Goal: Task Accomplishment & Management: Use online tool/utility

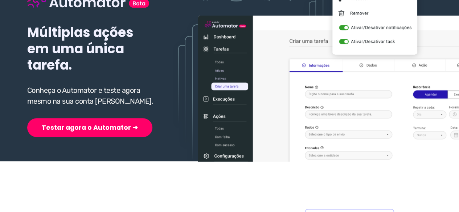
scroll to position [109, 0]
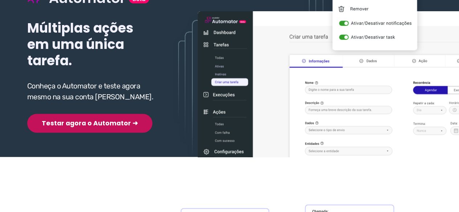
click at [78, 125] on button "Testar agora o Automator ➜" at bounding box center [89, 123] width 125 height 19
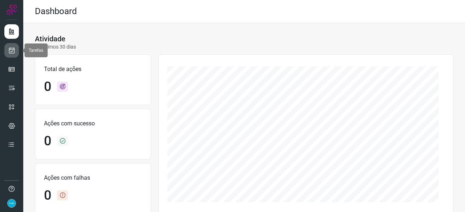
click at [12, 54] on link at bounding box center [11, 50] width 15 height 15
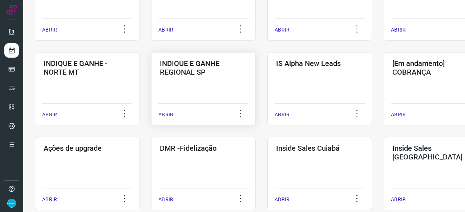
scroll to position [327, 0]
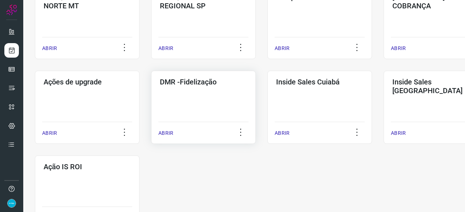
click at [160, 132] on p "ABRIR" at bounding box center [165, 134] width 15 height 8
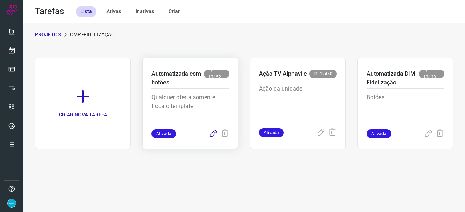
click at [211, 134] on icon at bounding box center [213, 134] width 9 height 9
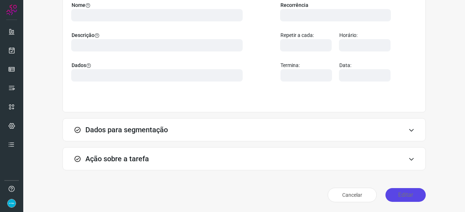
scroll to position [71, 0]
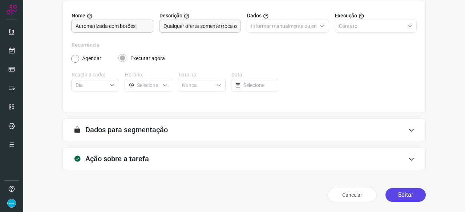
click at [398, 196] on button "Editar" at bounding box center [405, 195] width 40 height 14
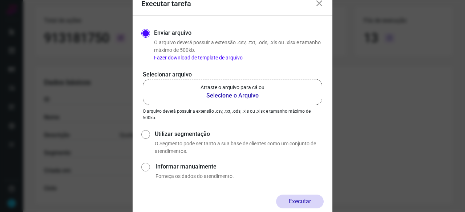
click at [219, 95] on b "Selecione o Arquivo" at bounding box center [232, 95] width 64 height 9
click at [0, 0] on input "Arraste o arquivo para cá ou Selecione o Arquivo" at bounding box center [0, 0] width 0 height 0
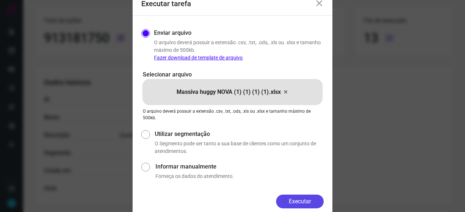
click at [285, 205] on button "Executar" at bounding box center [300, 202] width 48 height 14
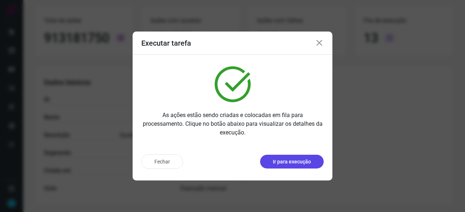
click at [284, 162] on p "Ir para execução" at bounding box center [292, 162] width 38 height 8
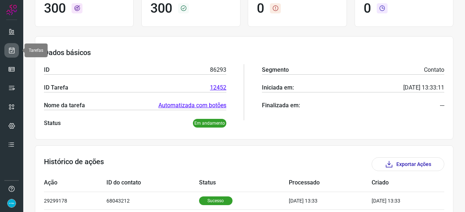
click at [17, 50] on link at bounding box center [11, 50] width 15 height 15
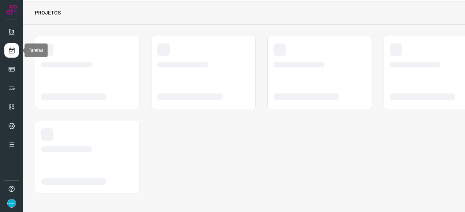
scroll to position [22, 0]
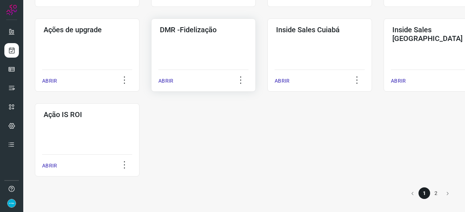
click at [162, 81] on p "ABRIR" at bounding box center [165, 81] width 15 height 8
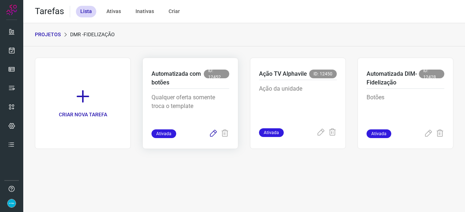
click at [211, 134] on icon at bounding box center [213, 134] width 9 height 9
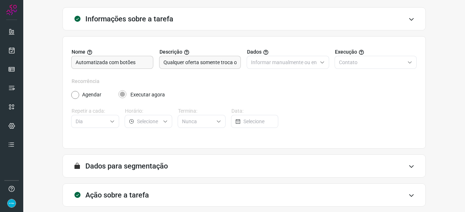
scroll to position [71, 0]
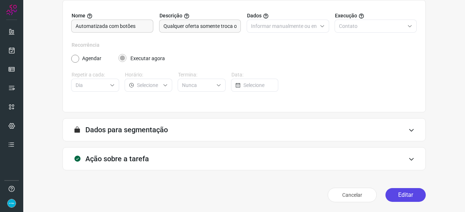
click at [402, 199] on button "Editar" at bounding box center [405, 195] width 40 height 14
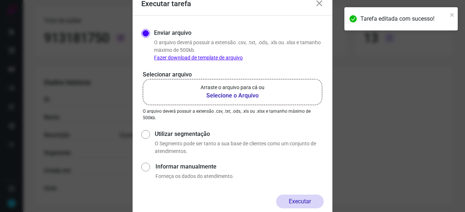
click at [237, 94] on b "Selecione o Arquivo" at bounding box center [232, 95] width 64 height 9
click at [0, 0] on input "Arraste o arquivo para cá ou Selecione o Arquivo" at bounding box center [0, 0] width 0 height 0
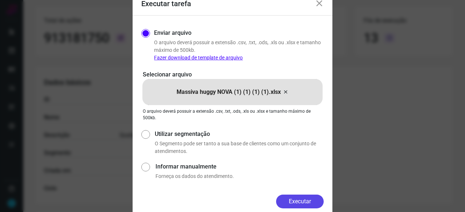
click at [311, 204] on button "Executar" at bounding box center [300, 202] width 48 height 14
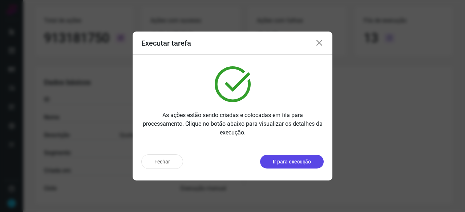
click at [303, 164] on p "Ir para execução" at bounding box center [292, 162] width 38 height 8
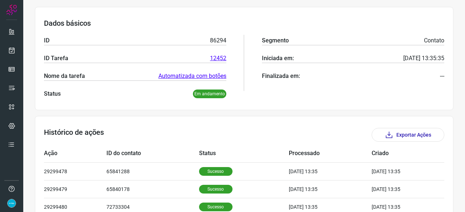
scroll to position [71, 0]
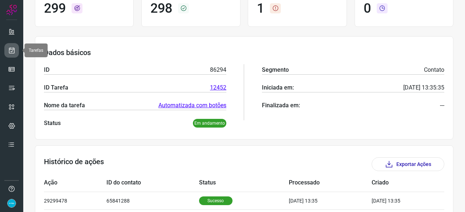
click at [10, 48] on icon at bounding box center [12, 50] width 8 height 7
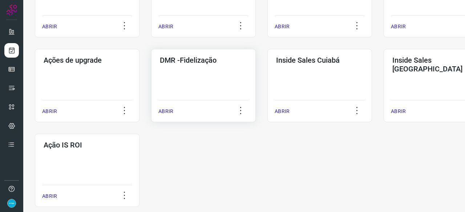
click at [166, 110] on p "ABRIR" at bounding box center [165, 112] width 15 height 8
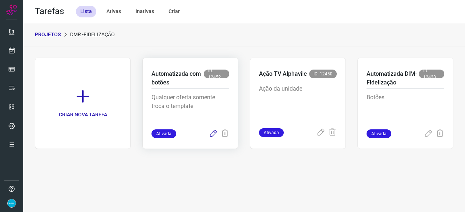
click at [213, 133] on icon at bounding box center [213, 134] width 9 height 9
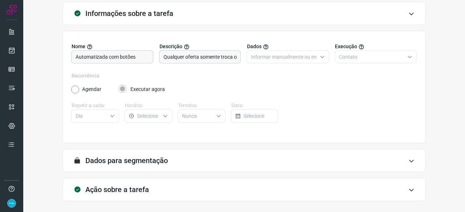
scroll to position [71, 0]
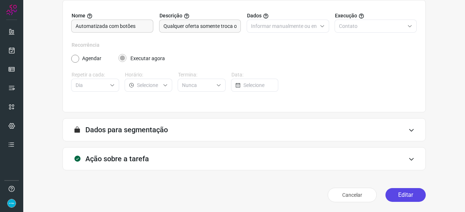
click at [396, 195] on button "Editar" at bounding box center [405, 195] width 40 height 14
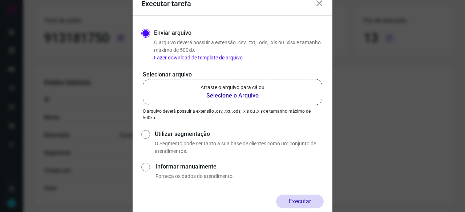
click at [239, 98] on b "Selecione o Arquivo" at bounding box center [232, 95] width 64 height 9
click at [0, 0] on input "Arraste o arquivo para cá ou Selecione o Arquivo" at bounding box center [0, 0] width 0 height 0
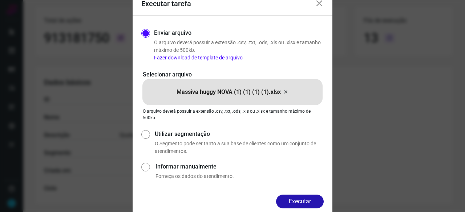
drag, startPoint x: 303, startPoint y: 203, endPoint x: 333, endPoint y: 212, distance: 31.5
click at [304, 203] on button "Executar" at bounding box center [300, 202] width 48 height 14
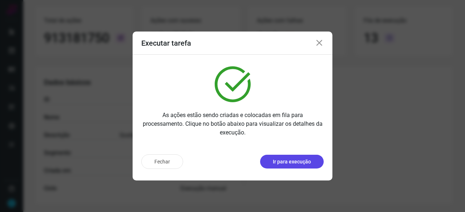
click at [288, 162] on p "Ir para execução" at bounding box center [292, 162] width 38 height 8
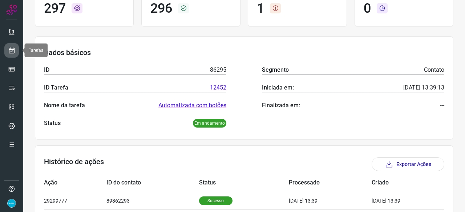
click at [13, 46] on link at bounding box center [11, 50] width 15 height 15
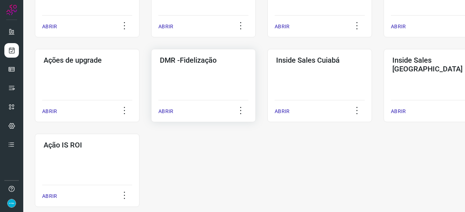
click at [168, 113] on p "ABRIR" at bounding box center [165, 112] width 15 height 8
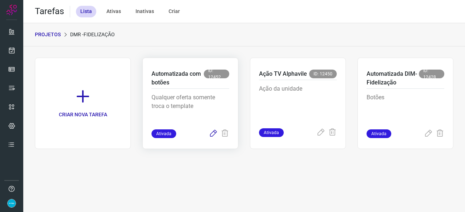
click at [216, 133] on icon at bounding box center [213, 134] width 9 height 9
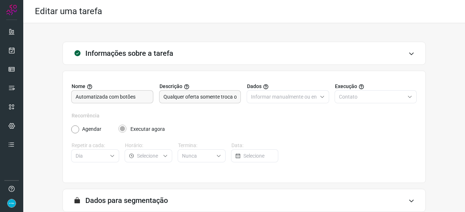
scroll to position [71, 0]
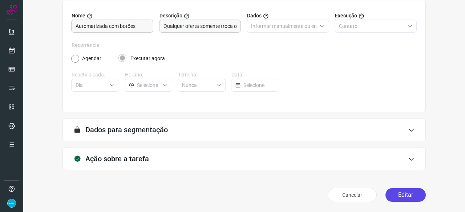
click at [408, 195] on button "Editar" at bounding box center [405, 195] width 40 height 14
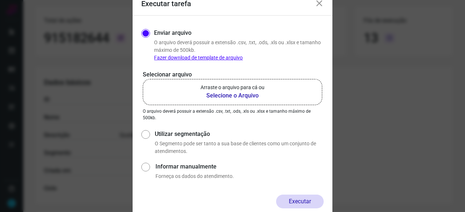
click at [210, 97] on b "Selecione o Arquivo" at bounding box center [232, 95] width 64 height 9
click at [0, 0] on input "Arraste o arquivo para cá ou Selecione o Arquivo" at bounding box center [0, 0] width 0 height 0
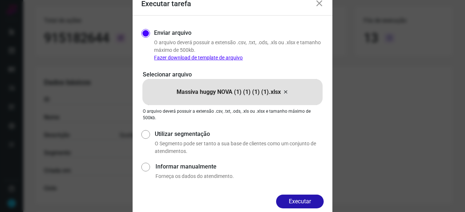
click at [292, 203] on button "Executar" at bounding box center [300, 202] width 48 height 14
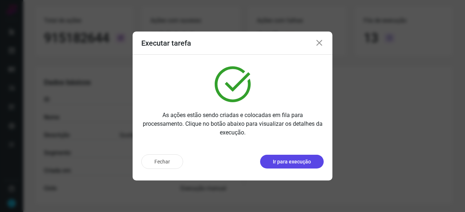
click at [285, 163] on p "Ir para execução" at bounding box center [292, 162] width 38 height 8
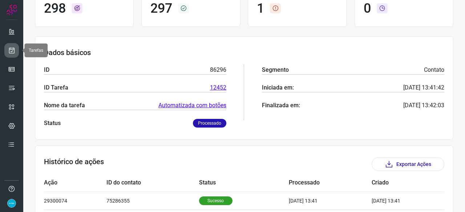
click at [11, 49] on icon at bounding box center [12, 50] width 8 height 7
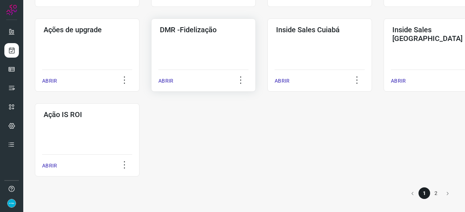
click at [168, 80] on p "ABRIR" at bounding box center [165, 81] width 15 height 8
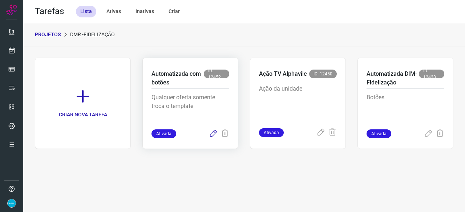
click at [214, 133] on icon at bounding box center [213, 134] width 9 height 9
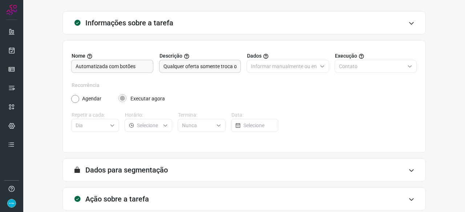
scroll to position [71, 0]
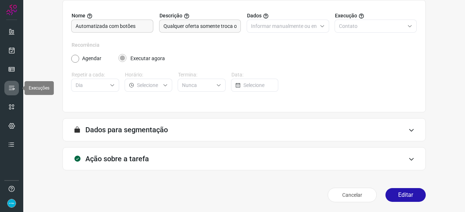
click at [13, 85] on icon at bounding box center [11, 88] width 7 height 7
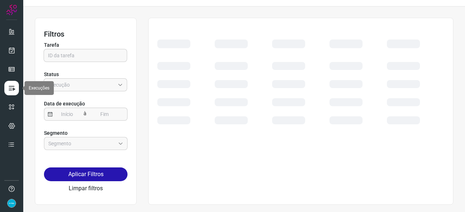
scroll to position [16, 0]
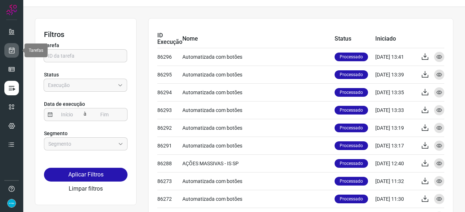
click at [12, 49] on icon at bounding box center [12, 50] width 8 height 7
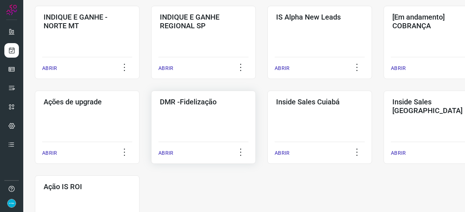
click at [166, 156] on p "ABRIR" at bounding box center [165, 154] width 15 height 8
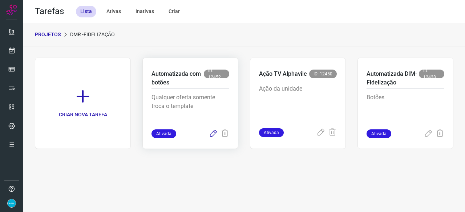
click at [212, 135] on icon at bounding box center [213, 134] width 9 height 9
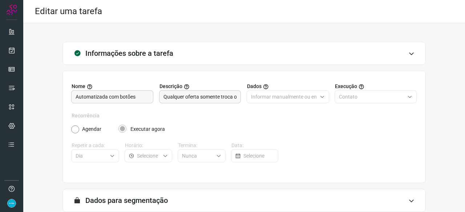
scroll to position [71, 0]
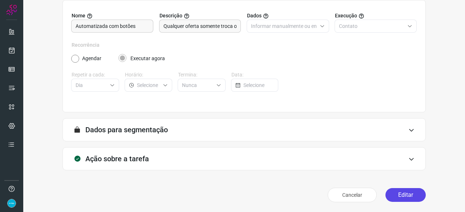
click at [395, 190] on button "Editar" at bounding box center [405, 195] width 40 height 14
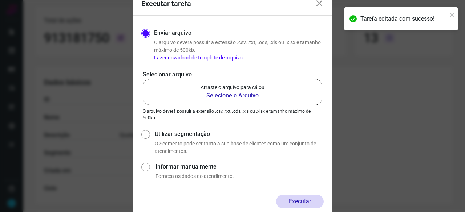
click at [216, 98] on b "Selecione o Arquivo" at bounding box center [232, 95] width 64 height 9
click at [0, 0] on input "Arraste o arquivo para cá ou Selecione o Arquivo" at bounding box center [0, 0] width 0 height 0
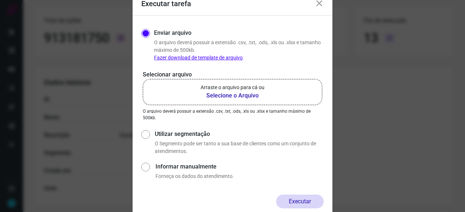
click at [233, 95] on b "Selecione o Arquivo" at bounding box center [232, 95] width 64 height 9
click at [0, 0] on input "Arraste o arquivo para cá ou Selecione o Arquivo" at bounding box center [0, 0] width 0 height 0
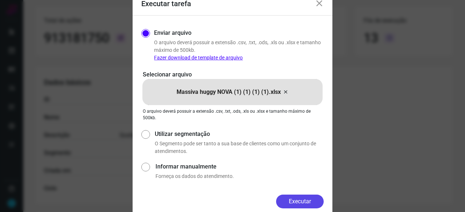
click at [309, 202] on button "Executar" at bounding box center [300, 202] width 48 height 14
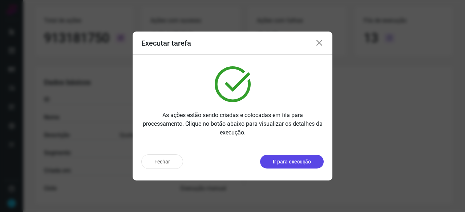
click at [286, 162] on p "Ir para execução" at bounding box center [292, 162] width 38 height 8
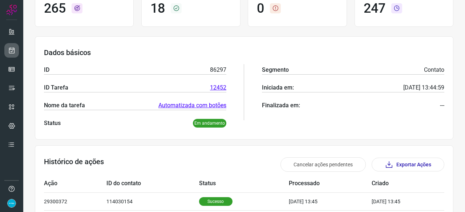
drag, startPoint x: 22, startPoint y: 52, endPoint x: 16, endPoint y: 52, distance: 5.8
click at [18, 51] on div at bounding box center [11, 106] width 23 height 212
click at [16, 52] on link at bounding box center [11, 50] width 15 height 15
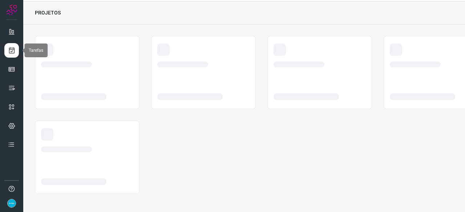
scroll to position [22, 0]
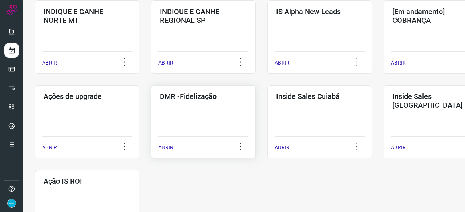
click at [164, 149] on p "ABRIR" at bounding box center [165, 148] width 15 height 8
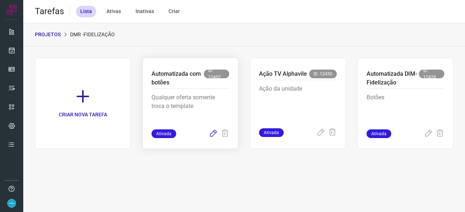
click at [213, 133] on icon at bounding box center [213, 134] width 9 height 9
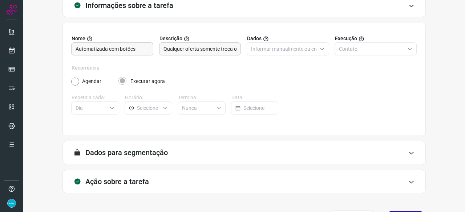
scroll to position [71, 0]
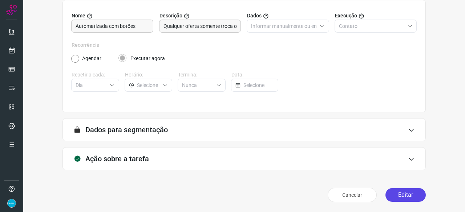
click at [391, 197] on button "Editar" at bounding box center [405, 195] width 40 height 14
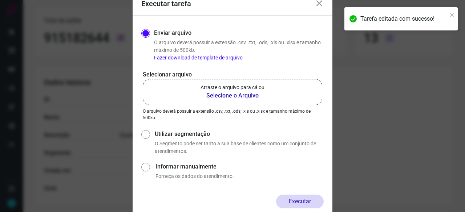
click at [248, 95] on b "Selecione o Arquivo" at bounding box center [232, 95] width 64 height 9
click at [0, 0] on input "Arraste o arquivo para cá ou Selecione o Arquivo" at bounding box center [0, 0] width 0 height 0
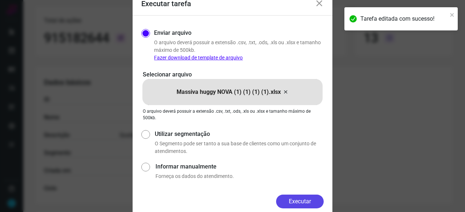
click at [299, 199] on button "Executar" at bounding box center [300, 202] width 48 height 14
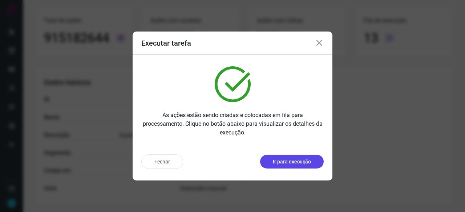
click at [288, 162] on p "Ir para execução" at bounding box center [292, 162] width 38 height 8
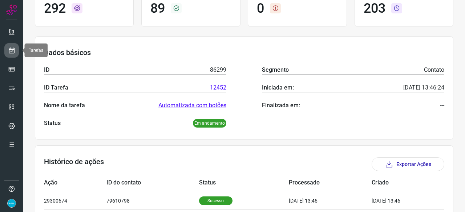
click at [14, 50] on icon at bounding box center [12, 50] width 8 height 7
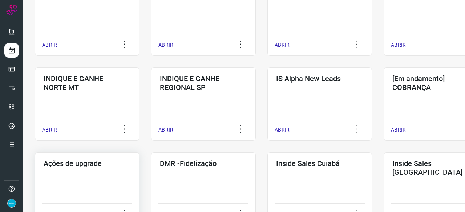
scroll to position [312, 0]
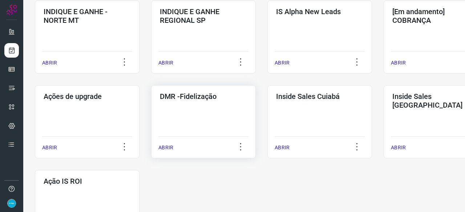
click at [169, 147] on p "ABRIR" at bounding box center [165, 148] width 15 height 8
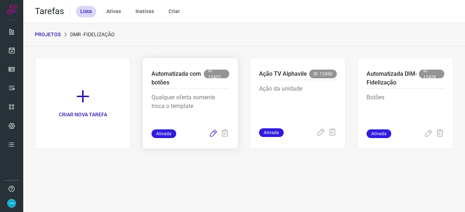
click at [213, 133] on icon at bounding box center [213, 134] width 9 height 9
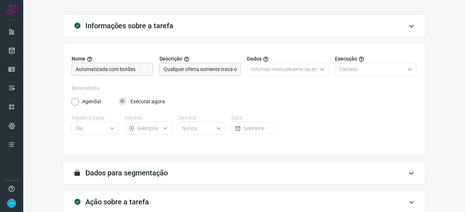
scroll to position [71, 0]
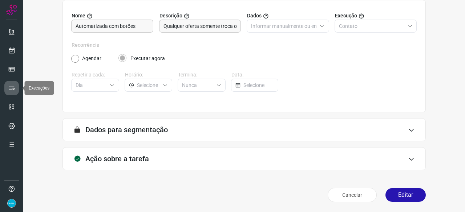
click at [17, 88] on link at bounding box center [11, 88] width 15 height 15
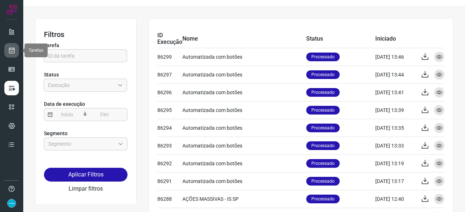
click at [14, 50] on icon at bounding box center [12, 50] width 8 height 7
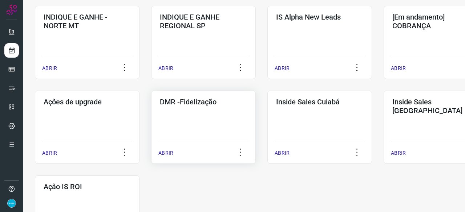
click at [163, 151] on p "ABRIR" at bounding box center [165, 154] width 15 height 8
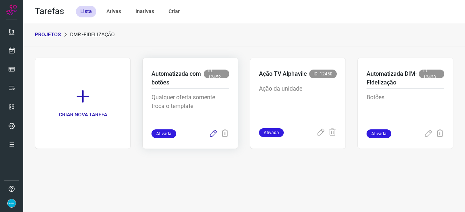
click at [212, 133] on icon at bounding box center [213, 134] width 9 height 9
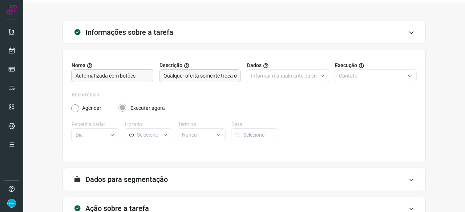
scroll to position [71, 0]
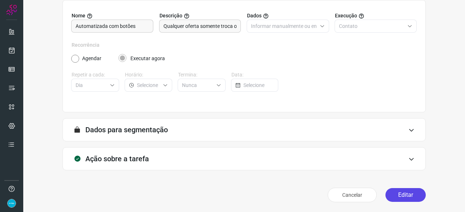
click at [395, 198] on button "Editar" at bounding box center [405, 195] width 40 height 14
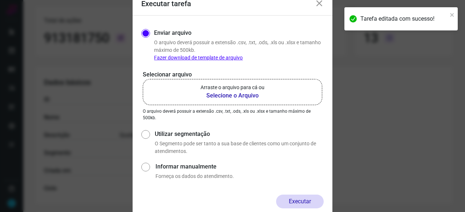
click at [218, 97] on b "Selecione o Arquivo" at bounding box center [232, 95] width 64 height 9
click at [0, 0] on input "Arraste o arquivo para cá ou Selecione o Arquivo" at bounding box center [0, 0] width 0 height 0
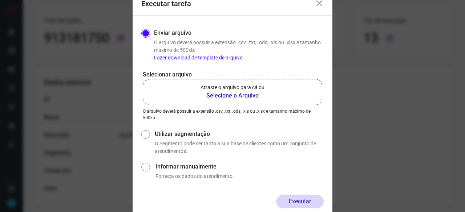
click at [227, 94] on b "Selecione o Arquivo" at bounding box center [232, 95] width 64 height 9
click at [0, 0] on input "Arraste o arquivo para cá ou Selecione o Arquivo" at bounding box center [0, 0] width 0 height 0
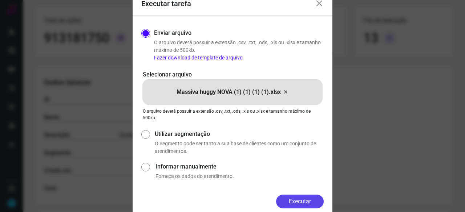
click at [294, 197] on button "Executar" at bounding box center [300, 202] width 48 height 14
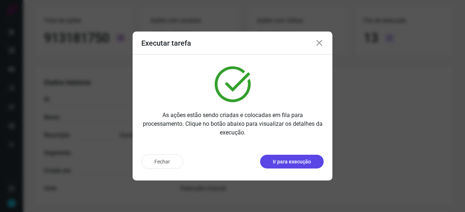
click at [289, 163] on p "Ir para execução" at bounding box center [292, 162] width 38 height 8
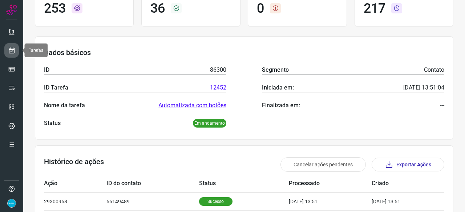
click at [9, 48] on icon at bounding box center [12, 50] width 8 height 7
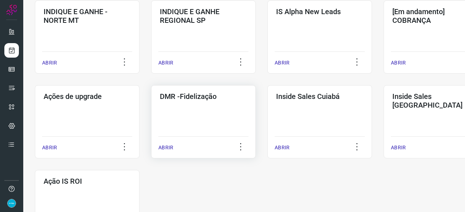
click at [156, 147] on div "DMR -Fidelização ABRIR" at bounding box center [203, 121] width 105 height 73
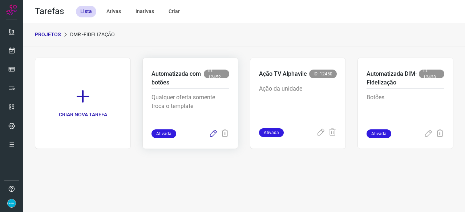
click at [214, 134] on icon at bounding box center [213, 134] width 9 height 9
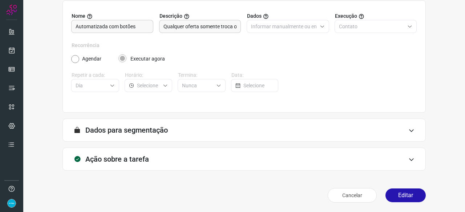
scroll to position [71, 0]
click at [406, 191] on button "Editar" at bounding box center [405, 195] width 40 height 14
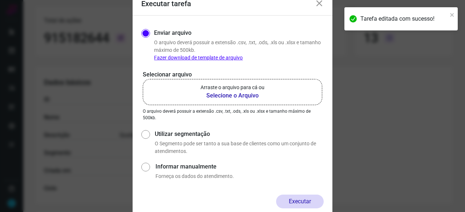
click at [244, 95] on b "Selecione o Arquivo" at bounding box center [232, 95] width 64 height 9
click at [0, 0] on input "Arraste o arquivo para cá ou Selecione o Arquivo" at bounding box center [0, 0] width 0 height 0
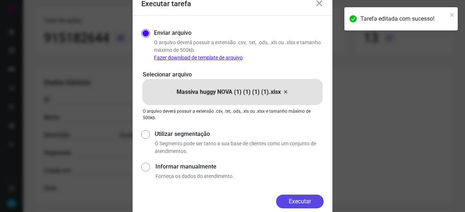
click at [304, 199] on button "Executar" at bounding box center [300, 202] width 48 height 14
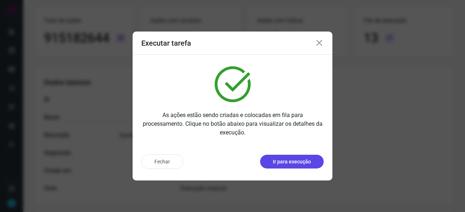
click at [297, 162] on p "Ir para execução" at bounding box center [292, 162] width 38 height 8
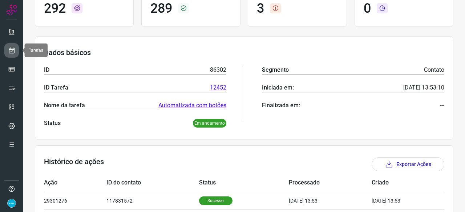
click at [9, 50] on icon at bounding box center [12, 50] width 8 height 7
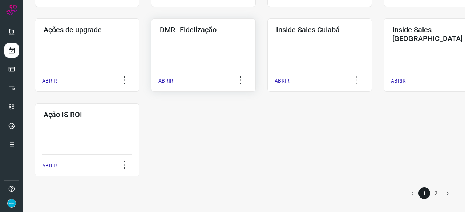
click at [171, 78] on p "ABRIR" at bounding box center [165, 81] width 15 height 8
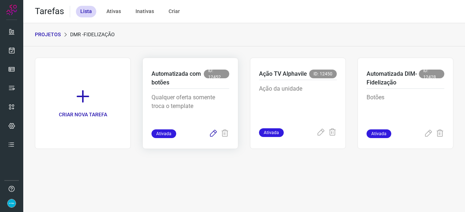
click at [212, 135] on icon at bounding box center [213, 134] width 9 height 9
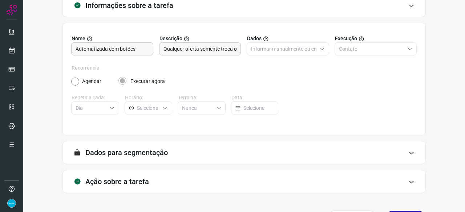
scroll to position [71, 0]
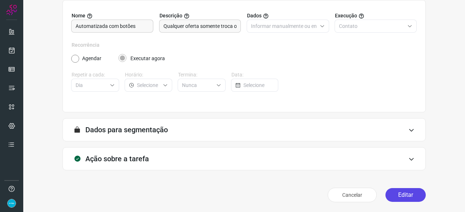
click at [405, 197] on button "Editar" at bounding box center [405, 195] width 40 height 14
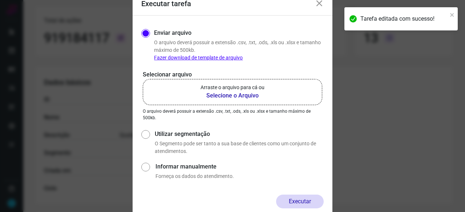
click at [222, 96] on b "Selecione o Arquivo" at bounding box center [232, 95] width 64 height 9
click at [0, 0] on input "Arraste o arquivo para cá ou Selecione o Arquivo" at bounding box center [0, 0] width 0 height 0
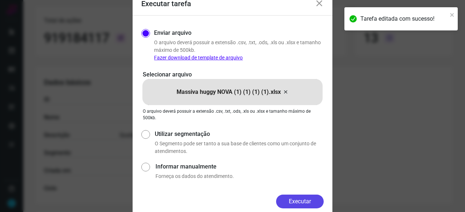
click at [294, 197] on button "Executar" at bounding box center [300, 202] width 48 height 14
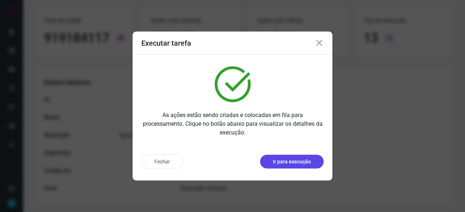
click at [293, 164] on p "Ir para execução" at bounding box center [292, 162] width 38 height 8
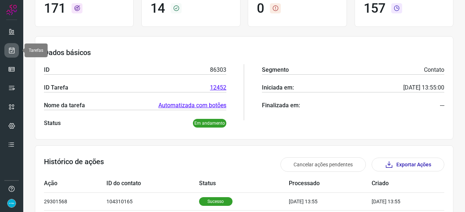
click at [11, 46] on link at bounding box center [11, 50] width 15 height 15
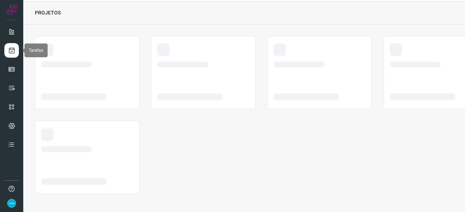
scroll to position [22, 0]
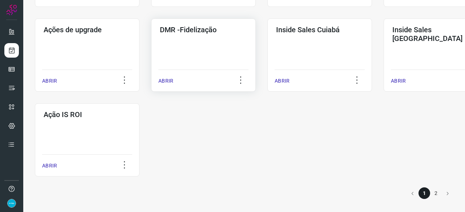
click at [163, 80] on p "ABRIR" at bounding box center [165, 81] width 15 height 8
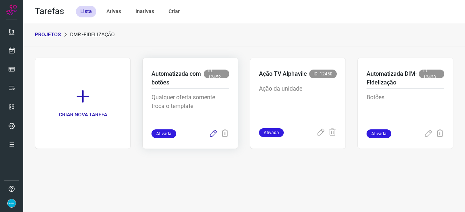
click at [211, 134] on icon at bounding box center [213, 134] width 9 height 9
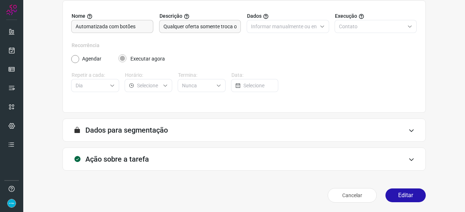
scroll to position [71, 0]
click at [407, 196] on button "Editar" at bounding box center [405, 195] width 40 height 14
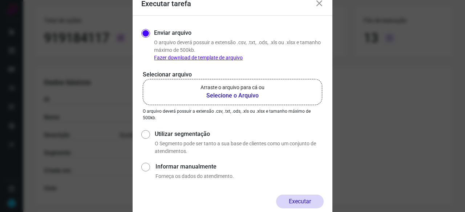
click at [217, 96] on b "Selecione o Arquivo" at bounding box center [232, 95] width 64 height 9
click at [0, 0] on input "Arraste o arquivo para cá ou Selecione o Arquivo" at bounding box center [0, 0] width 0 height 0
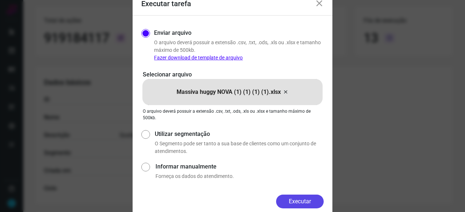
click at [305, 200] on button "Executar" at bounding box center [300, 202] width 48 height 14
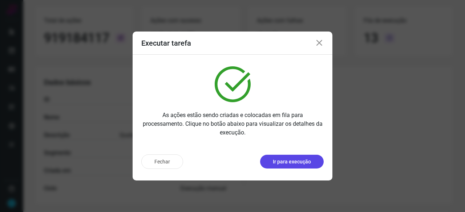
click at [301, 164] on p "Ir para execução" at bounding box center [292, 162] width 38 height 8
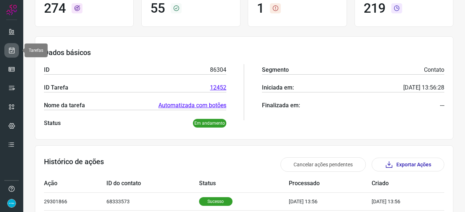
click at [12, 50] on icon at bounding box center [12, 50] width 8 height 7
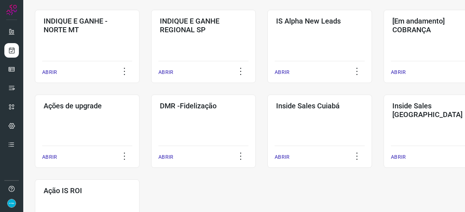
scroll to position [312, 0]
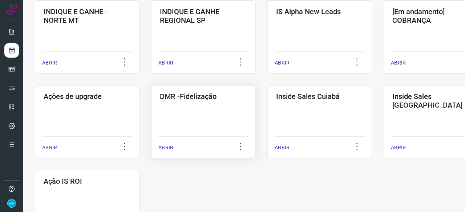
click at [170, 147] on p "ABRIR" at bounding box center [165, 148] width 15 height 8
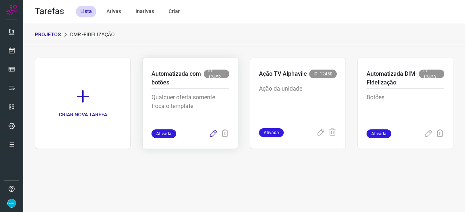
click at [215, 133] on icon at bounding box center [213, 134] width 9 height 9
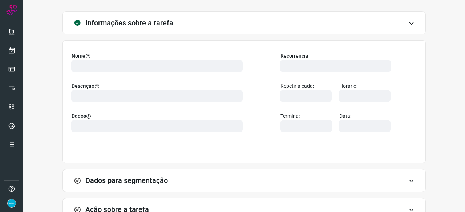
scroll to position [71, 0]
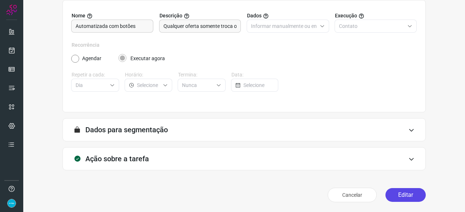
click at [399, 195] on button "Editar" at bounding box center [405, 195] width 40 height 14
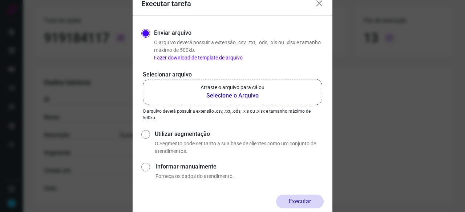
click at [234, 98] on b "Selecione o Arquivo" at bounding box center [232, 95] width 64 height 9
click at [0, 0] on input "Arraste o arquivo para cá ou Selecione o Arquivo" at bounding box center [0, 0] width 0 height 0
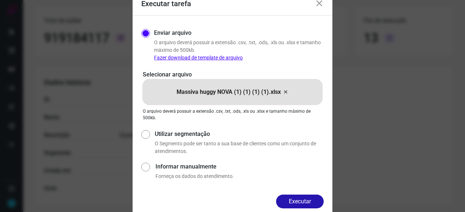
click at [310, 196] on button "Executar" at bounding box center [300, 202] width 48 height 14
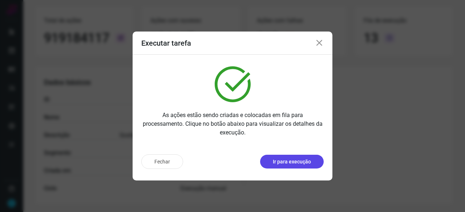
click at [289, 160] on p "Ir para execução" at bounding box center [292, 162] width 38 height 8
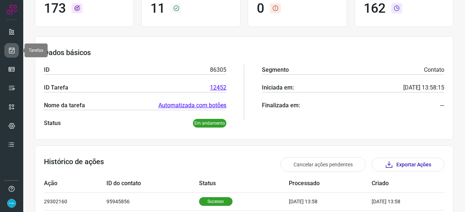
click at [14, 50] on icon at bounding box center [12, 50] width 8 height 7
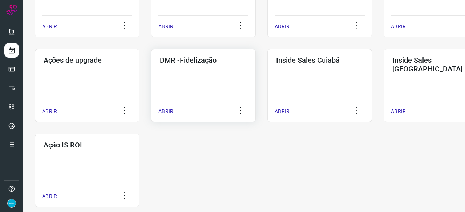
click at [165, 114] on p "ABRIR" at bounding box center [165, 112] width 15 height 8
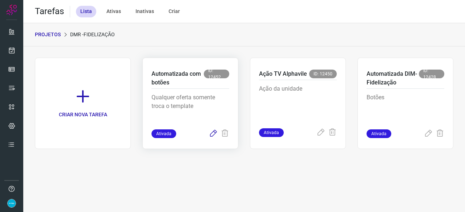
click at [213, 134] on icon at bounding box center [213, 134] width 9 height 9
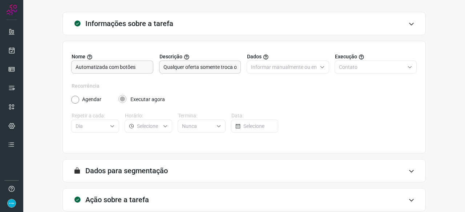
scroll to position [71, 0]
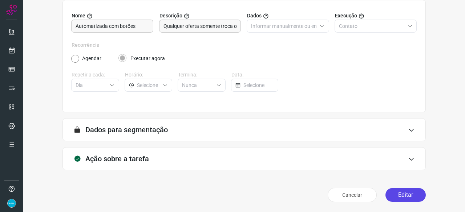
click at [392, 197] on button "Editar" at bounding box center [405, 195] width 40 height 14
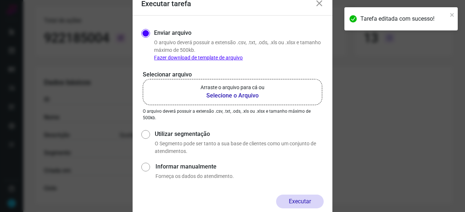
click at [218, 95] on b "Selecione o Arquivo" at bounding box center [232, 95] width 64 height 9
click at [0, 0] on input "Arraste o arquivo para cá ou Selecione o Arquivo" at bounding box center [0, 0] width 0 height 0
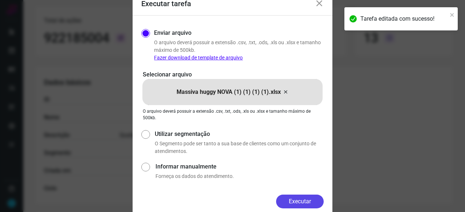
click at [298, 201] on button "Executar" at bounding box center [300, 202] width 48 height 14
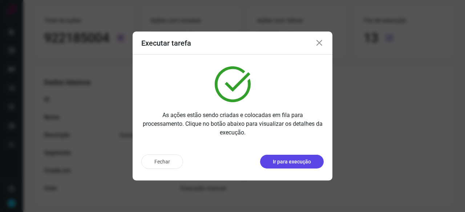
click at [294, 168] on button "Ir para execução" at bounding box center [292, 162] width 64 height 14
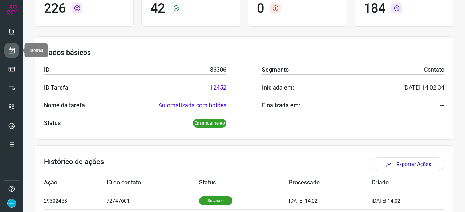
click at [11, 45] on link at bounding box center [11, 50] width 15 height 15
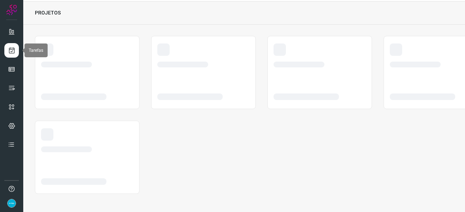
scroll to position [22, 0]
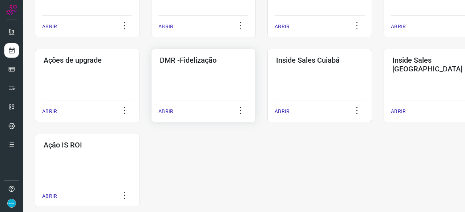
click at [171, 110] on p "ABRIR" at bounding box center [165, 112] width 15 height 8
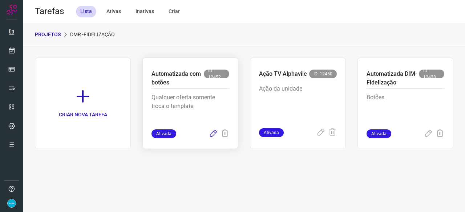
click at [213, 132] on icon at bounding box center [213, 134] width 9 height 9
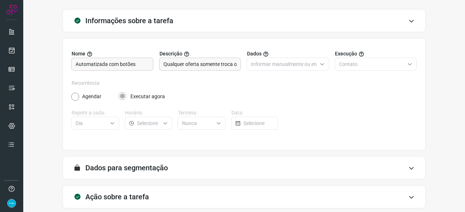
scroll to position [71, 0]
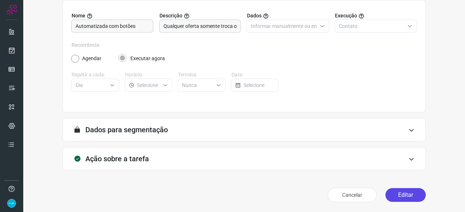
click at [412, 196] on button "Editar" at bounding box center [405, 195] width 40 height 14
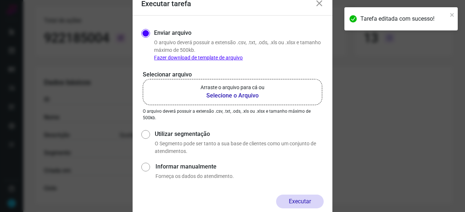
click at [212, 97] on b "Selecione o Arquivo" at bounding box center [232, 95] width 64 height 9
click at [0, 0] on input "Arraste o arquivo para cá ou Selecione o Arquivo" at bounding box center [0, 0] width 0 height 0
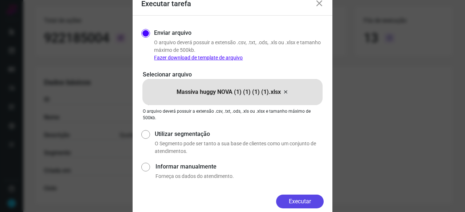
click at [313, 201] on button "Executar" at bounding box center [300, 202] width 48 height 14
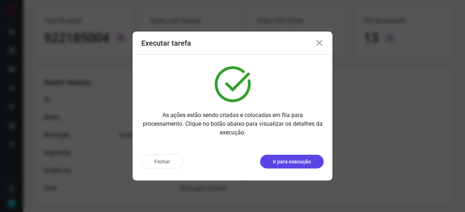
click at [275, 161] on p "Ir para execução" at bounding box center [292, 162] width 38 height 8
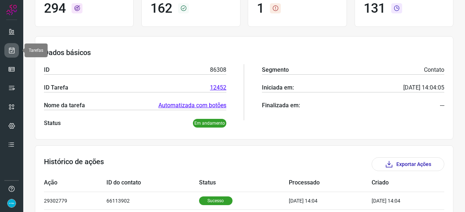
click at [13, 49] on icon at bounding box center [12, 50] width 8 height 7
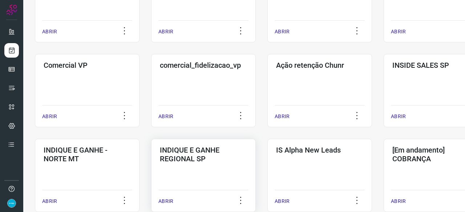
scroll to position [240, 0]
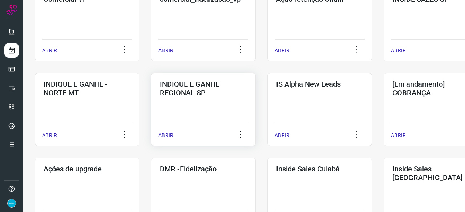
click at [168, 135] on p "ABRIR" at bounding box center [165, 136] width 15 height 8
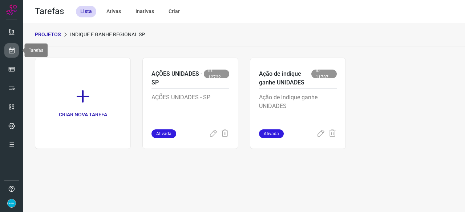
click at [12, 53] on icon at bounding box center [12, 50] width 8 height 7
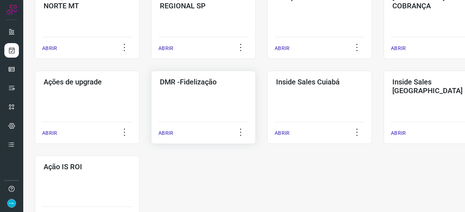
click at [165, 134] on p "ABRIR" at bounding box center [165, 134] width 15 height 8
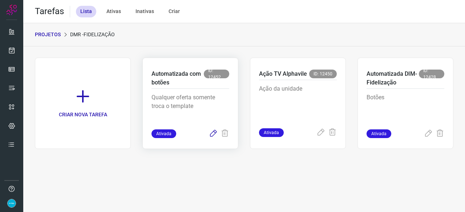
click at [214, 133] on icon at bounding box center [213, 134] width 9 height 9
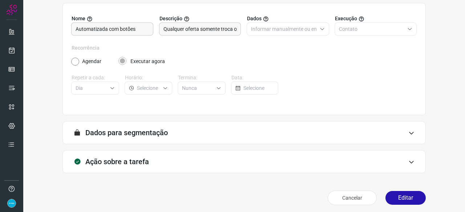
scroll to position [71, 0]
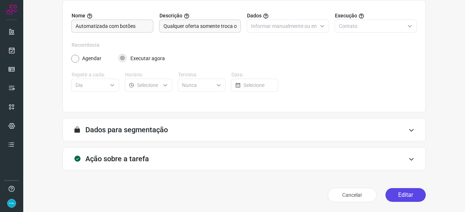
click at [403, 196] on button "Editar" at bounding box center [405, 195] width 40 height 14
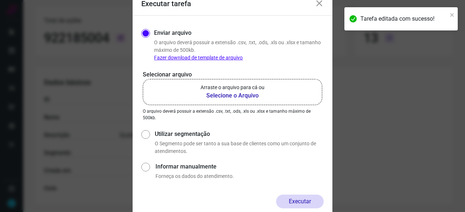
click at [235, 95] on b "Selecione o Arquivo" at bounding box center [232, 95] width 64 height 9
click at [0, 0] on input "Arraste o arquivo para cá ou Selecione o Arquivo" at bounding box center [0, 0] width 0 height 0
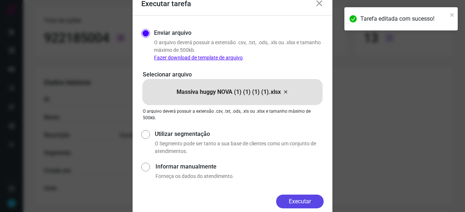
click at [309, 201] on button "Executar" at bounding box center [300, 202] width 48 height 14
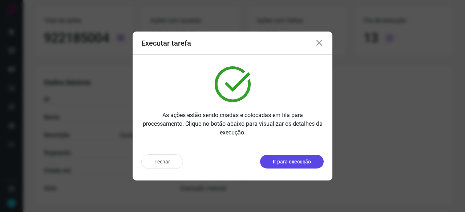
click at [301, 160] on p "Ir para execução" at bounding box center [292, 162] width 38 height 8
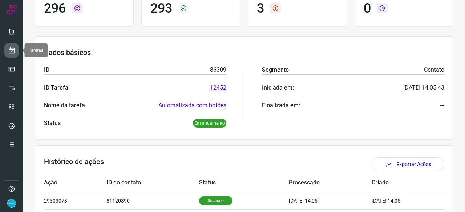
click at [10, 52] on icon at bounding box center [12, 50] width 8 height 7
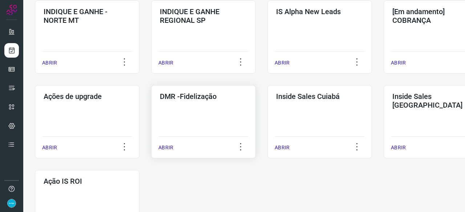
click at [166, 145] on p "ABRIR" at bounding box center [165, 148] width 15 height 8
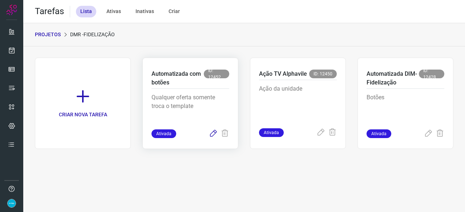
click at [214, 134] on icon at bounding box center [213, 134] width 9 height 9
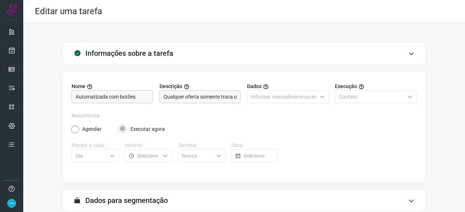
scroll to position [71, 0]
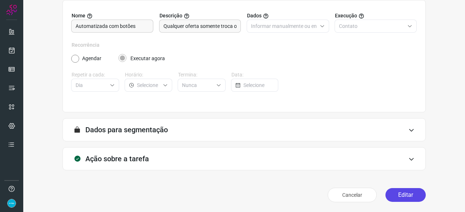
click at [387, 196] on button "Editar" at bounding box center [405, 195] width 40 height 14
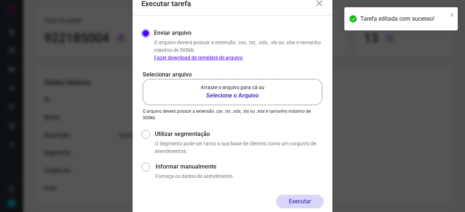
click at [214, 96] on b "Selecione o Arquivo" at bounding box center [232, 95] width 64 height 9
click at [0, 0] on input "Arraste o arquivo para cá ou Selecione o Arquivo" at bounding box center [0, 0] width 0 height 0
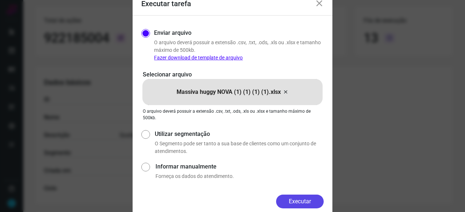
click at [299, 201] on button "Executar" at bounding box center [300, 202] width 48 height 14
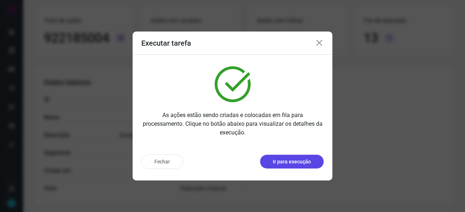
click at [283, 164] on p "Ir para execução" at bounding box center [292, 162] width 38 height 8
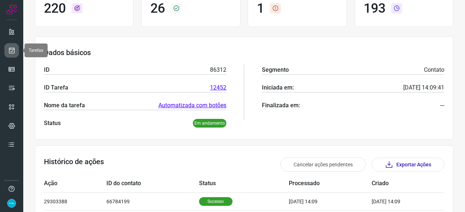
click at [12, 44] on link at bounding box center [11, 50] width 15 height 15
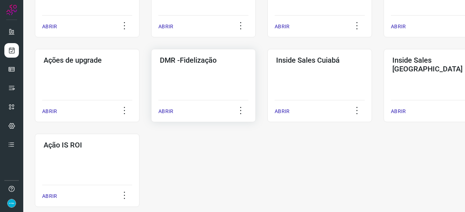
click at [171, 108] on p "ABRIR" at bounding box center [165, 112] width 15 height 8
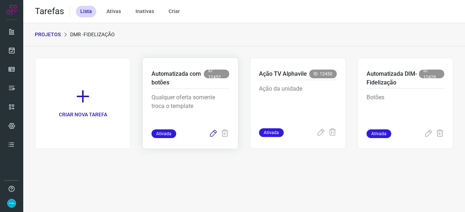
click at [212, 136] on icon at bounding box center [213, 134] width 9 height 9
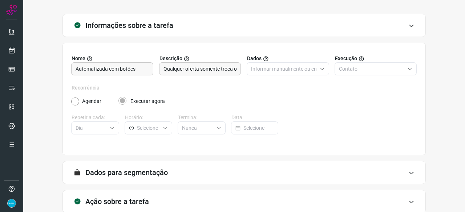
scroll to position [71, 0]
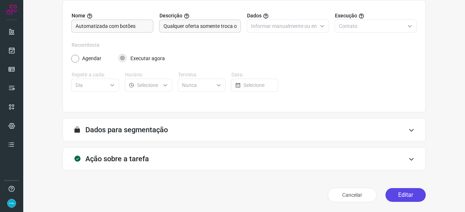
click at [403, 192] on button "Editar" at bounding box center [405, 195] width 40 height 14
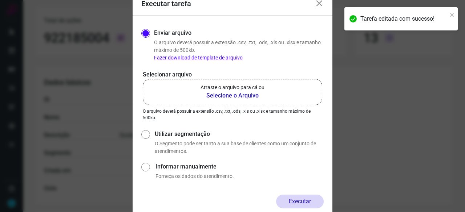
click at [225, 96] on b "Selecione o Arquivo" at bounding box center [232, 95] width 64 height 9
click at [0, 0] on input "Arraste o arquivo para cá ou Selecione o Arquivo" at bounding box center [0, 0] width 0 height 0
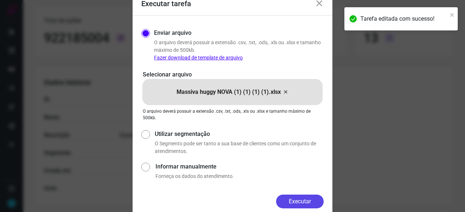
click at [313, 201] on button "Executar" at bounding box center [300, 202] width 48 height 14
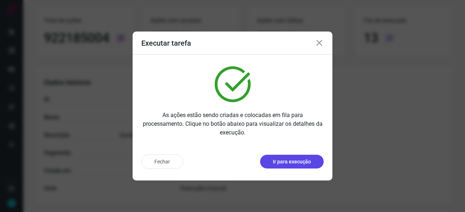
click at [290, 168] on button "Ir para execução" at bounding box center [292, 162] width 64 height 14
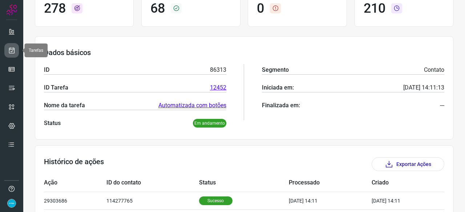
click at [10, 51] on icon at bounding box center [12, 50] width 8 height 7
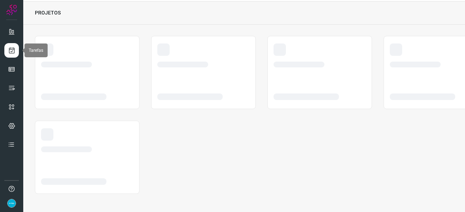
scroll to position [22, 0]
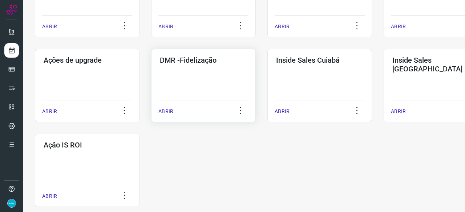
click at [168, 113] on p "ABRIR" at bounding box center [165, 112] width 15 height 8
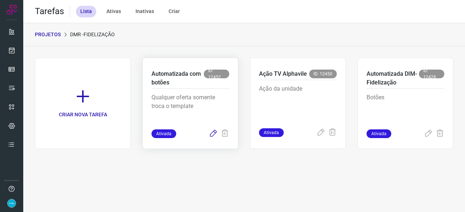
click at [213, 132] on icon at bounding box center [213, 134] width 9 height 9
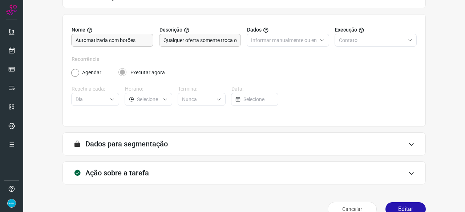
scroll to position [71, 0]
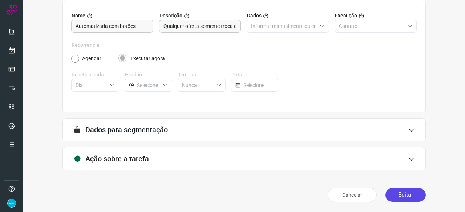
click at [395, 195] on button "Editar" at bounding box center [405, 195] width 40 height 14
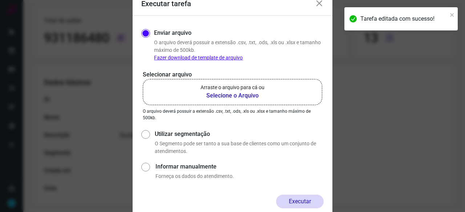
click at [231, 95] on b "Selecione o Arquivo" at bounding box center [232, 95] width 64 height 9
click at [0, 0] on input "Arraste o arquivo para cá ou Selecione o Arquivo" at bounding box center [0, 0] width 0 height 0
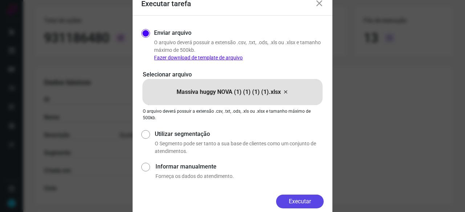
click at [313, 198] on button "Executar" at bounding box center [300, 202] width 48 height 14
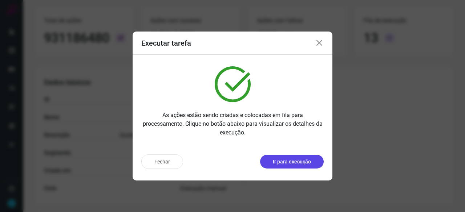
click at [295, 162] on p "Ir para execução" at bounding box center [292, 162] width 38 height 8
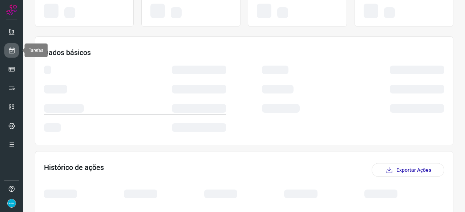
click at [11, 51] on icon at bounding box center [12, 50] width 8 height 7
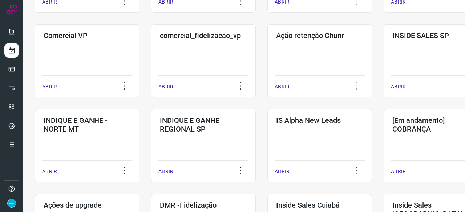
scroll to position [276, 0]
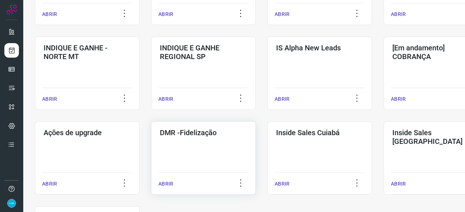
click at [168, 186] on p "ABRIR" at bounding box center [165, 184] width 15 height 8
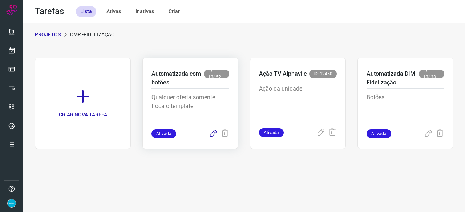
click at [213, 133] on icon at bounding box center [213, 134] width 9 height 9
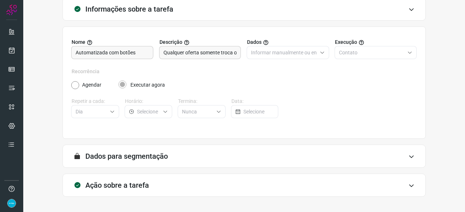
scroll to position [71, 0]
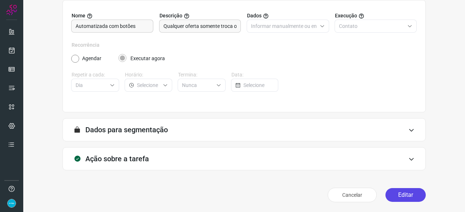
click at [399, 197] on button "Editar" at bounding box center [405, 195] width 40 height 14
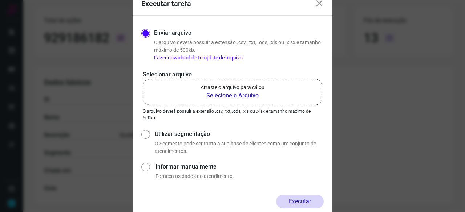
click at [232, 96] on b "Selecione o Arquivo" at bounding box center [232, 95] width 64 height 9
click at [0, 0] on input "Arraste o arquivo para cá ou Selecione o Arquivo" at bounding box center [0, 0] width 0 height 0
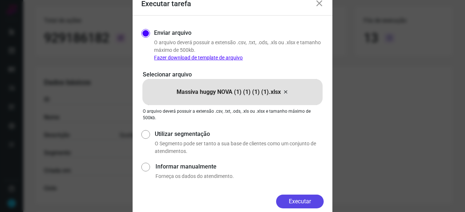
click at [311, 200] on button "Executar" at bounding box center [300, 202] width 48 height 14
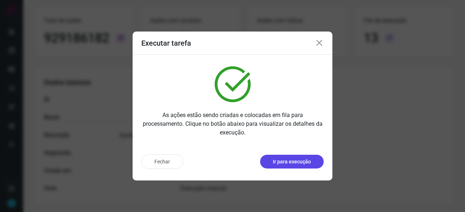
click at [318, 159] on button "Ir para execução" at bounding box center [292, 162] width 64 height 14
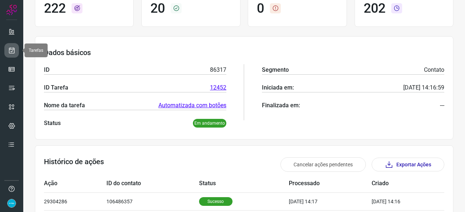
click at [8, 49] on icon at bounding box center [12, 50] width 8 height 7
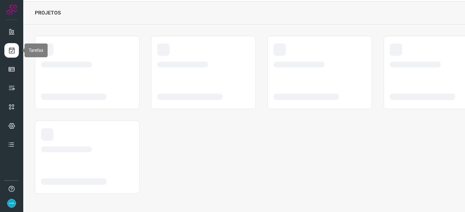
scroll to position [22, 0]
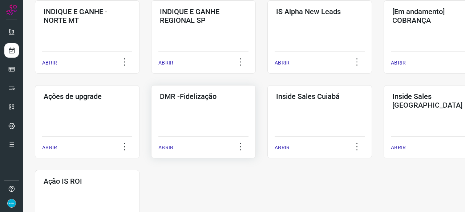
click at [170, 151] on p "ABRIR" at bounding box center [165, 148] width 15 height 8
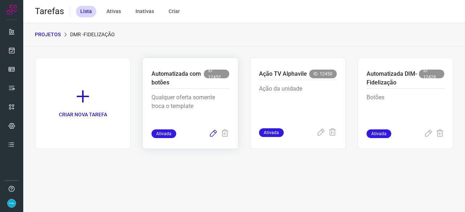
click at [215, 134] on icon at bounding box center [213, 134] width 9 height 9
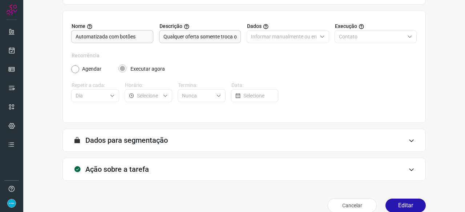
scroll to position [71, 0]
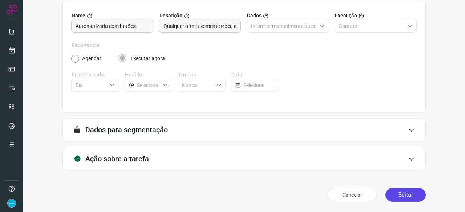
click at [392, 193] on button "Editar" at bounding box center [405, 195] width 40 height 14
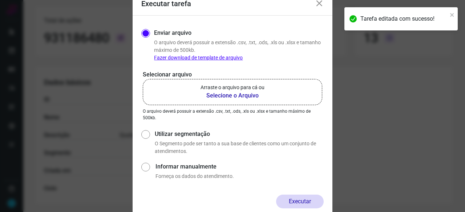
click at [217, 95] on b "Selecione o Arquivo" at bounding box center [232, 95] width 64 height 9
click at [0, 0] on input "Arraste o arquivo para cá ou Selecione o Arquivo" at bounding box center [0, 0] width 0 height 0
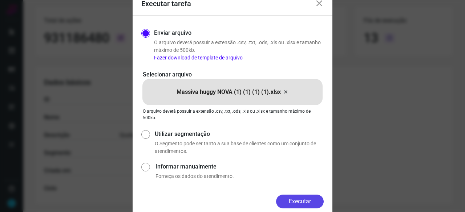
click at [310, 199] on button "Executar" at bounding box center [300, 202] width 48 height 14
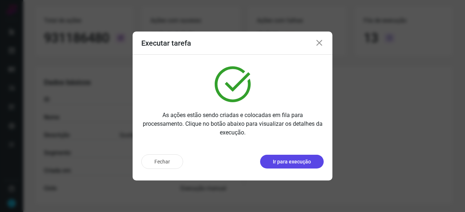
click at [277, 158] on button "Ir para execução" at bounding box center [292, 162] width 64 height 14
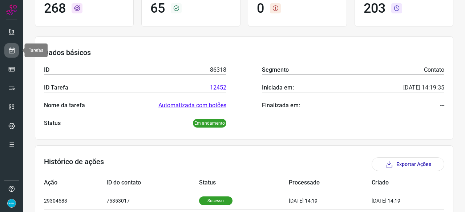
click at [12, 48] on icon at bounding box center [12, 50] width 8 height 7
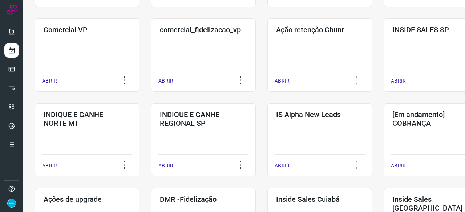
scroll to position [240, 0]
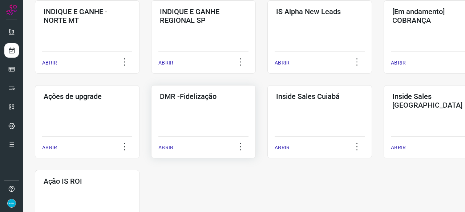
click at [170, 144] on p "ABRIR" at bounding box center [165, 148] width 15 height 8
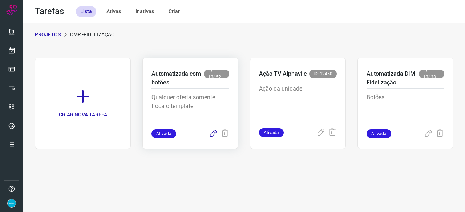
click at [211, 135] on icon at bounding box center [213, 134] width 9 height 9
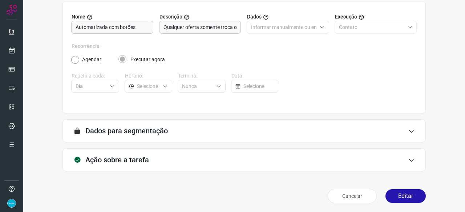
scroll to position [71, 0]
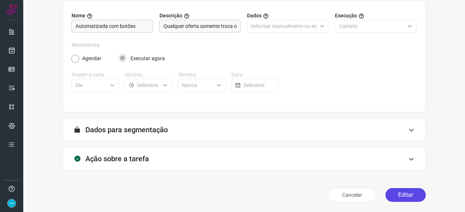
click at [390, 198] on button "Editar" at bounding box center [405, 195] width 40 height 14
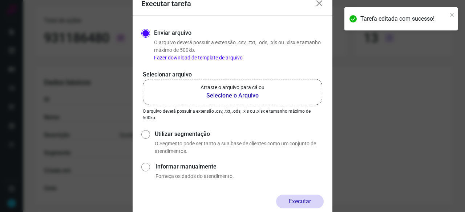
click at [225, 95] on b "Selecione o Arquivo" at bounding box center [232, 95] width 64 height 9
click at [0, 0] on input "Arraste o arquivo para cá ou Selecione o Arquivo" at bounding box center [0, 0] width 0 height 0
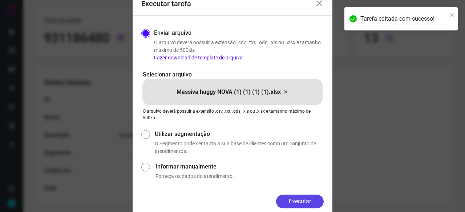
click at [309, 201] on button "Executar" at bounding box center [300, 202] width 48 height 14
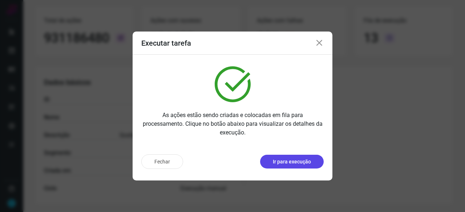
click at [296, 163] on p "Ir para execução" at bounding box center [292, 162] width 38 height 8
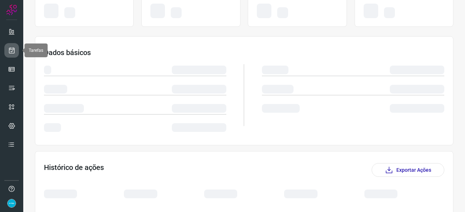
click at [14, 50] on icon at bounding box center [12, 50] width 8 height 7
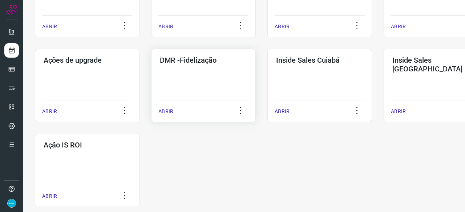
click at [170, 110] on p "ABRIR" at bounding box center [165, 112] width 15 height 8
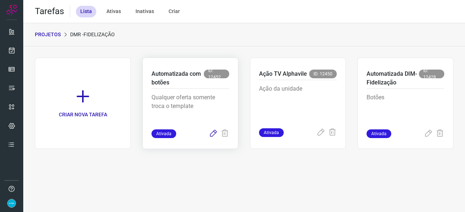
click at [213, 133] on icon at bounding box center [213, 134] width 9 height 9
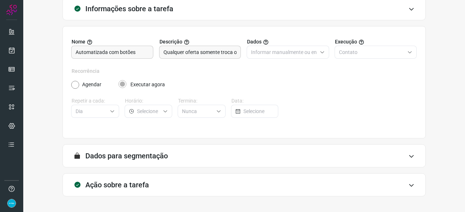
scroll to position [71, 0]
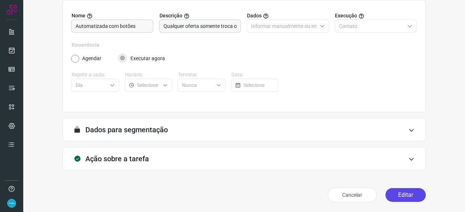
click at [385, 193] on button "Editar" at bounding box center [405, 195] width 40 height 14
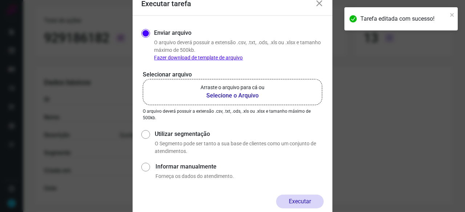
click at [220, 93] on b "Selecione o Arquivo" at bounding box center [232, 95] width 64 height 9
click at [0, 0] on input "Arraste o arquivo para cá ou Selecione o Arquivo" at bounding box center [0, 0] width 0 height 0
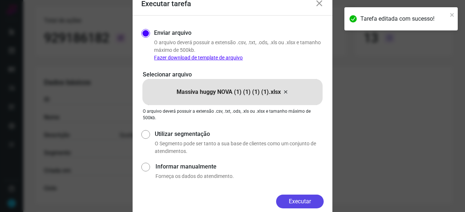
click at [306, 203] on button "Executar" at bounding box center [300, 202] width 48 height 14
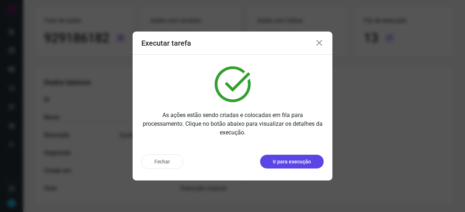
click at [309, 163] on p "Ir para execução" at bounding box center [292, 162] width 38 height 8
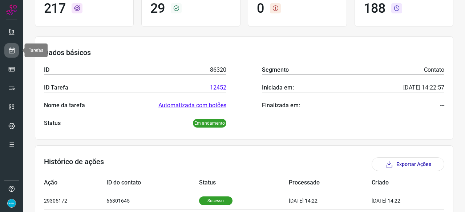
click at [10, 48] on icon at bounding box center [12, 50] width 8 height 7
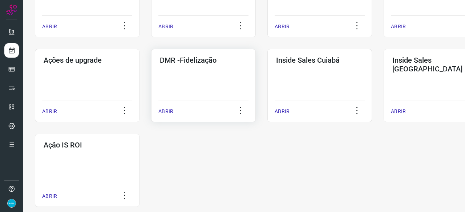
click at [165, 112] on p "ABRIR" at bounding box center [165, 112] width 15 height 8
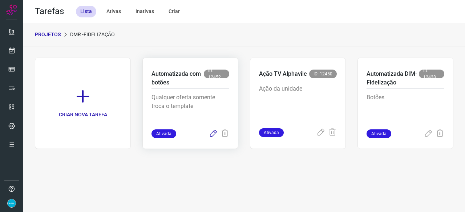
click at [212, 131] on icon at bounding box center [213, 134] width 9 height 9
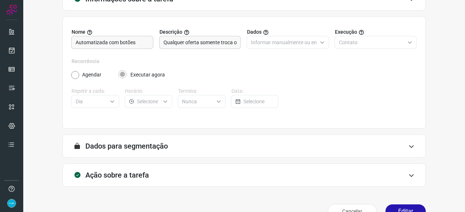
scroll to position [71, 0]
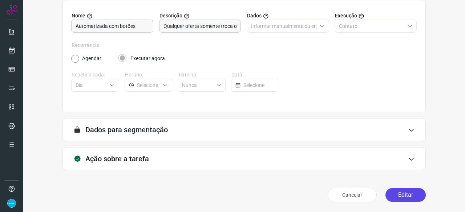
click at [394, 194] on button "Editar" at bounding box center [405, 195] width 40 height 14
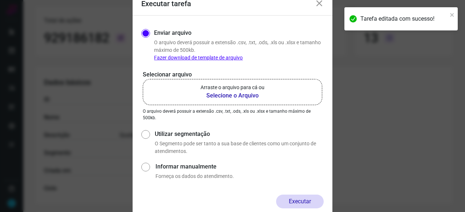
click at [219, 93] on b "Selecione o Arquivo" at bounding box center [232, 95] width 64 height 9
click at [0, 0] on input "Arraste o arquivo para cá ou Selecione o Arquivo" at bounding box center [0, 0] width 0 height 0
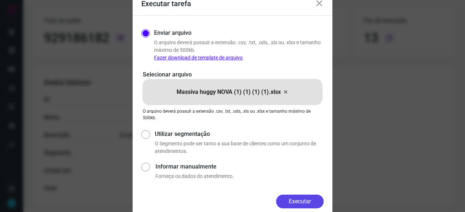
click at [308, 199] on button "Executar" at bounding box center [300, 202] width 48 height 14
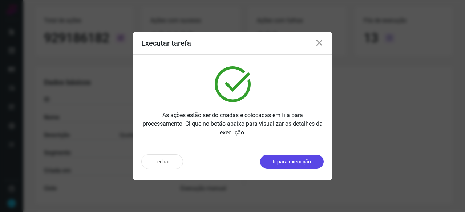
click at [292, 156] on button "Ir para execução" at bounding box center [292, 162] width 64 height 14
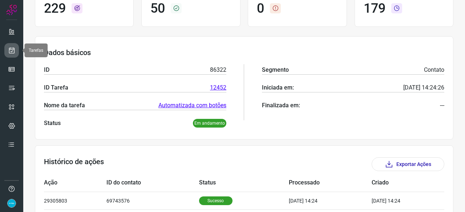
click at [14, 48] on icon at bounding box center [12, 50] width 8 height 7
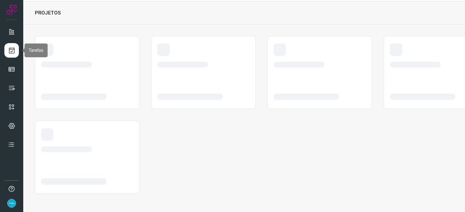
scroll to position [22, 0]
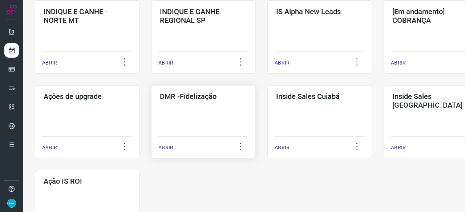
click at [170, 148] on p "ABRIR" at bounding box center [165, 148] width 15 height 8
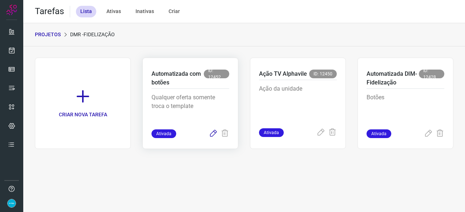
click at [213, 134] on icon at bounding box center [213, 134] width 9 height 9
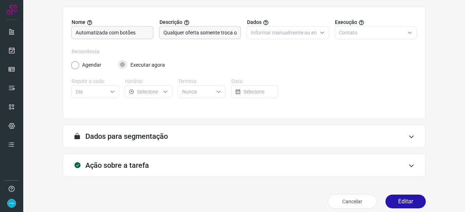
scroll to position [71, 0]
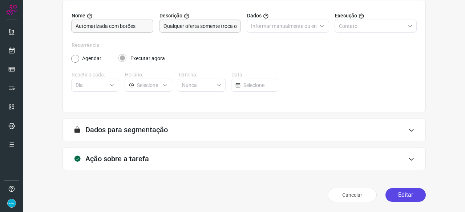
click at [400, 193] on button "Editar" at bounding box center [405, 195] width 40 height 14
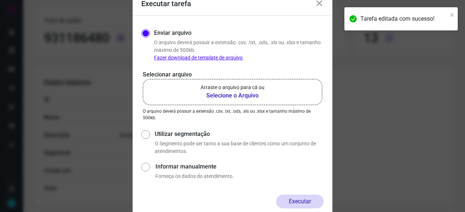
click at [214, 95] on b "Selecione o Arquivo" at bounding box center [232, 95] width 64 height 9
click at [0, 0] on input "Arraste o arquivo para cá ou Selecione o Arquivo" at bounding box center [0, 0] width 0 height 0
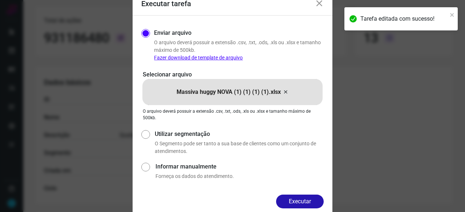
click at [317, 201] on button "Executar" at bounding box center [300, 202] width 48 height 14
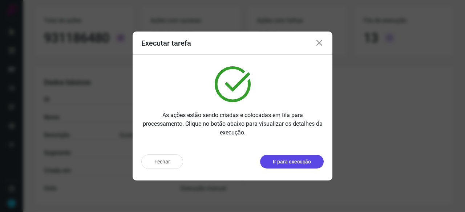
click at [285, 160] on p "Ir para execução" at bounding box center [292, 162] width 38 height 8
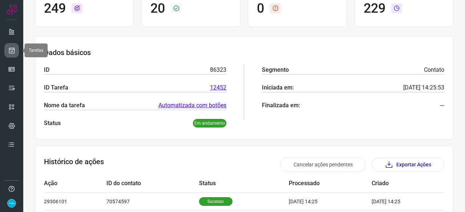
click at [10, 49] on icon at bounding box center [12, 50] width 8 height 7
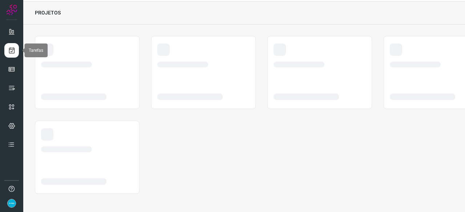
scroll to position [22, 0]
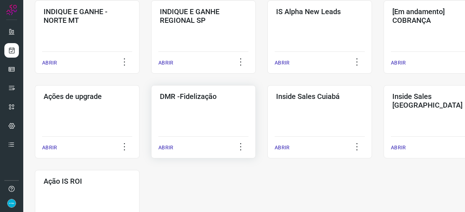
click at [170, 147] on p "ABRIR" at bounding box center [165, 148] width 15 height 8
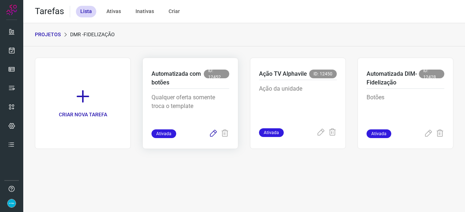
click at [213, 135] on icon at bounding box center [213, 134] width 9 height 9
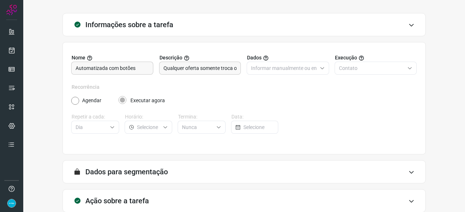
scroll to position [71, 0]
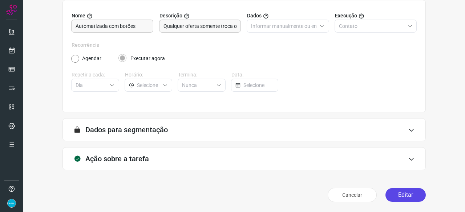
click at [399, 199] on button "Editar" at bounding box center [405, 195] width 40 height 14
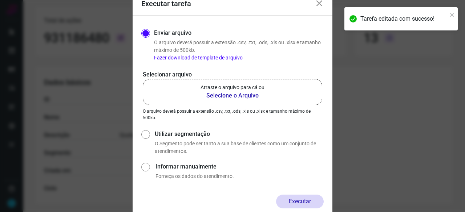
click at [221, 94] on b "Selecione o Arquivo" at bounding box center [232, 95] width 64 height 9
click at [0, 0] on input "Arraste o arquivo para cá ou Selecione o Arquivo" at bounding box center [0, 0] width 0 height 0
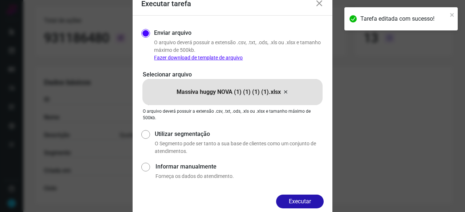
drag, startPoint x: 309, startPoint y: 202, endPoint x: 323, endPoint y: 210, distance: 16.9
click at [311, 202] on button "Executar" at bounding box center [300, 202] width 48 height 14
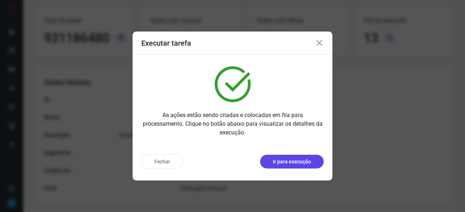
click at [288, 165] on p "Ir para execução" at bounding box center [292, 162] width 38 height 8
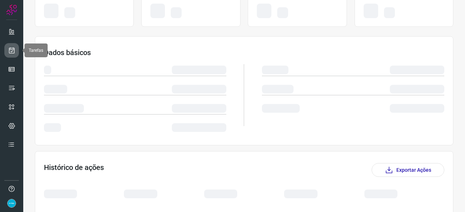
click at [14, 50] on icon at bounding box center [12, 50] width 8 height 7
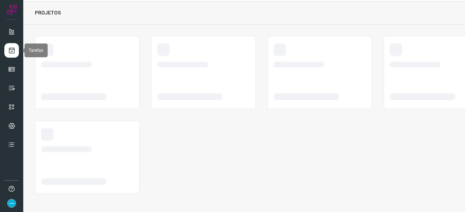
scroll to position [22, 0]
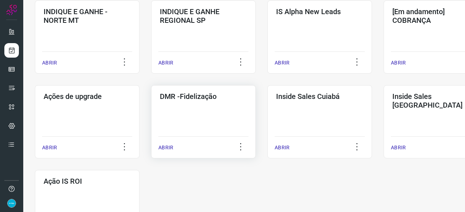
click at [166, 149] on p "ABRIR" at bounding box center [165, 148] width 15 height 8
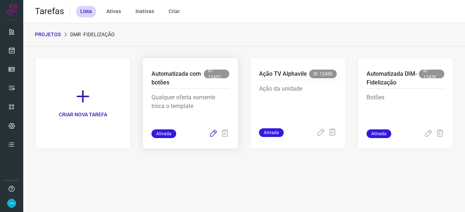
click at [211, 134] on icon at bounding box center [213, 134] width 9 height 9
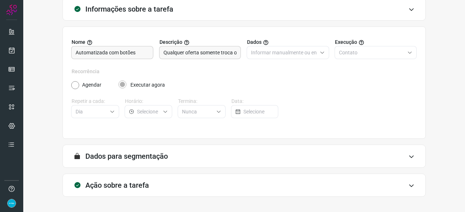
scroll to position [71, 0]
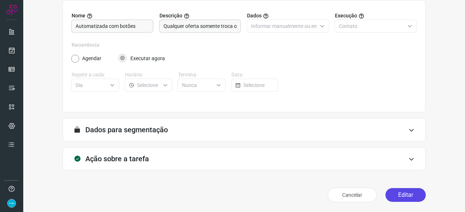
click at [409, 196] on button "Editar" at bounding box center [405, 195] width 40 height 14
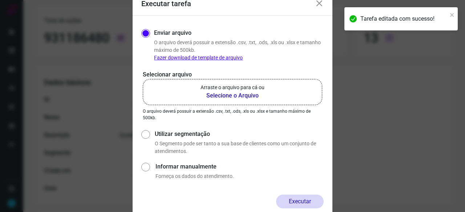
click at [223, 95] on b "Selecione o Arquivo" at bounding box center [232, 95] width 64 height 9
click at [0, 0] on input "Arraste o arquivo para cá ou Selecione o Arquivo" at bounding box center [0, 0] width 0 height 0
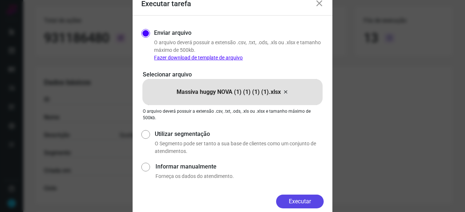
click at [300, 197] on button "Executar" at bounding box center [300, 202] width 48 height 14
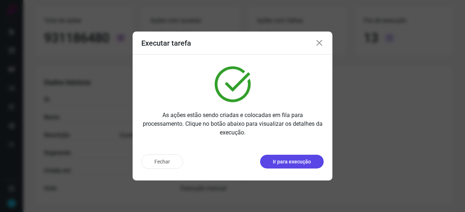
click at [302, 163] on p "Ir para execução" at bounding box center [292, 162] width 38 height 8
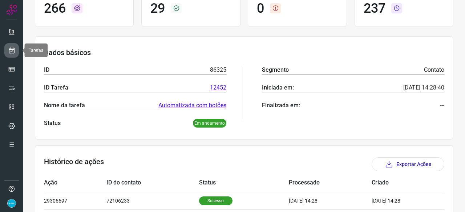
click at [17, 49] on link at bounding box center [11, 50] width 15 height 15
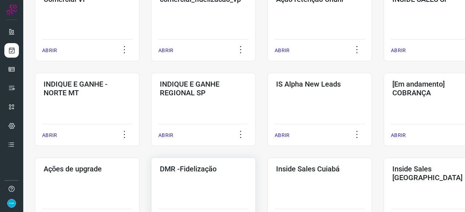
scroll to position [312, 0]
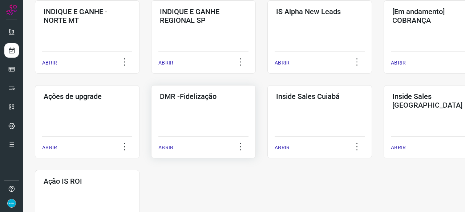
click at [167, 149] on p "ABRIR" at bounding box center [165, 148] width 15 height 8
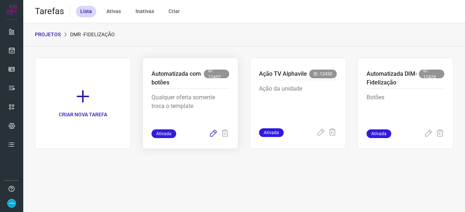
click at [213, 134] on icon at bounding box center [213, 134] width 9 height 9
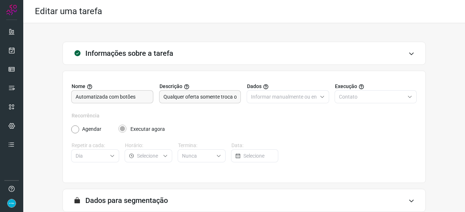
scroll to position [71, 0]
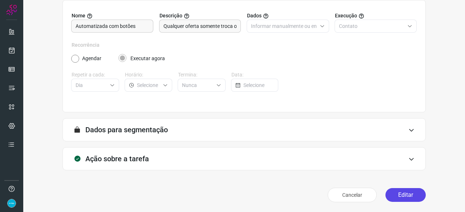
click at [398, 191] on button "Editar" at bounding box center [405, 195] width 40 height 14
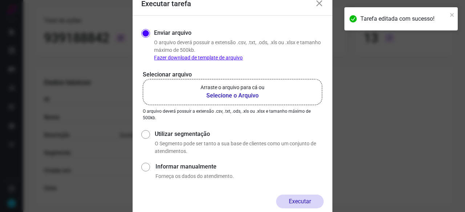
click at [224, 94] on b "Selecione o Arquivo" at bounding box center [232, 95] width 64 height 9
click at [0, 0] on input "Arraste o arquivo para cá ou Selecione o Arquivo" at bounding box center [0, 0] width 0 height 0
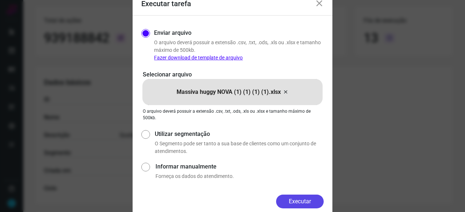
click at [321, 200] on button "Executar" at bounding box center [300, 202] width 48 height 14
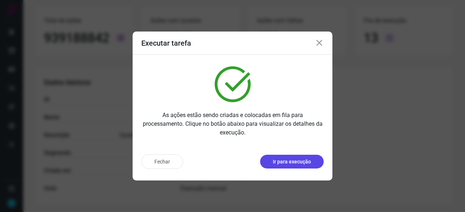
click at [301, 165] on p "Ir para execução" at bounding box center [292, 162] width 38 height 8
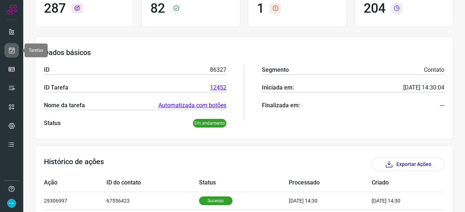
click at [12, 48] on icon at bounding box center [12, 50] width 8 height 7
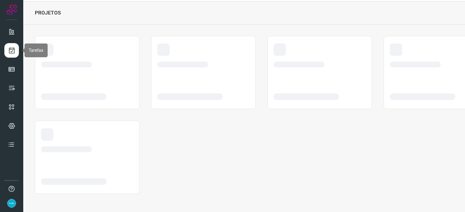
scroll to position [22, 0]
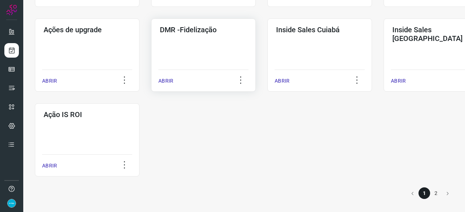
click at [167, 81] on p "ABRIR" at bounding box center [165, 81] width 15 height 8
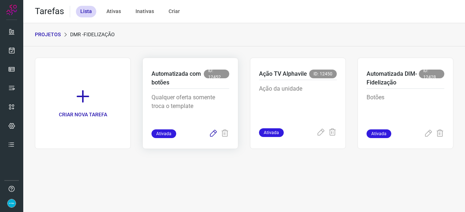
click at [210, 133] on icon at bounding box center [213, 134] width 9 height 9
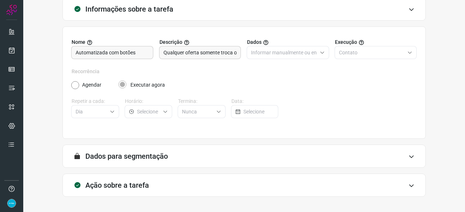
scroll to position [71, 0]
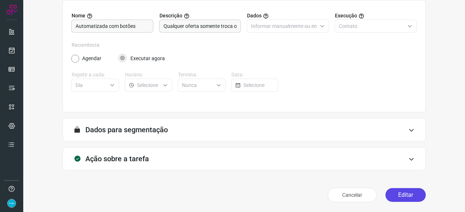
click at [407, 193] on button "Editar" at bounding box center [405, 195] width 40 height 14
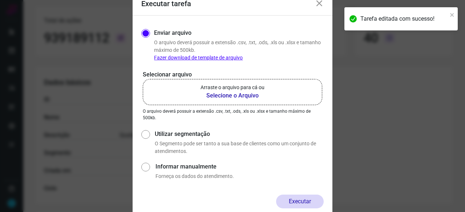
click at [212, 96] on b "Selecione o Arquivo" at bounding box center [232, 95] width 64 height 9
click at [0, 0] on input "Arraste o arquivo para cá ou Selecione o Arquivo" at bounding box center [0, 0] width 0 height 0
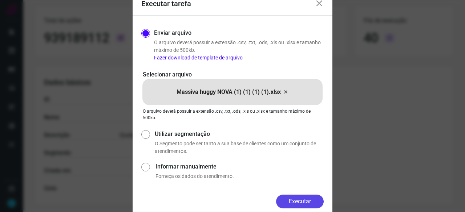
click at [299, 197] on button "Executar" at bounding box center [300, 202] width 48 height 14
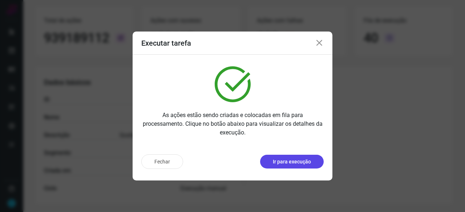
click at [285, 162] on p "Ir para execução" at bounding box center [292, 162] width 38 height 8
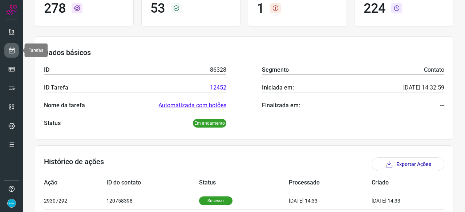
click at [9, 49] on icon at bounding box center [12, 50] width 8 height 7
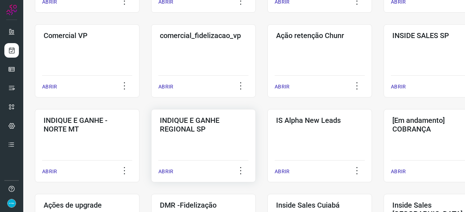
click at [167, 174] on p "ABRIR" at bounding box center [165, 172] width 15 height 8
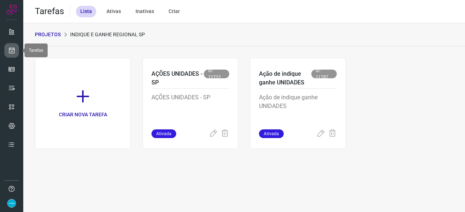
click at [12, 52] on icon at bounding box center [12, 50] width 8 height 7
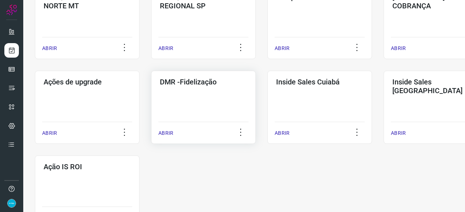
click at [165, 133] on p "ABRIR" at bounding box center [165, 134] width 15 height 8
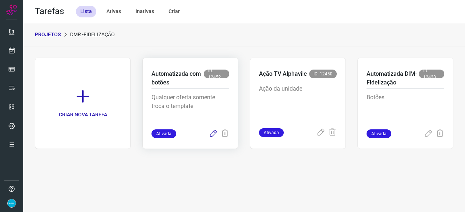
click at [215, 135] on icon at bounding box center [213, 134] width 9 height 9
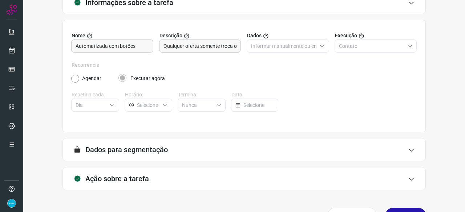
scroll to position [71, 0]
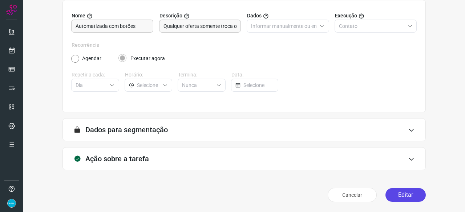
click at [392, 195] on button "Editar" at bounding box center [405, 195] width 40 height 14
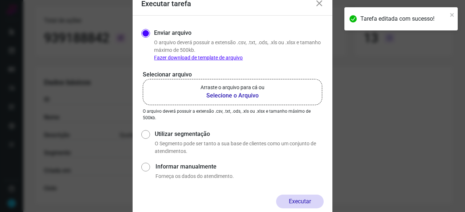
click at [232, 96] on b "Selecione o Arquivo" at bounding box center [232, 95] width 64 height 9
click at [0, 0] on input "Arraste o arquivo para cá ou Selecione o Arquivo" at bounding box center [0, 0] width 0 height 0
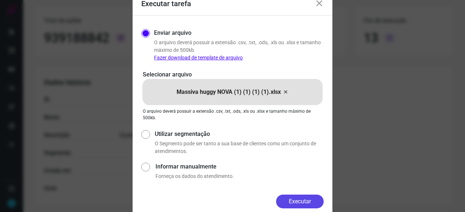
click at [302, 197] on button "Executar" at bounding box center [300, 202] width 48 height 14
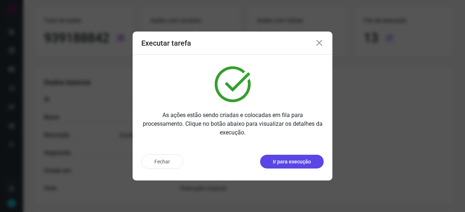
click at [299, 164] on p "Ir para execução" at bounding box center [292, 162] width 38 height 8
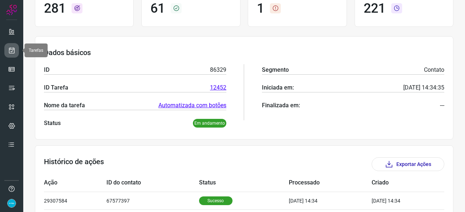
click at [15, 49] on link at bounding box center [11, 50] width 15 height 15
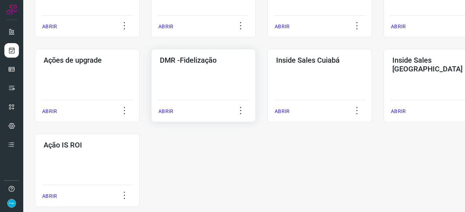
click at [168, 110] on p "ABRIR" at bounding box center [165, 112] width 15 height 8
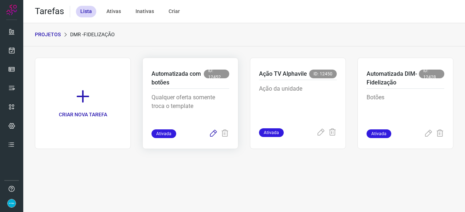
click at [211, 134] on icon at bounding box center [213, 134] width 9 height 9
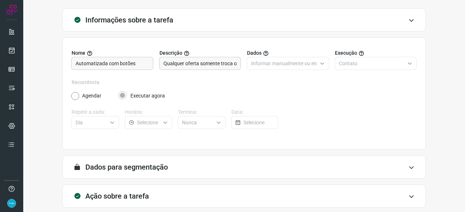
scroll to position [71, 0]
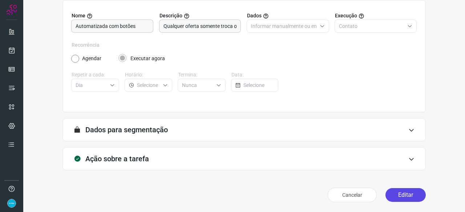
click at [406, 197] on button "Editar" at bounding box center [405, 195] width 40 height 14
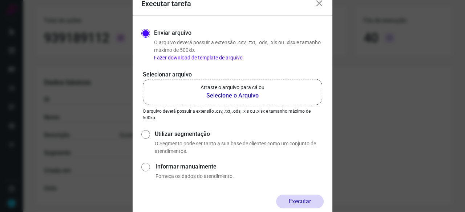
click at [232, 95] on b "Selecione o Arquivo" at bounding box center [232, 95] width 64 height 9
click at [0, 0] on input "Arraste o arquivo para cá ou Selecione o Arquivo" at bounding box center [0, 0] width 0 height 0
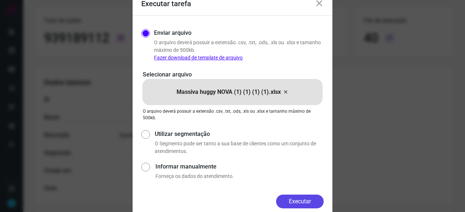
click at [301, 200] on button "Executar" at bounding box center [300, 202] width 48 height 14
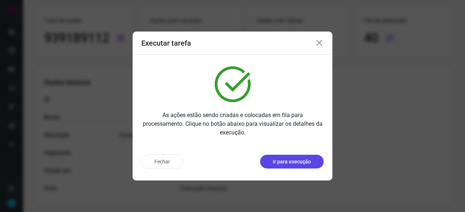
click at [303, 165] on p "Ir para execução" at bounding box center [292, 162] width 38 height 8
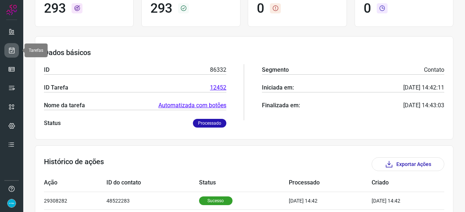
click at [16, 48] on link at bounding box center [11, 50] width 15 height 15
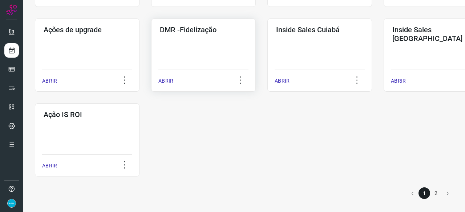
click at [166, 82] on p "ABRIR" at bounding box center [165, 81] width 15 height 8
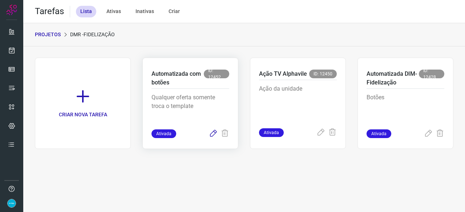
click at [213, 135] on icon at bounding box center [213, 134] width 9 height 9
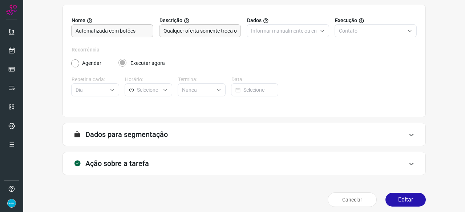
scroll to position [71, 0]
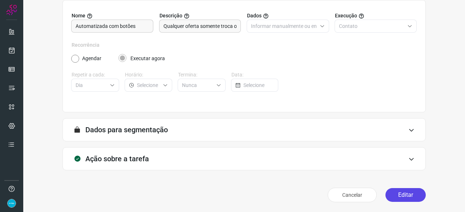
click at [392, 196] on button "Editar" at bounding box center [405, 195] width 40 height 14
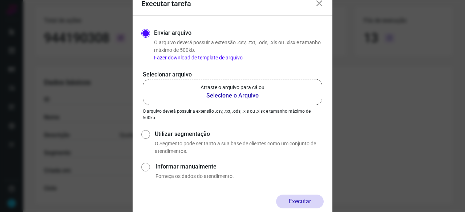
click at [220, 94] on b "Selecione o Arquivo" at bounding box center [232, 95] width 64 height 9
click at [0, 0] on input "Arraste o arquivo para cá ou Selecione o Arquivo" at bounding box center [0, 0] width 0 height 0
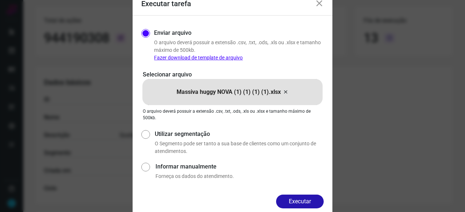
click at [301, 200] on button "Executar" at bounding box center [300, 202] width 48 height 14
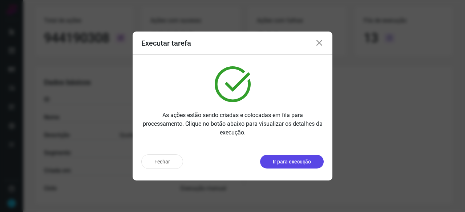
click at [301, 164] on p "Ir para execução" at bounding box center [292, 162] width 38 height 8
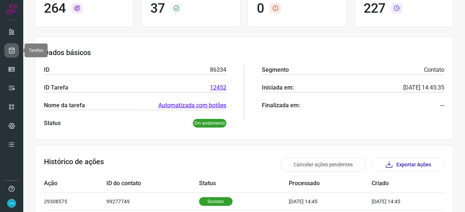
click at [12, 50] on icon at bounding box center [12, 50] width 8 height 7
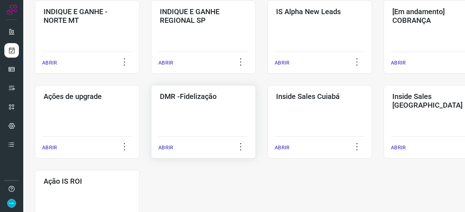
click at [165, 146] on p "ABRIR" at bounding box center [165, 148] width 15 height 8
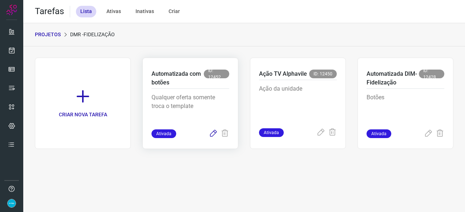
click at [211, 133] on icon at bounding box center [213, 134] width 9 height 9
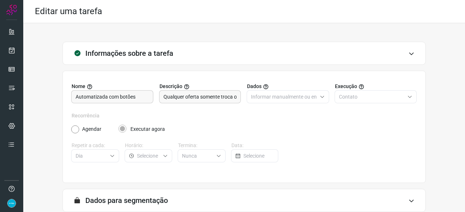
scroll to position [71, 0]
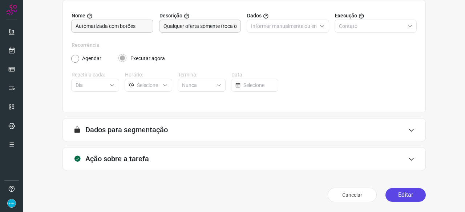
click at [398, 193] on button "Editar" at bounding box center [405, 195] width 40 height 14
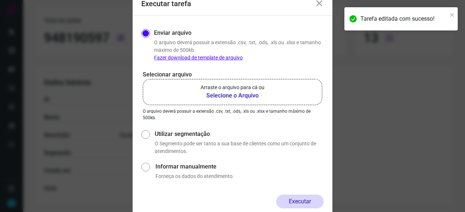
click at [219, 95] on b "Selecione o Arquivo" at bounding box center [232, 95] width 64 height 9
click at [0, 0] on input "Arraste o arquivo para cá ou Selecione o Arquivo" at bounding box center [0, 0] width 0 height 0
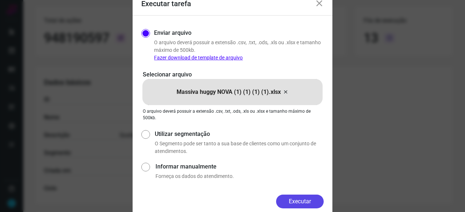
click at [296, 204] on button "Executar" at bounding box center [300, 202] width 48 height 14
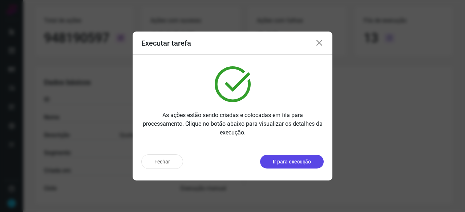
click at [284, 158] on button "Ir para execução" at bounding box center [292, 162] width 64 height 14
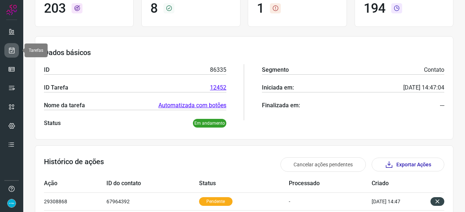
click at [12, 48] on icon at bounding box center [12, 50] width 8 height 7
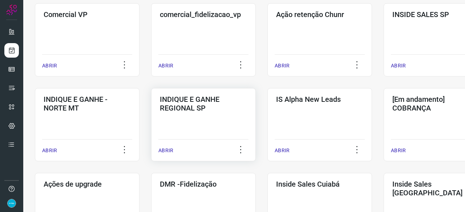
scroll to position [240, 0]
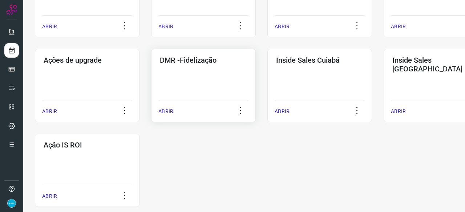
click at [167, 114] on p "ABRIR" at bounding box center [165, 112] width 15 height 8
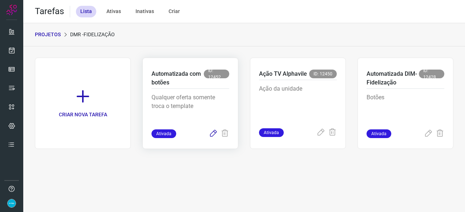
click at [212, 133] on icon at bounding box center [213, 134] width 9 height 9
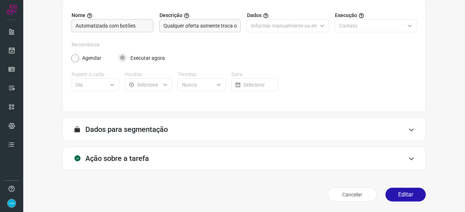
scroll to position [71, 0]
click at [13, 83] on link at bounding box center [11, 88] width 15 height 15
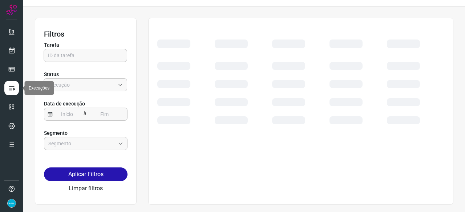
scroll to position [16, 0]
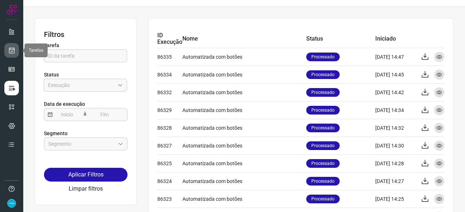
click at [9, 48] on icon at bounding box center [12, 50] width 8 height 7
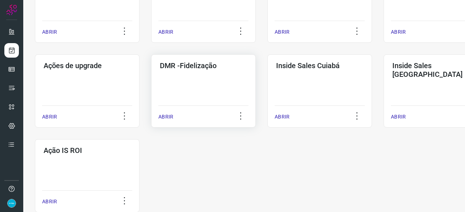
click at [168, 117] on p "ABRIR" at bounding box center [165, 117] width 15 height 8
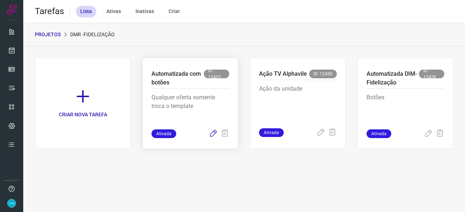
click at [212, 134] on icon at bounding box center [213, 134] width 9 height 9
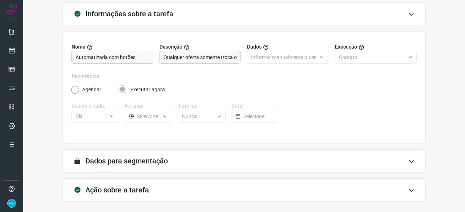
scroll to position [71, 0]
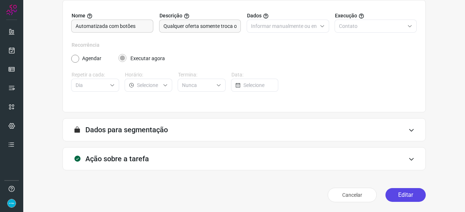
click at [385, 196] on button "Editar" at bounding box center [405, 195] width 40 height 14
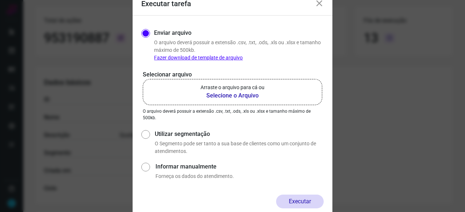
click at [225, 94] on b "Selecione o Arquivo" at bounding box center [232, 95] width 64 height 9
click at [0, 0] on input "Arraste o arquivo para cá ou Selecione o Arquivo" at bounding box center [0, 0] width 0 height 0
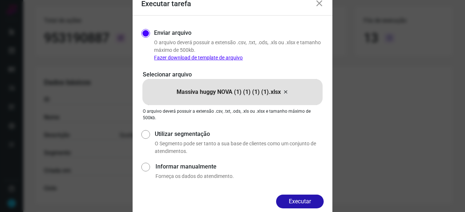
drag, startPoint x: 309, startPoint y: 199, endPoint x: 314, endPoint y: 201, distance: 4.9
click at [309, 200] on button "Executar" at bounding box center [300, 202] width 48 height 14
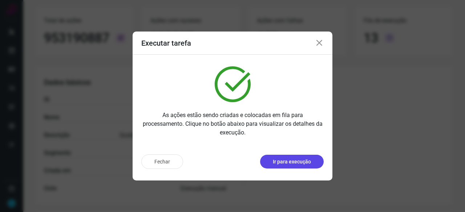
click at [292, 161] on p "Ir para execução" at bounding box center [292, 162] width 38 height 8
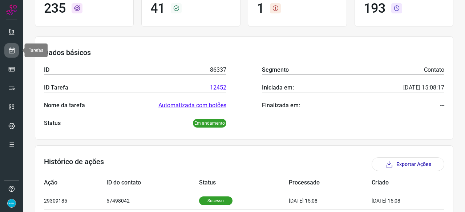
click at [12, 47] on icon at bounding box center [12, 50] width 8 height 7
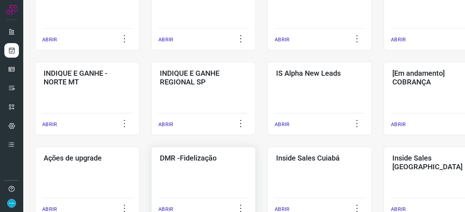
scroll to position [276, 0]
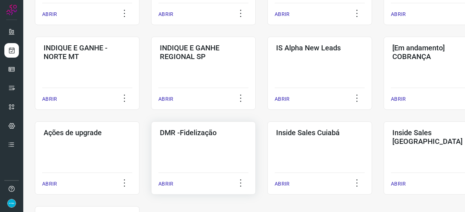
click at [169, 182] on p "ABRIR" at bounding box center [165, 184] width 15 height 8
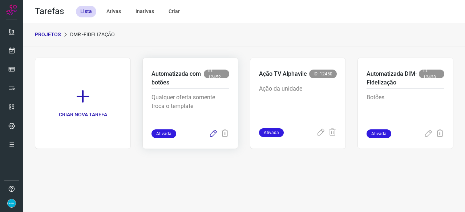
click at [215, 133] on icon at bounding box center [213, 134] width 9 height 9
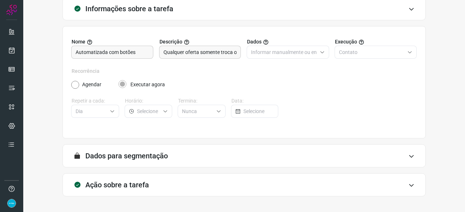
scroll to position [71, 0]
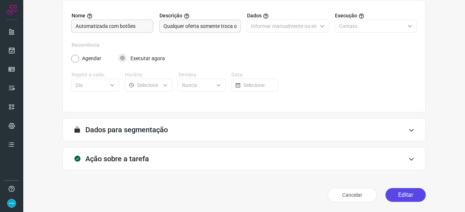
click at [400, 196] on button "Editar" at bounding box center [405, 195] width 40 height 14
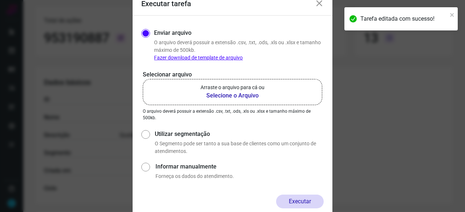
click at [213, 95] on b "Selecione o Arquivo" at bounding box center [232, 95] width 64 height 9
click at [0, 0] on input "Arraste o arquivo para cá ou Selecione o Arquivo" at bounding box center [0, 0] width 0 height 0
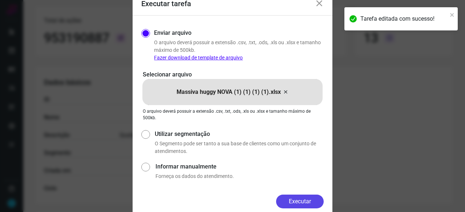
click at [301, 203] on button "Executar" at bounding box center [300, 202] width 48 height 14
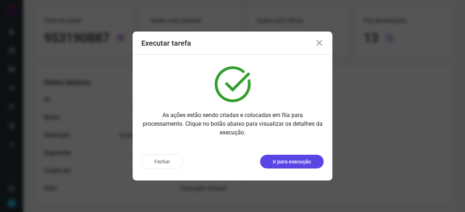
click at [286, 163] on p "Ir para execução" at bounding box center [292, 162] width 38 height 8
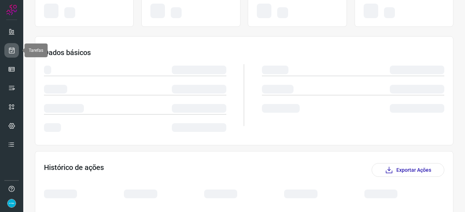
click at [14, 50] on icon at bounding box center [12, 50] width 8 height 7
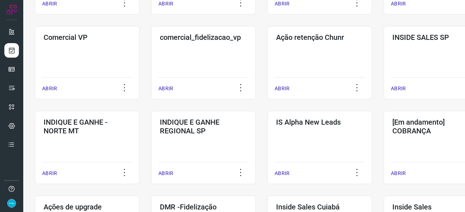
scroll to position [276, 0]
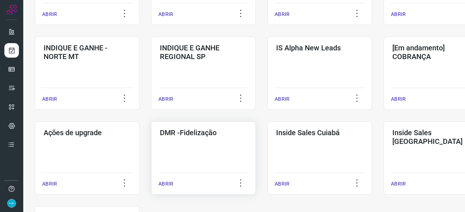
click at [168, 182] on p "ABRIR" at bounding box center [165, 184] width 15 height 8
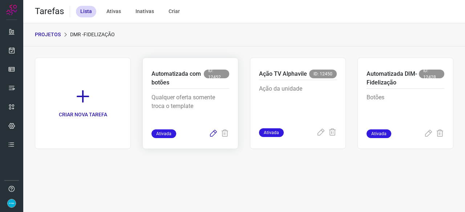
click at [211, 134] on icon at bounding box center [213, 134] width 9 height 9
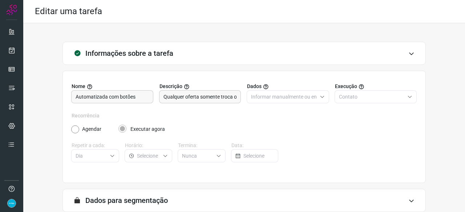
scroll to position [71, 0]
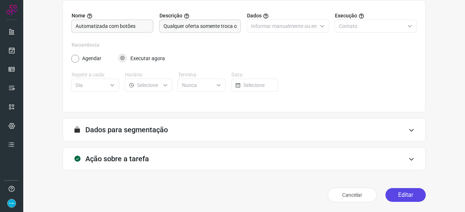
click at [406, 190] on button "Editar" at bounding box center [405, 195] width 40 height 14
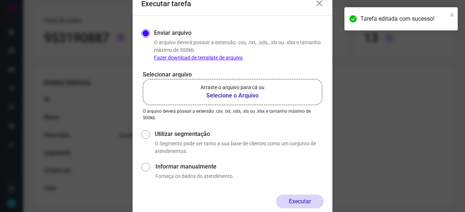
click at [218, 97] on b "Selecione o Arquivo" at bounding box center [232, 95] width 64 height 9
click at [0, 0] on input "Arraste o arquivo para cá ou Selecione o Arquivo" at bounding box center [0, 0] width 0 height 0
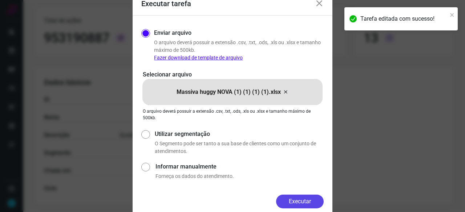
click at [294, 204] on button "Executar" at bounding box center [300, 202] width 48 height 14
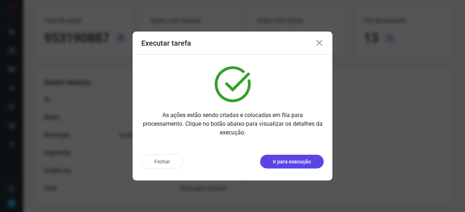
click at [290, 163] on p "Ir para execução" at bounding box center [292, 162] width 38 height 8
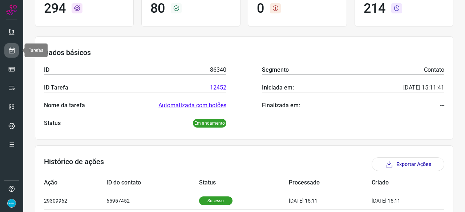
click at [14, 52] on icon at bounding box center [12, 50] width 8 height 7
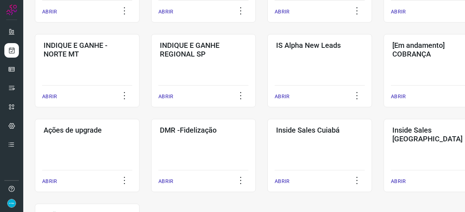
scroll to position [276, 0]
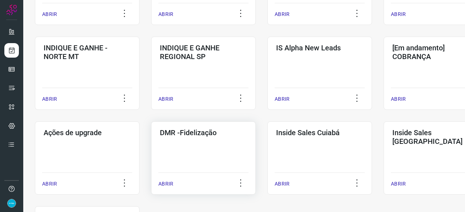
click at [165, 183] on p "ABRIR" at bounding box center [165, 184] width 15 height 8
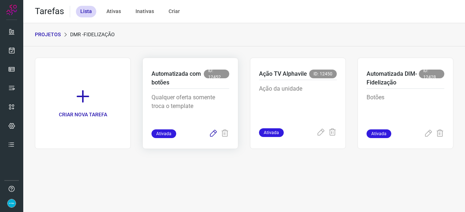
click at [213, 132] on icon at bounding box center [213, 134] width 9 height 9
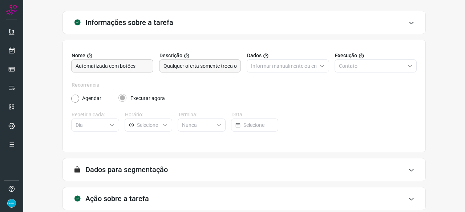
scroll to position [71, 0]
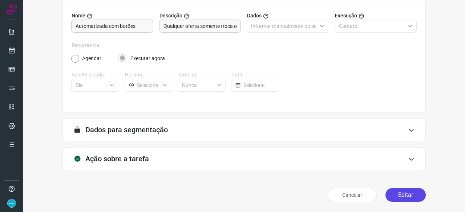
click at [404, 195] on button "Editar" at bounding box center [405, 195] width 40 height 14
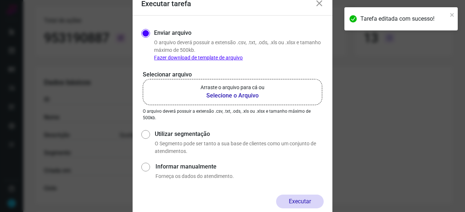
click at [237, 97] on b "Selecione o Arquivo" at bounding box center [232, 95] width 64 height 9
click at [0, 0] on input "Arraste o arquivo para cá ou Selecione o Arquivo" at bounding box center [0, 0] width 0 height 0
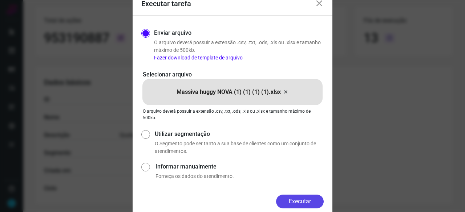
click at [299, 201] on button "Executar" at bounding box center [300, 202] width 48 height 14
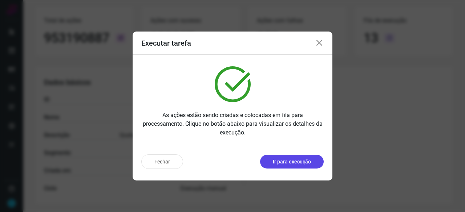
click at [275, 162] on p "Ir para execução" at bounding box center [292, 162] width 38 height 8
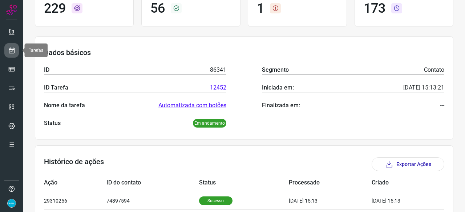
click at [12, 48] on icon at bounding box center [12, 50] width 8 height 7
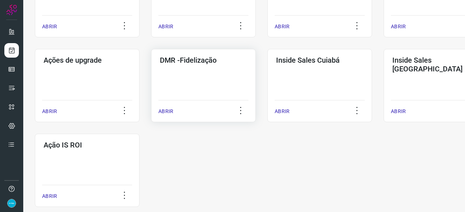
click at [166, 113] on p "ABRIR" at bounding box center [165, 112] width 15 height 8
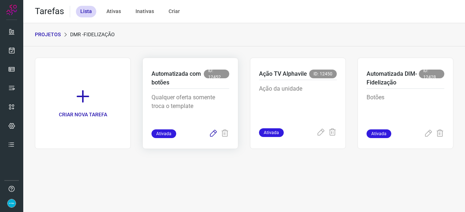
click at [213, 133] on icon at bounding box center [213, 134] width 9 height 9
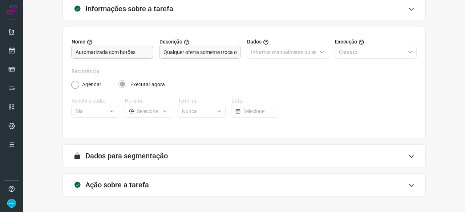
scroll to position [71, 0]
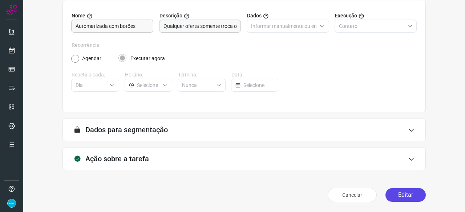
click at [401, 195] on button "Editar" at bounding box center [405, 195] width 40 height 14
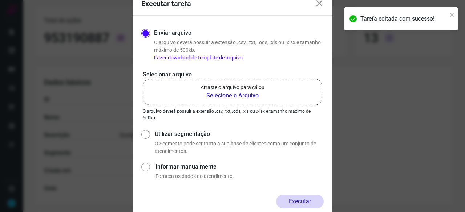
click at [221, 95] on b "Selecione o Arquivo" at bounding box center [232, 95] width 64 height 9
click at [0, 0] on input "Arraste o arquivo para cá ou Selecione o Arquivo" at bounding box center [0, 0] width 0 height 0
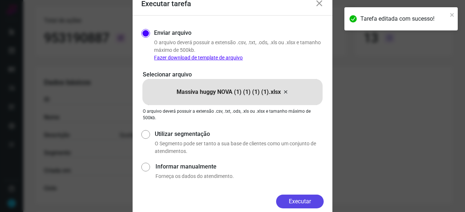
click at [311, 200] on button "Executar" at bounding box center [300, 202] width 48 height 14
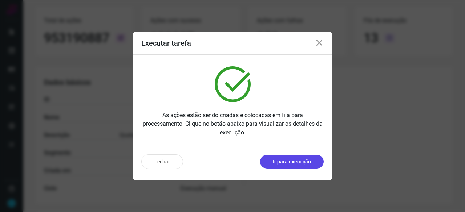
click at [309, 160] on p "Ir para execução" at bounding box center [292, 162] width 38 height 8
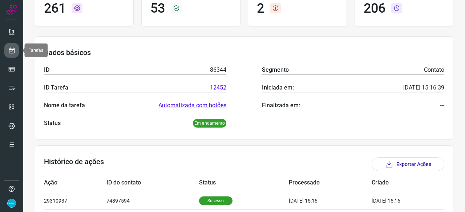
click at [10, 49] on icon at bounding box center [12, 50] width 8 height 7
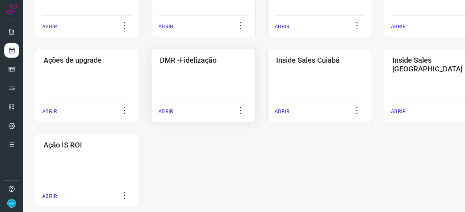
click at [164, 108] on p "ABRIR" at bounding box center [165, 112] width 15 height 8
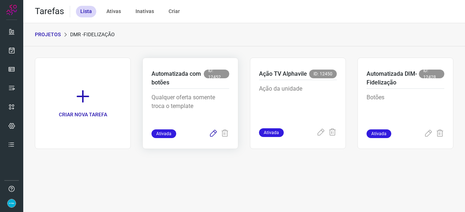
click at [213, 135] on icon at bounding box center [213, 134] width 9 height 9
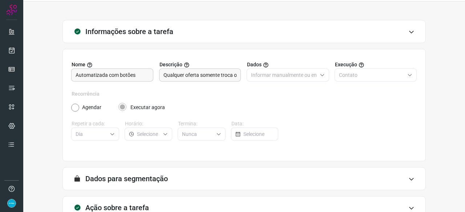
scroll to position [71, 0]
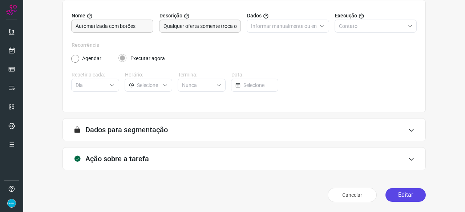
click at [409, 196] on button "Editar" at bounding box center [405, 195] width 40 height 14
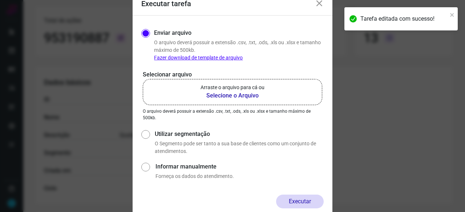
click at [211, 96] on b "Selecione o Arquivo" at bounding box center [232, 95] width 64 height 9
click at [0, 0] on input "Arraste o arquivo para cá ou Selecione o Arquivo" at bounding box center [0, 0] width 0 height 0
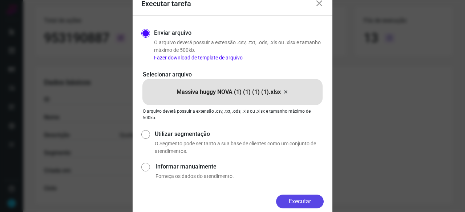
click at [289, 197] on button "Executar" at bounding box center [300, 202] width 48 height 14
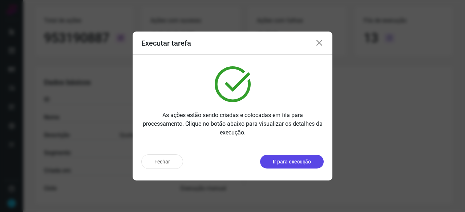
click at [279, 163] on p "Ir para execução" at bounding box center [292, 162] width 38 height 8
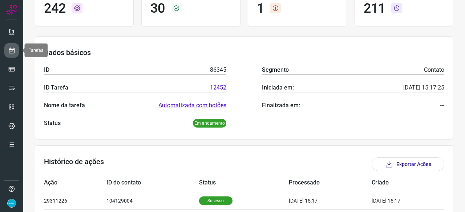
click at [10, 50] on icon at bounding box center [12, 50] width 8 height 7
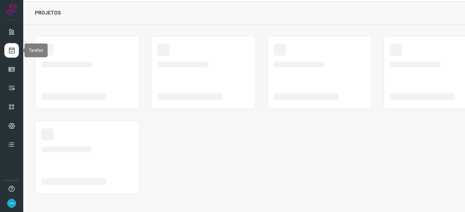
scroll to position [22, 0]
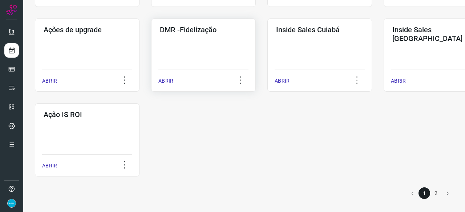
click at [165, 81] on p "ABRIR" at bounding box center [165, 81] width 15 height 8
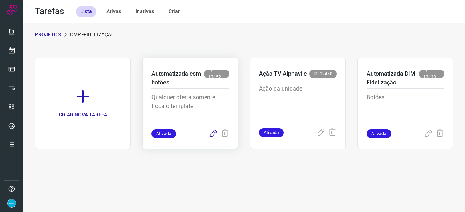
click at [209, 133] on icon at bounding box center [213, 134] width 9 height 9
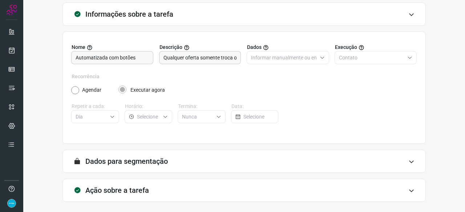
scroll to position [71, 0]
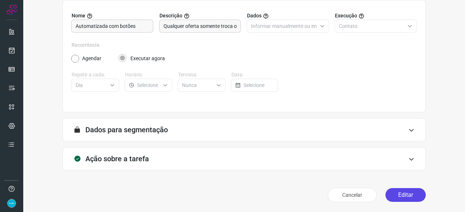
click at [401, 195] on button "Editar" at bounding box center [405, 195] width 40 height 14
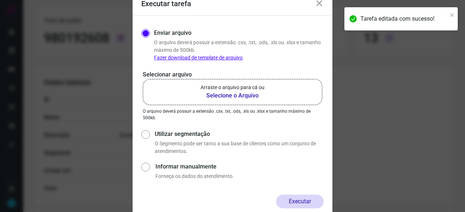
click at [224, 95] on b "Selecione o Arquivo" at bounding box center [232, 95] width 64 height 9
click at [0, 0] on input "Arraste o arquivo para cá ou Selecione o Arquivo" at bounding box center [0, 0] width 0 height 0
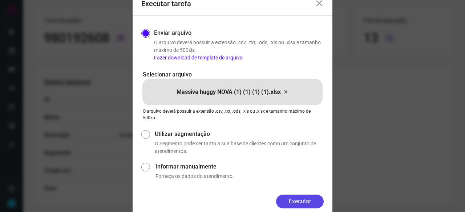
click at [302, 199] on button "Executar" at bounding box center [300, 202] width 48 height 14
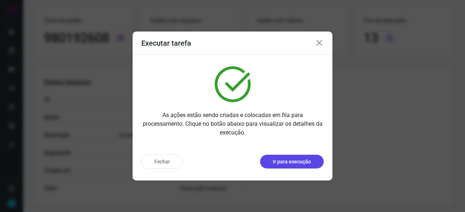
click at [313, 164] on button "Ir para execução" at bounding box center [292, 162] width 64 height 14
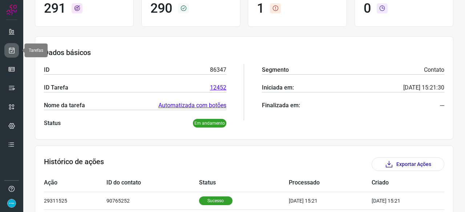
click at [9, 51] on icon at bounding box center [12, 50] width 8 height 7
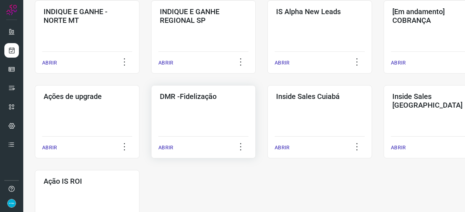
click at [168, 149] on p "ABRIR" at bounding box center [165, 148] width 15 height 8
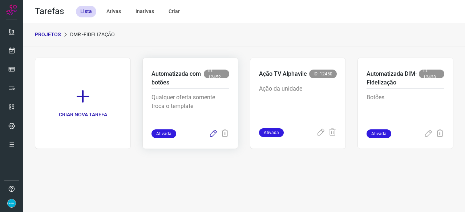
click at [211, 134] on icon at bounding box center [213, 134] width 9 height 9
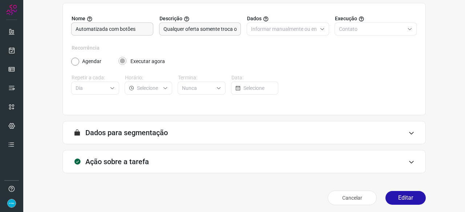
scroll to position [71, 0]
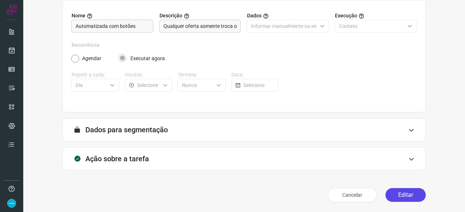
click at [409, 197] on button "Editar" at bounding box center [405, 195] width 40 height 14
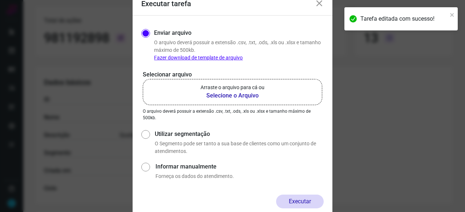
click at [231, 95] on b "Selecione o Arquivo" at bounding box center [232, 95] width 64 height 9
click at [0, 0] on input "Arraste o arquivo para cá ou Selecione o Arquivo" at bounding box center [0, 0] width 0 height 0
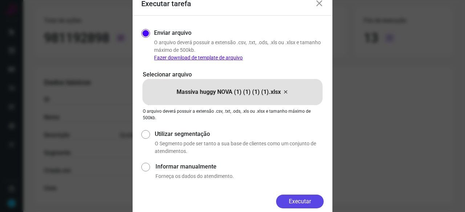
click at [304, 198] on button "Executar" at bounding box center [300, 202] width 48 height 14
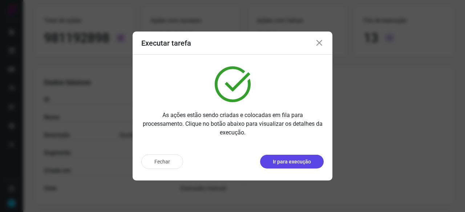
click at [282, 165] on p "Ir para execução" at bounding box center [292, 162] width 38 height 8
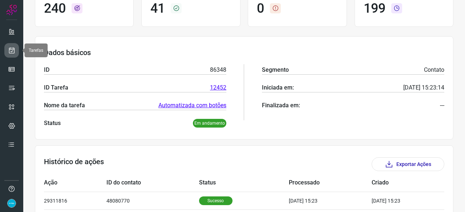
click at [13, 50] on icon at bounding box center [12, 50] width 8 height 7
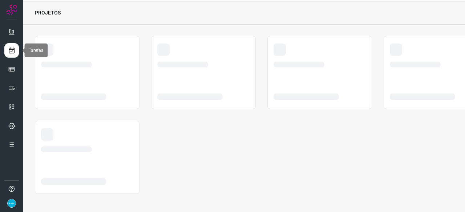
scroll to position [22, 0]
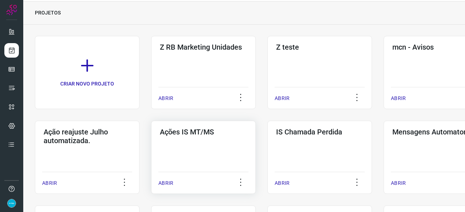
click at [172, 182] on p "ABRIR" at bounding box center [165, 184] width 15 height 8
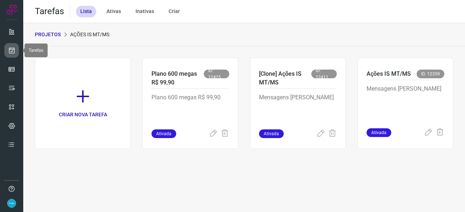
click at [13, 50] on icon at bounding box center [12, 50] width 8 height 7
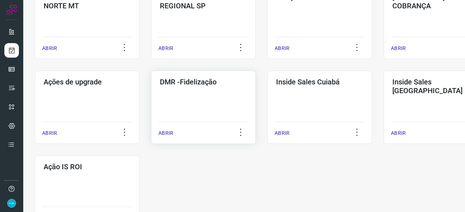
click at [168, 132] on p "ABRIR" at bounding box center [165, 134] width 15 height 8
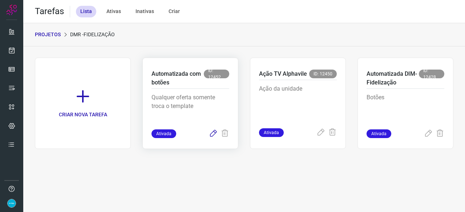
click at [212, 135] on icon at bounding box center [213, 134] width 9 height 9
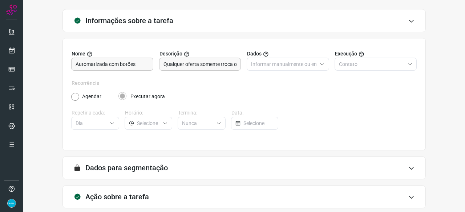
scroll to position [71, 0]
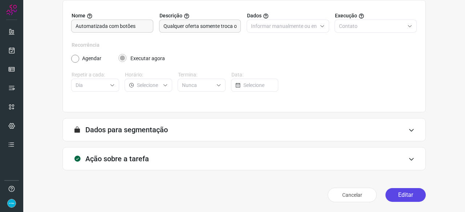
click at [399, 196] on button "Editar" at bounding box center [405, 195] width 40 height 14
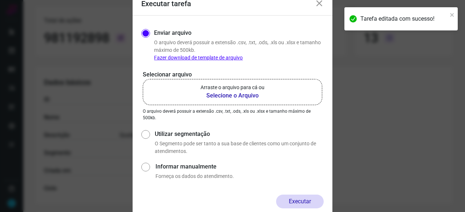
click at [225, 96] on b "Selecione o Arquivo" at bounding box center [232, 95] width 64 height 9
click at [0, 0] on input "Arraste o arquivo para cá ou Selecione o Arquivo" at bounding box center [0, 0] width 0 height 0
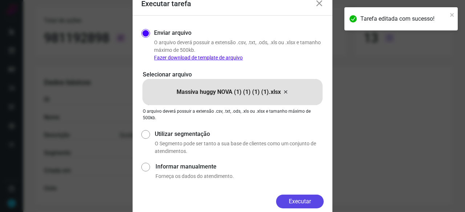
click at [296, 198] on button "Executar" at bounding box center [300, 202] width 48 height 14
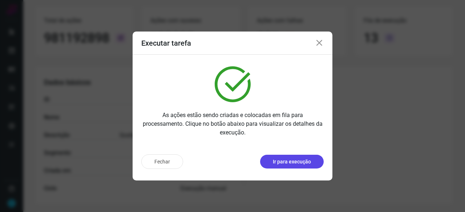
click at [284, 164] on p "Ir para execução" at bounding box center [292, 162] width 38 height 8
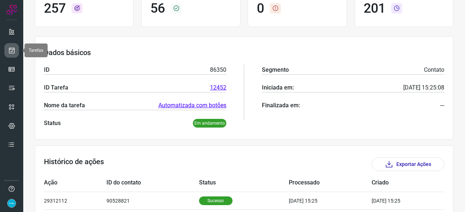
click at [16, 50] on link at bounding box center [11, 50] width 15 height 15
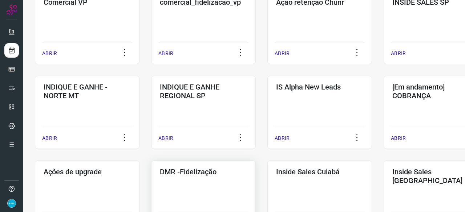
scroll to position [276, 0]
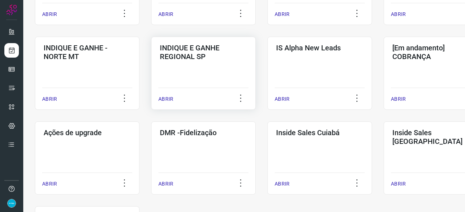
click at [168, 98] on p "ABRIR" at bounding box center [165, 99] width 15 height 8
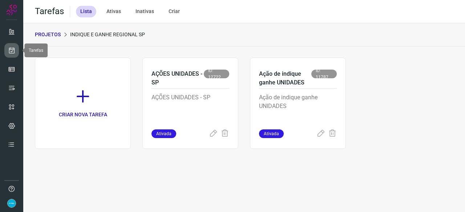
click at [12, 48] on icon at bounding box center [12, 50] width 8 height 7
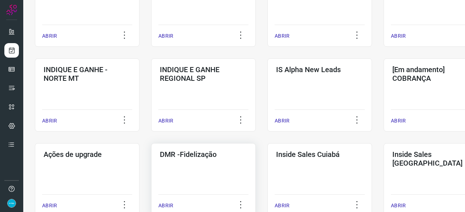
scroll to position [363, 0]
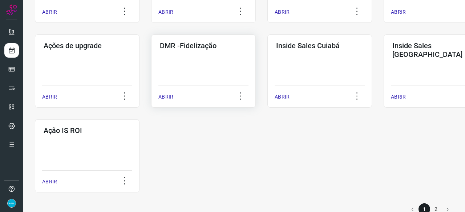
click at [164, 97] on p "ABRIR" at bounding box center [165, 97] width 15 height 8
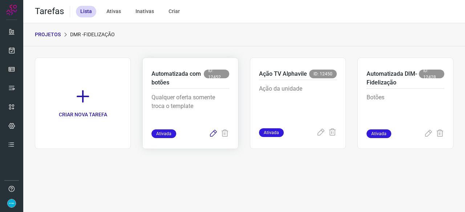
click at [214, 133] on icon at bounding box center [213, 134] width 9 height 9
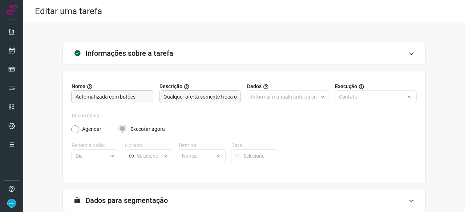
scroll to position [71, 0]
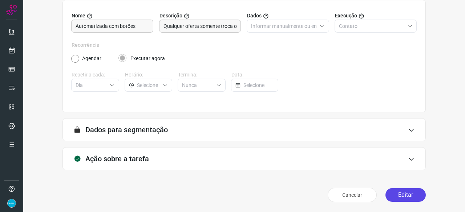
click at [407, 193] on button "Editar" at bounding box center [405, 195] width 40 height 14
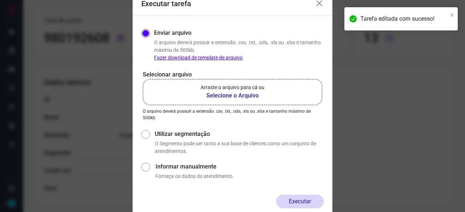
click at [215, 97] on b "Selecione o Arquivo" at bounding box center [232, 95] width 64 height 9
click at [0, 0] on input "Arraste o arquivo para cá ou Selecione o Arquivo" at bounding box center [0, 0] width 0 height 0
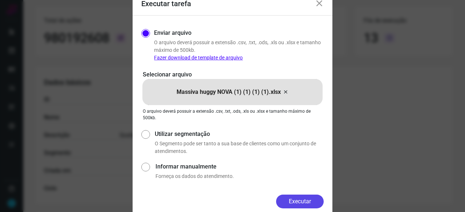
click at [310, 200] on button "Executar" at bounding box center [300, 202] width 48 height 14
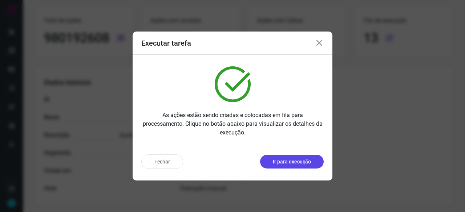
click at [276, 168] on button "Ir para execução" at bounding box center [292, 162] width 64 height 14
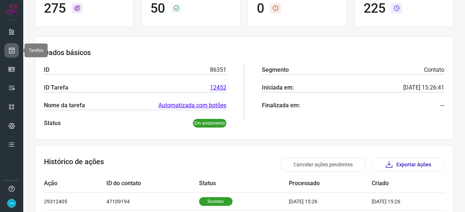
click at [11, 49] on icon at bounding box center [12, 50] width 8 height 7
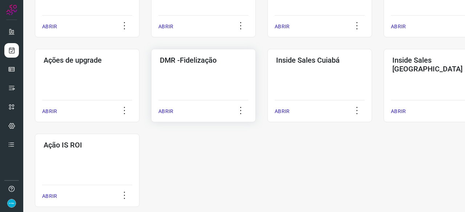
click at [171, 113] on p "ABRIR" at bounding box center [165, 112] width 15 height 8
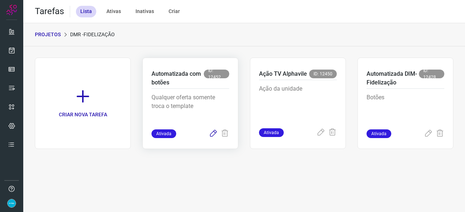
click at [212, 135] on icon at bounding box center [213, 134] width 9 height 9
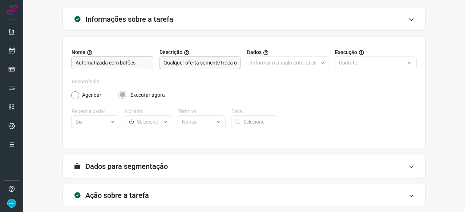
scroll to position [71, 0]
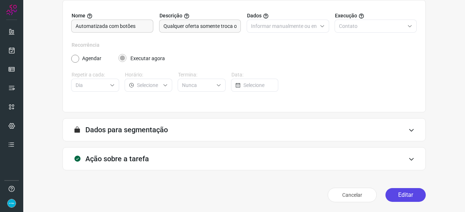
click at [412, 195] on button "Editar" at bounding box center [405, 195] width 40 height 14
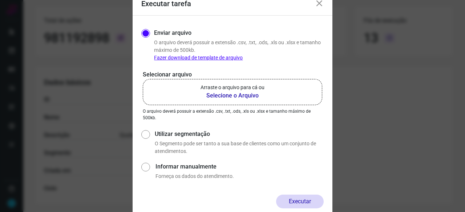
click at [215, 94] on b "Selecione o Arquivo" at bounding box center [232, 95] width 64 height 9
click at [0, 0] on input "Arraste o arquivo para cá ou Selecione o Arquivo" at bounding box center [0, 0] width 0 height 0
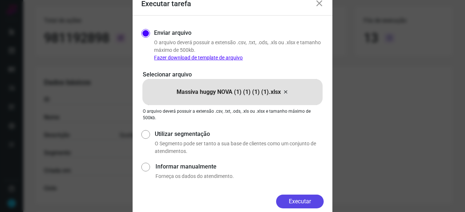
click at [298, 204] on button "Executar" at bounding box center [300, 202] width 48 height 14
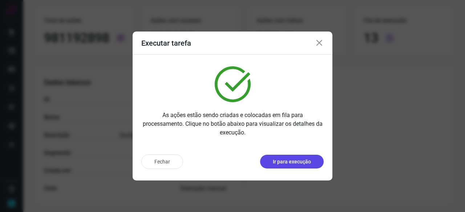
click at [288, 160] on p "Ir para execução" at bounding box center [292, 162] width 38 height 8
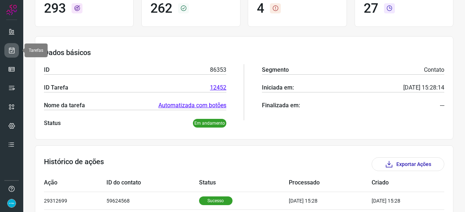
click at [8, 48] on icon at bounding box center [12, 50] width 8 height 7
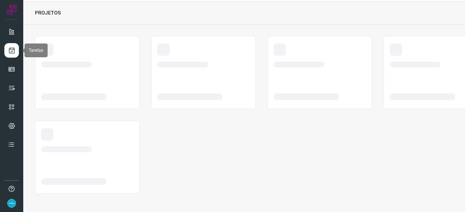
scroll to position [22, 0]
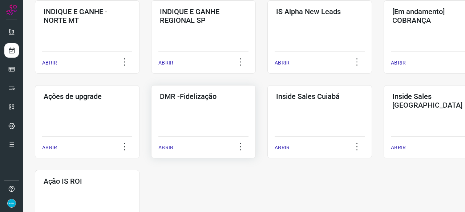
click at [165, 148] on p "ABRIR" at bounding box center [165, 148] width 15 height 8
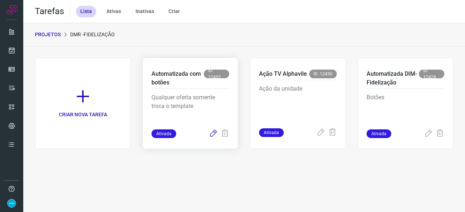
click at [213, 133] on icon at bounding box center [213, 134] width 9 height 9
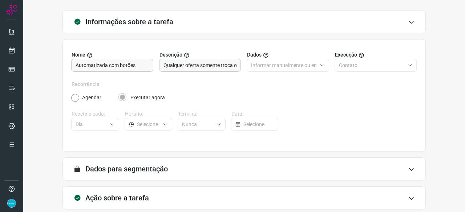
scroll to position [71, 0]
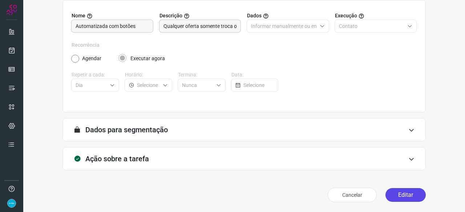
click at [400, 197] on button "Editar" at bounding box center [405, 195] width 40 height 14
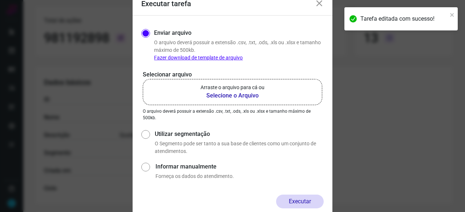
click at [228, 96] on b "Selecione o Arquivo" at bounding box center [232, 95] width 64 height 9
click at [0, 0] on input "Arraste o arquivo para cá ou Selecione o Arquivo" at bounding box center [0, 0] width 0 height 0
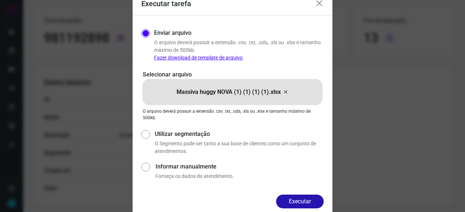
drag, startPoint x: 304, startPoint y: 201, endPoint x: 319, endPoint y: 208, distance: 16.6
click at [305, 201] on button "Executar" at bounding box center [300, 202] width 48 height 14
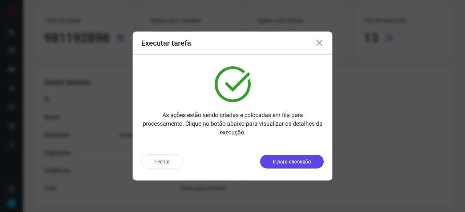
click at [276, 165] on p "Ir para execução" at bounding box center [292, 162] width 38 height 8
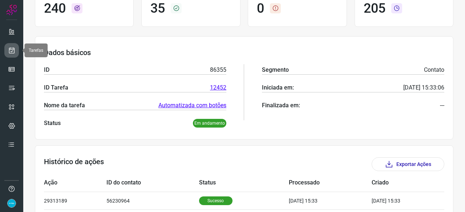
click at [10, 49] on icon at bounding box center [12, 50] width 8 height 7
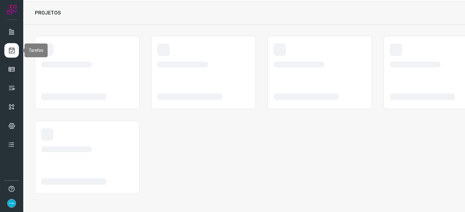
scroll to position [22, 0]
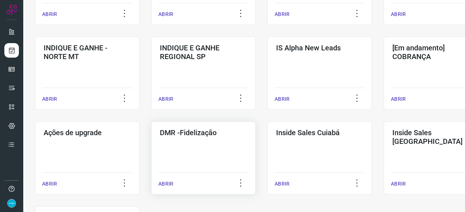
click at [171, 185] on p "ABRIR" at bounding box center [165, 184] width 15 height 8
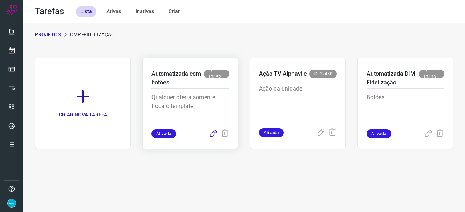
click at [212, 133] on icon at bounding box center [213, 134] width 9 height 9
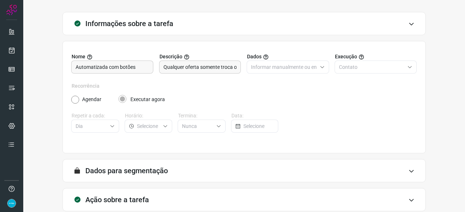
scroll to position [71, 0]
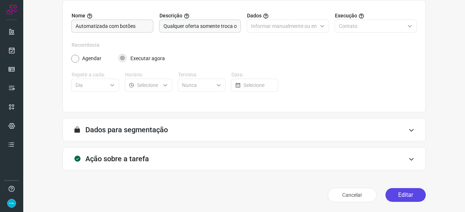
click at [402, 196] on button "Editar" at bounding box center [405, 195] width 40 height 14
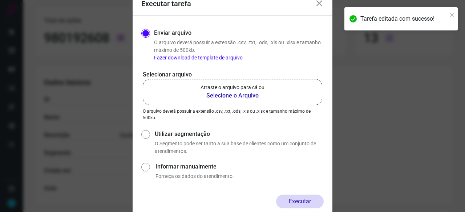
click at [221, 96] on b "Selecione o Arquivo" at bounding box center [232, 95] width 64 height 9
click at [0, 0] on input "Arraste o arquivo para cá ou Selecione o Arquivo" at bounding box center [0, 0] width 0 height 0
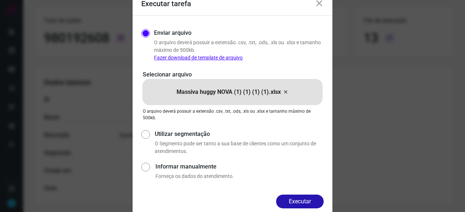
click at [308, 203] on button "Executar" at bounding box center [300, 202] width 48 height 14
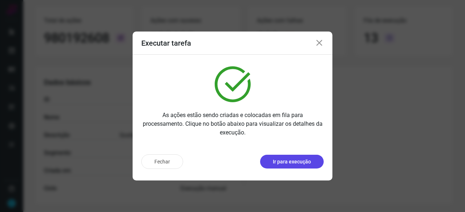
click at [299, 160] on p "Ir para execução" at bounding box center [292, 162] width 38 height 8
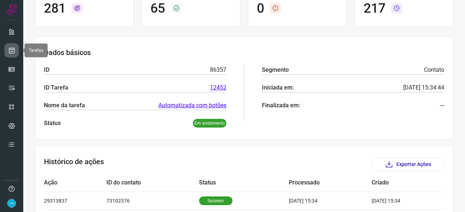
click at [13, 46] on link at bounding box center [11, 50] width 15 height 15
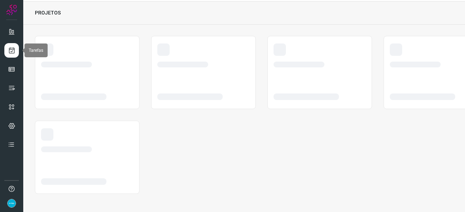
scroll to position [22, 0]
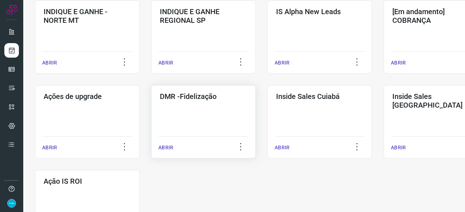
click at [167, 150] on p "ABRIR" at bounding box center [165, 148] width 15 height 8
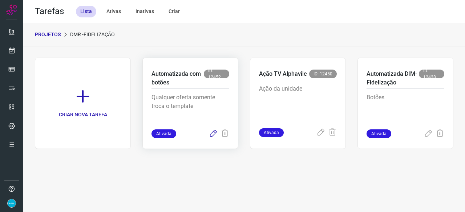
click at [212, 133] on icon at bounding box center [213, 134] width 9 height 9
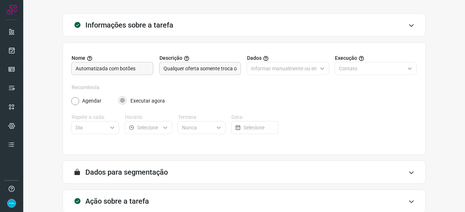
scroll to position [71, 0]
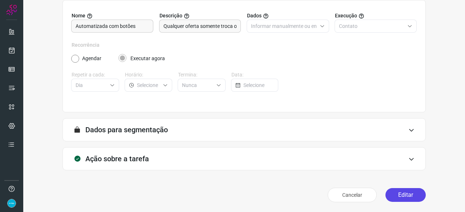
click at [407, 192] on button "Editar" at bounding box center [405, 195] width 40 height 14
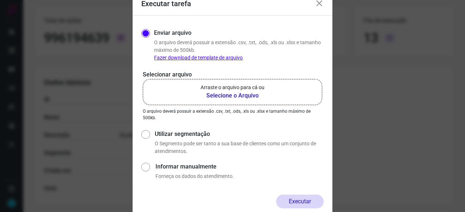
click at [213, 96] on b "Selecione o Arquivo" at bounding box center [232, 95] width 64 height 9
click at [0, 0] on input "Arraste o arquivo para cá ou Selecione o Arquivo" at bounding box center [0, 0] width 0 height 0
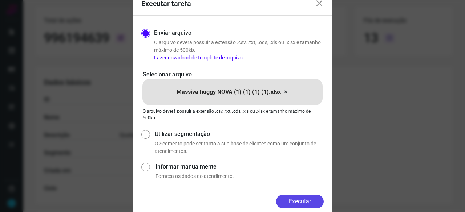
click at [293, 196] on button "Executar" at bounding box center [300, 202] width 48 height 14
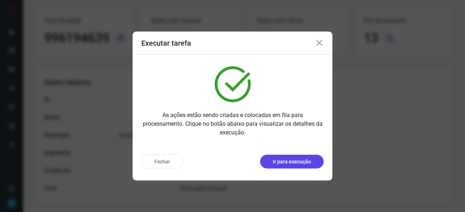
click at [282, 162] on p "Ir para execução" at bounding box center [292, 162] width 38 height 8
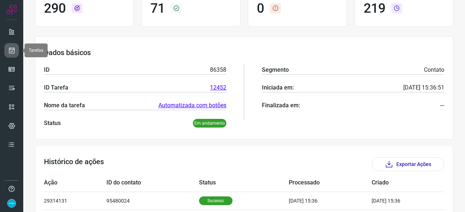
click at [10, 52] on icon at bounding box center [12, 50] width 8 height 7
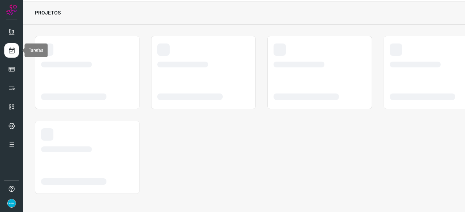
scroll to position [22, 0]
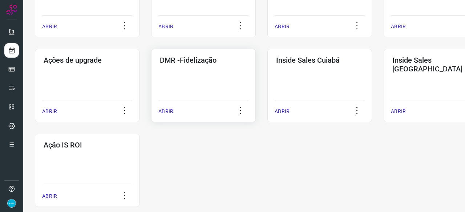
click at [166, 113] on p "ABRIR" at bounding box center [165, 112] width 15 height 8
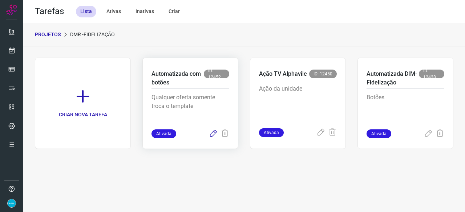
click at [212, 135] on icon at bounding box center [213, 134] width 9 height 9
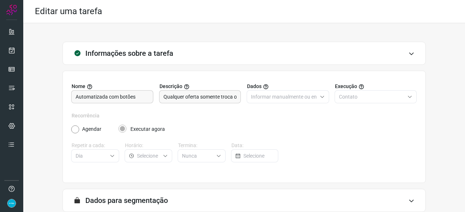
scroll to position [71, 0]
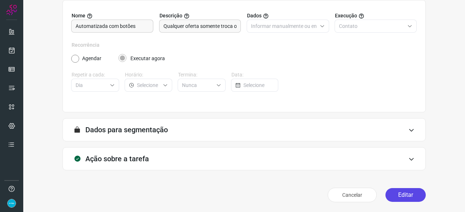
click at [403, 196] on button "Editar" at bounding box center [405, 195] width 40 height 14
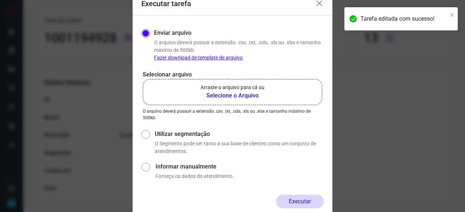
click at [235, 95] on b "Selecione o Arquivo" at bounding box center [232, 95] width 64 height 9
click at [0, 0] on input "Arraste o arquivo para cá ou Selecione o Arquivo" at bounding box center [0, 0] width 0 height 0
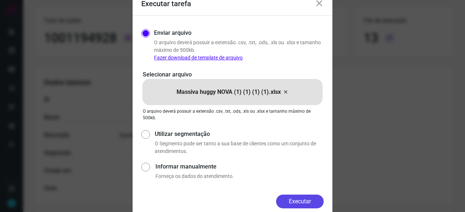
click at [311, 199] on button "Executar" at bounding box center [300, 202] width 48 height 14
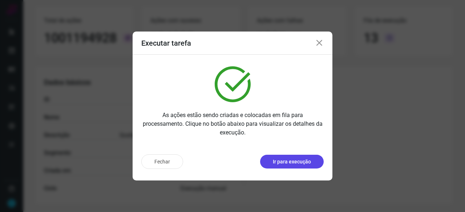
click at [281, 164] on p "Ir para execução" at bounding box center [292, 162] width 38 height 8
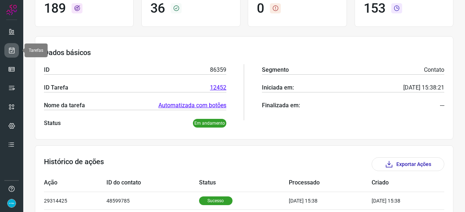
click at [14, 51] on icon at bounding box center [12, 50] width 8 height 7
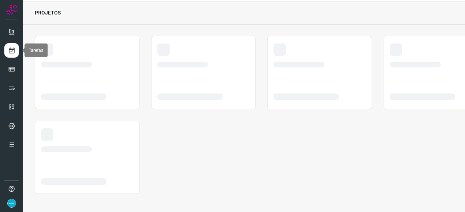
scroll to position [22, 0]
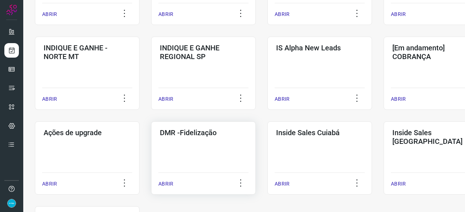
click at [169, 185] on p "ABRIR" at bounding box center [165, 184] width 15 height 8
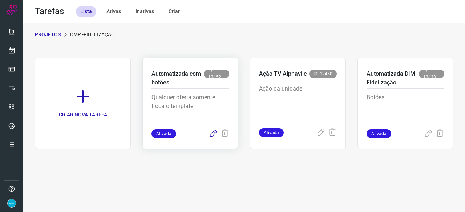
click at [211, 135] on icon at bounding box center [213, 134] width 9 height 9
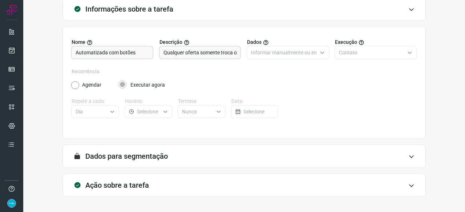
scroll to position [71, 0]
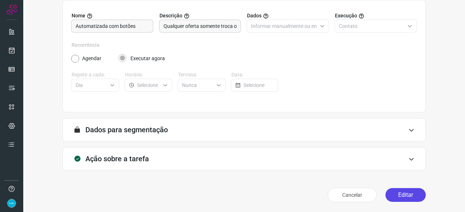
click at [394, 193] on button "Editar" at bounding box center [405, 195] width 40 height 14
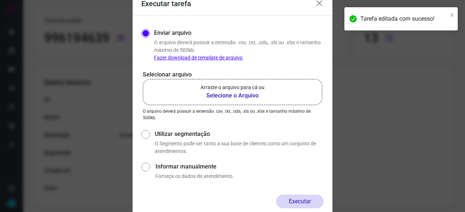
click at [220, 95] on b "Selecione o Arquivo" at bounding box center [232, 95] width 64 height 9
click at [0, 0] on input "Arraste o arquivo para cá ou Selecione o Arquivo" at bounding box center [0, 0] width 0 height 0
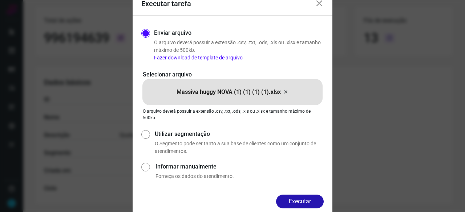
click at [294, 201] on button "Executar" at bounding box center [300, 202] width 48 height 14
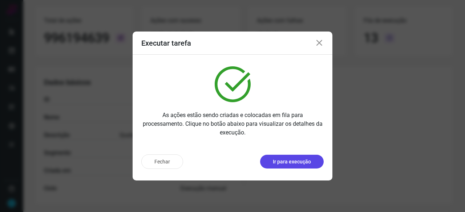
click at [301, 159] on p "Ir para execução" at bounding box center [292, 162] width 38 height 8
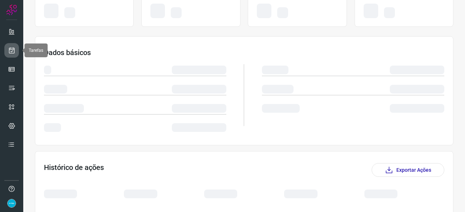
click at [16, 50] on link at bounding box center [11, 50] width 15 height 15
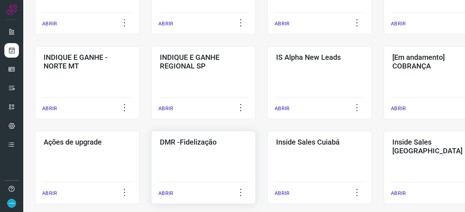
scroll to position [276, 0]
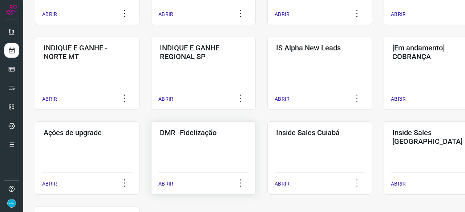
click at [166, 183] on p "ABRIR" at bounding box center [165, 184] width 15 height 8
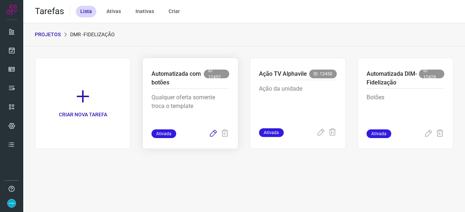
click at [213, 134] on icon at bounding box center [213, 134] width 9 height 9
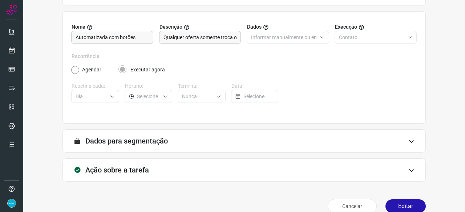
scroll to position [71, 0]
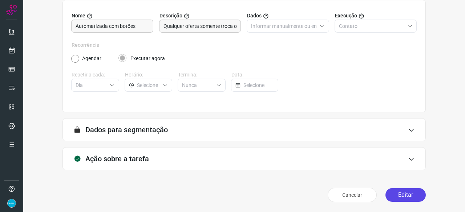
click at [397, 197] on button "Editar" at bounding box center [405, 195] width 40 height 14
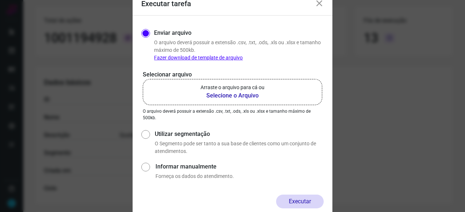
click at [230, 97] on b "Selecione o Arquivo" at bounding box center [232, 95] width 64 height 9
click at [0, 0] on input "Arraste o arquivo para cá ou Selecione o Arquivo" at bounding box center [0, 0] width 0 height 0
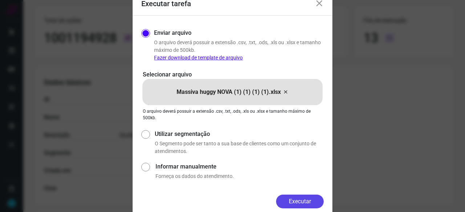
click at [298, 203] on button "Executar" at bounding box center [300, 202] width 48 height 14
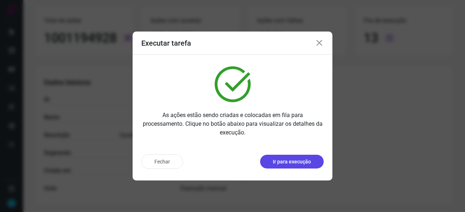
click at [302, 159] on p "Ir para execução" at bounding box center [292, 162] width 38 height 8
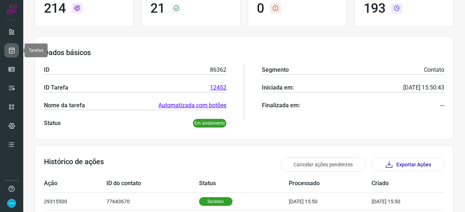
click at [12, 47] on icon at bounding box center [12, 50] width 8 height 7
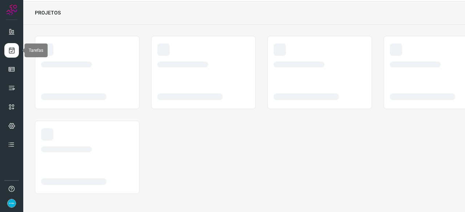
scroll to position [22, 0]
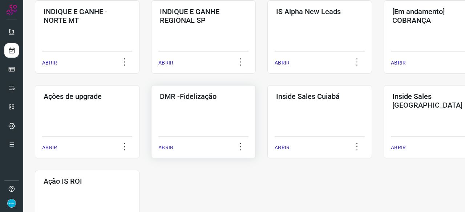
click at [170, 151] on p "ABRIR" at bounding box center [165, 148] width 15 height 8
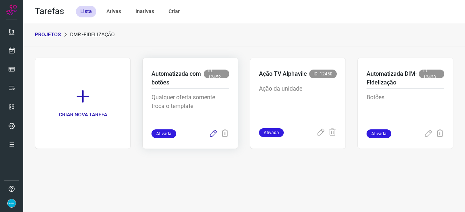
click at [213, 134] on icon at bounding box center [213, 134] width 9 height 9
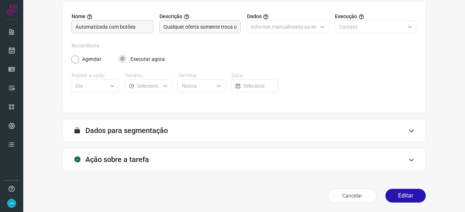
scroll to position [71, 0]
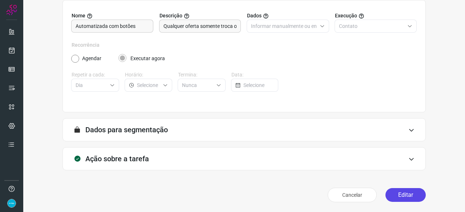
click at [404, 194] on button "Editar" at bounding box center [405, 195] width 40 height 14
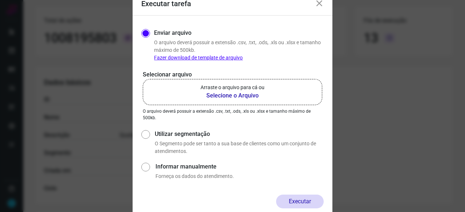
click at [236, 96] on b "Selecione o Arquivo" at bounding box center [232, 95] width 64 height 9
click at [0, 0] on input "Arraste o arquivo para cá ou Selecione o Arquivo" at bounding box center [0, 0] width 0 height 0
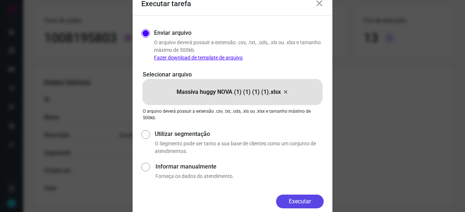
click at [303, 202] on button "Executar" at bounding box center [300, 202] width 48 height 14
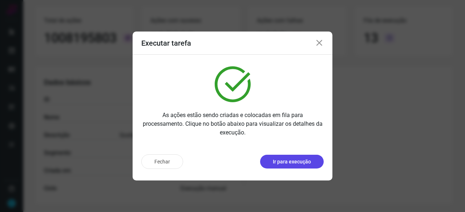
click at [299, 160] on p "Ir para execução" at bounding box center [292, 162] width 38 height 8
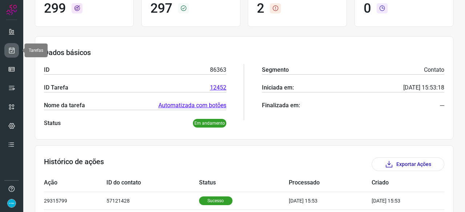
click at [13, 50] on icon at bounding box center [12, 50] width 8 height 7
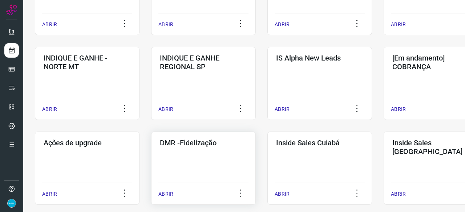
scroll to position [276, 0]
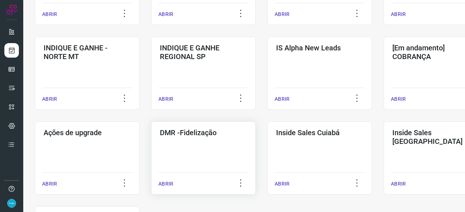
click at [164, 183] on p "ABRIR" at bounding box center [165, 184] width 15 height 8
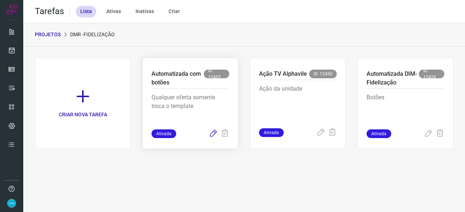
click at [213, 135] on icon at bounding box center [213, 134] width 9 height 9
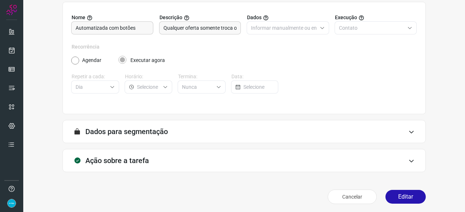
scroll to position [71, 0]
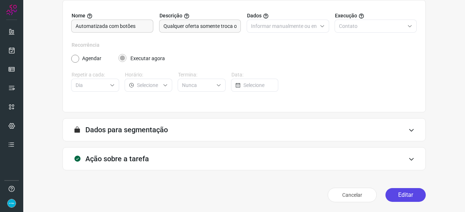
click at [402, 196] on button "Editar" at bounding box center [405, 195] width 40 height 14
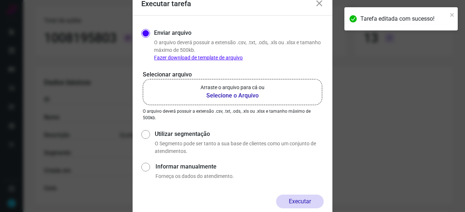
click at [228, 95] on b "Selecione o Arquivo" at bounding box center [232, 95] width 64 height 9
click at [0, 0] on input "Arraste o arquivo para cá ou Selecione o Arquivo" at bounding box center [0, 0] width 0 height 0
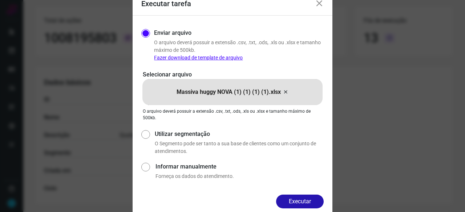
click at [298, 204] on button "Executar" at bounding box center [300, 202] width 48 height 14
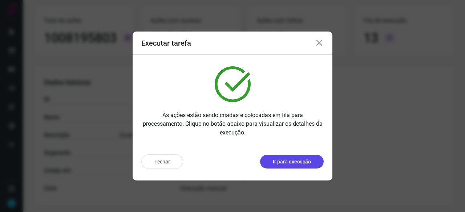
click at [273, 163] on p "Ir para execução" at bounding box center [292, 162] width 38 height 8
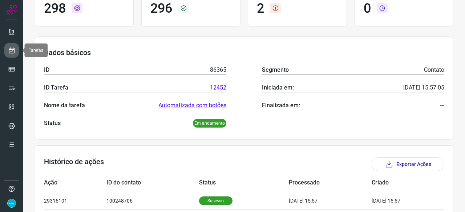
click at [14, 46] on link at bounding box center [11, 50] width 15 height 15
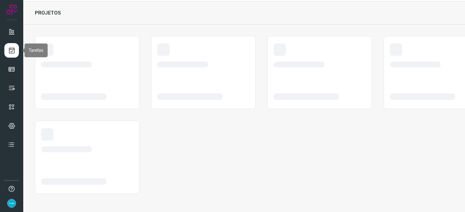
scroll to position [22, 0]
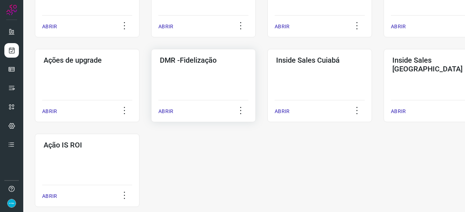
click at [167, 113] on p "ABRIR" at bounding box center [165, 112] width 15 height 8
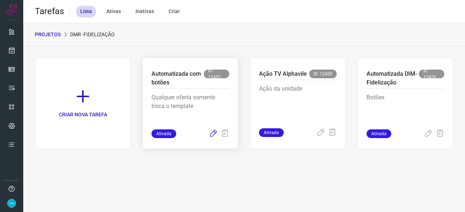
click at [213, 135] on icon at bounding box center [213, 134] width 9 height 9
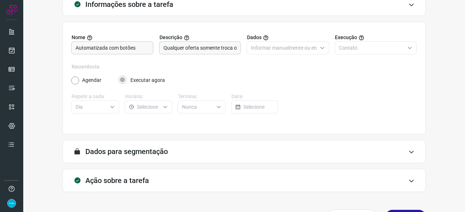
scroll to position [71, 0]
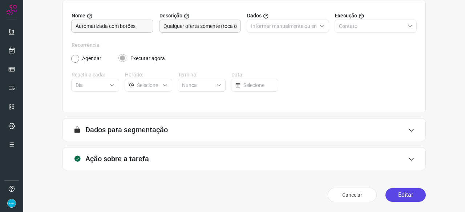
click at [398, 194] on button "Editar" at bounding box center [405, 195] width 40 height 14
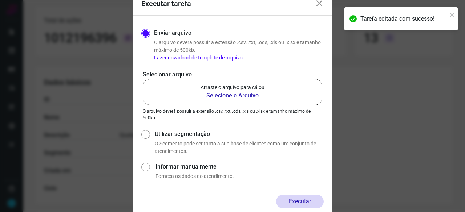
click at [221, 95] on b "Selecione o Arquivo" at bounding box center [232, 95] width 64 height 9
click at [0, 0] on input "Arraste o arquivo para cá ou Selecione o Arquivo" at bounding box center [0, 0] width 0 height 0
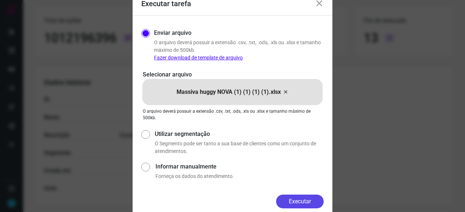
click at [285, 202] on button "Executar" at bounding box center [300, 202] width 48 height 14
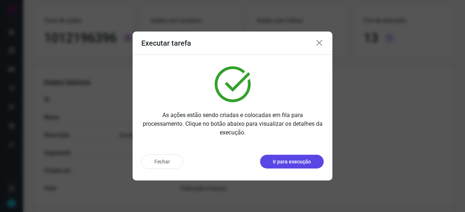
click at [290, 160] on p "Ir para execução" at bounding box center [292, 162] width 38 height 8
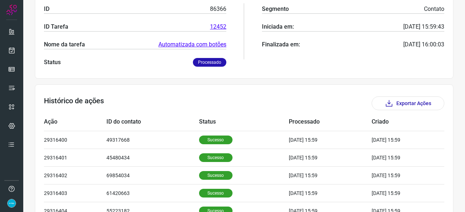
scroll to position [143, 0]
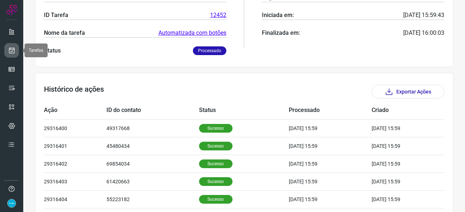
click at [14, 50] on icon at bounding box center [12, 50] width 8 height 7
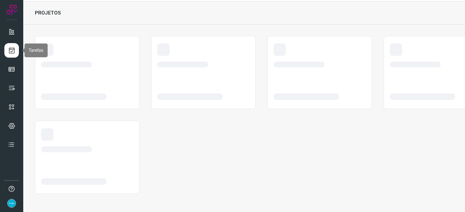
scroll to position [22, 0]
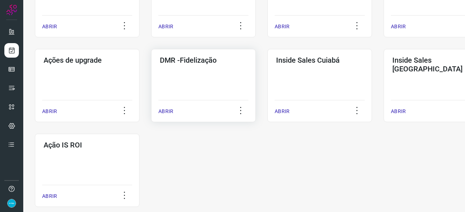
click at [170, 114] on p "ABRIR" at bounding box center [165, 112] width 15 height 8
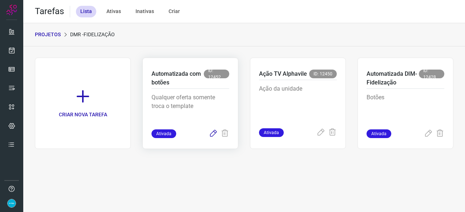
click at [215, 131] on icon at bounding box center [213, 134] width 9 height 9
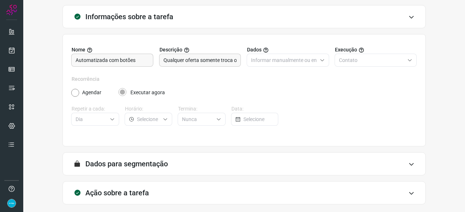
scroll to position [71, 0]
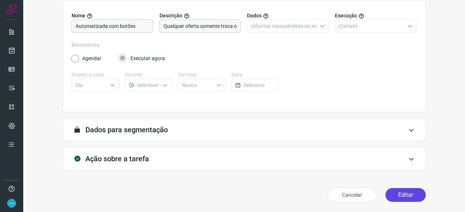
click at [399, 194] on button "Editar" at bounding box center [405, 195] width 40 height 14
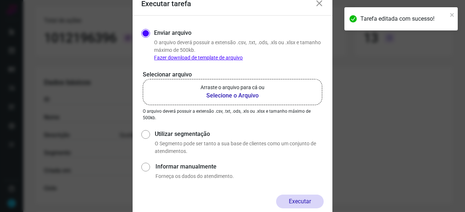
click at [217, 98] on b "Selecione o Arquivo" at bounding box center [232, 95] width 64 height 9
click at [0, 0] on input "Arraste o arquivo para cá ou Selecione o Arquivo" at bounding box center [0, 0] width 0 height 0
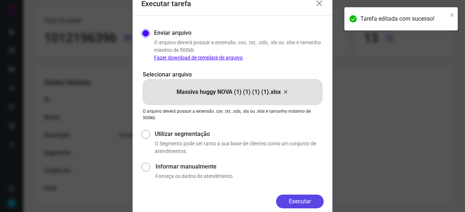
click at [296, 201] on button "Executar" at bounding box center [300, 202] width 48 height 14
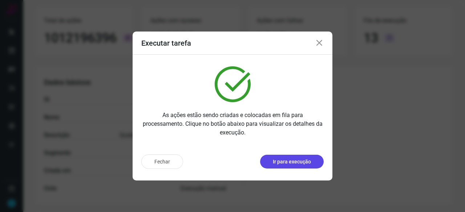
click at [285, 162] on p "Ir para execução" at bounding box center [292, 162] width 38 height 8
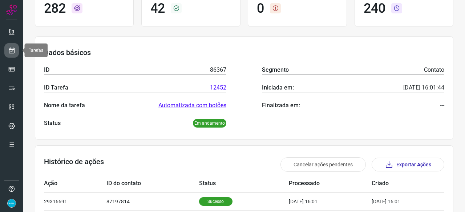
click at [11, 49] on icon at bounding box center [12, 50] width 8 height 7
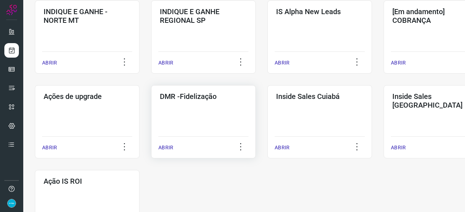
click at [164, 146] on p "ABRIR" at bounding box center [165, 148] width 15 height 8
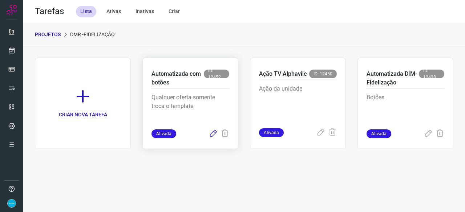
click at [211, 131] on icon at bounding box center [213, 134] width 9 height 9
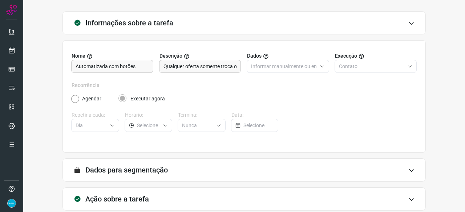
scroll to position [71, 0]
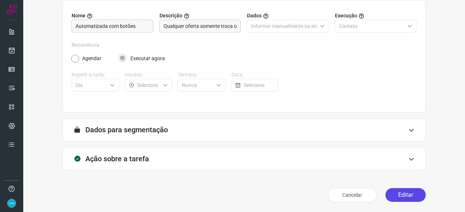
drag, startPoint x: 407, startPoint y: 191, endPoint x: 404, endPoint y: 187, distance: 5.5
click at [406, 191] on button "Editar" at bounding box center [405, 195] width 40 height 14
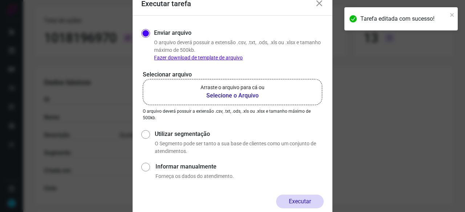
click at [215, 96] on b "Selecione o Arquivo" at bounding box center [232, 95] width 64 height 9
click at [0, 0] on input "Arraste o arquivo para cá ou Selecione o Arquivo" at bounding box center [0, 0] width 0 height 0
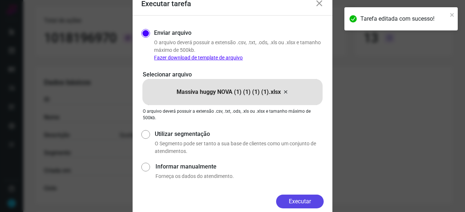
click at [304, 205] on button "Executar" at bounding box center [300, 202] width 48 height 14
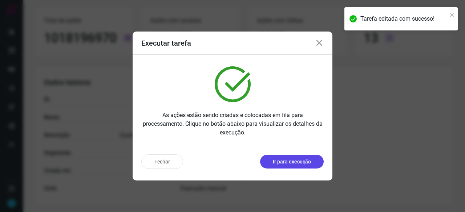
click at [274, 164] on p "Ir para execução" at bounding box center [292, 162] width 38 height 8
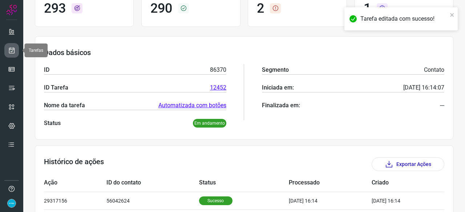
click at [12, 47] on icon at bounding box center [12, 50] width 8 height 7
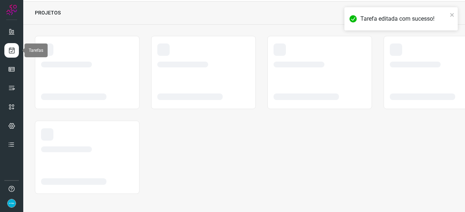
scroll to position [22, 0]
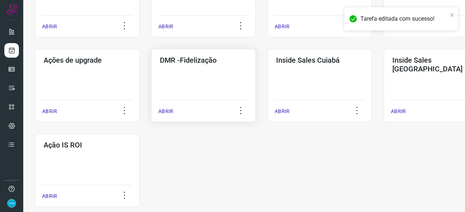
click at [166, 110] on p "ABRIR" at bounding box center [165, 112] width 15 height 8
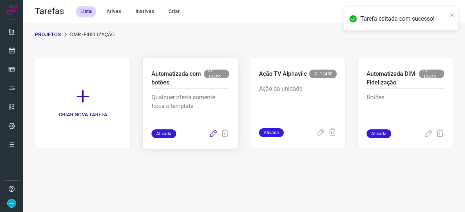
click at [215, 134] on icon at bounding box center [213, 134] width 9 height 9
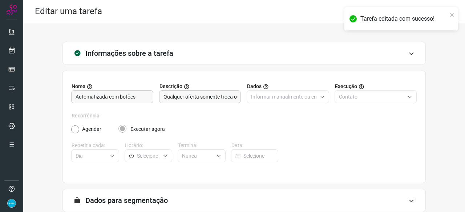
scroll to position [71, 0]
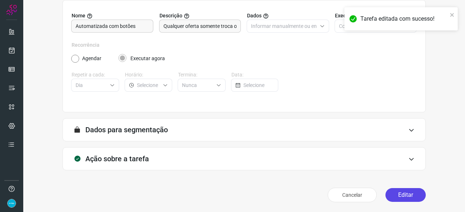
click at [395, 193] on button "Editar" at bounding box center [405, 195] width 40 height 14
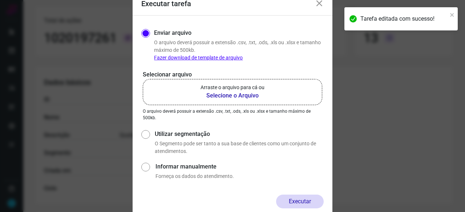
click at [215, 98] on b "Selecione o Arquivo" at bounding box center [232, 95] width 64 height 9
click at [0, 0] on input "Arraste o arquivo para cá ou Selecione o Arquivo" at bounding box center [0, 0] width 0 height 0
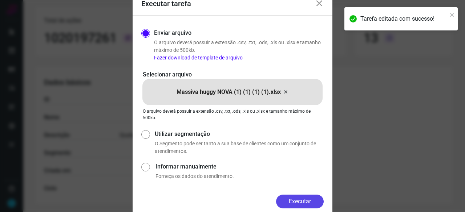
click at [297, 201] on button "Executar" at bounding box center [300, 202] width 48 height 14
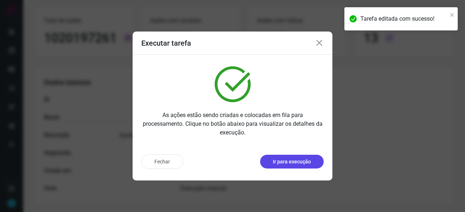
click at [282, 162] on p "Ir para execução" at bounding box center [292, 162] width 38 height 8
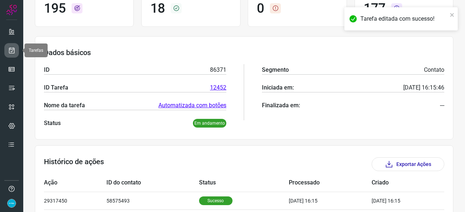
click at [14, 49] on icon at bounding box center [12, 50] width 8 height 7
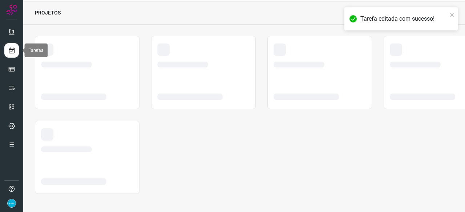
scroll to position [22, 0]
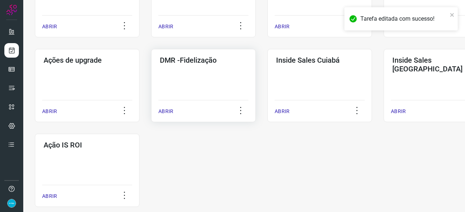
click at [162, 113] on p "ABRIR" at bounding box center [165, 112] width 15 height 8
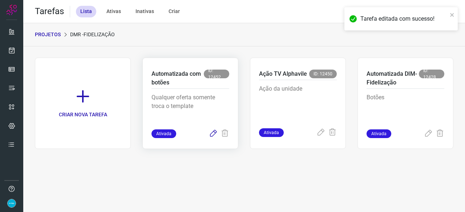
click at [214, 132] on icon at bounding box center [213, 134] width 9 height 9
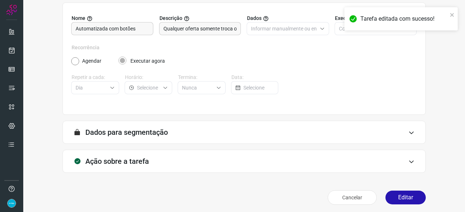
scroll to position [71, 0]
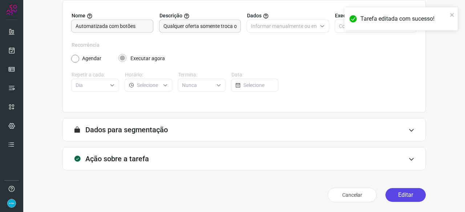
click at [399, 197] on button "Editar" at bounding box center [405, 195] width 40 height 14
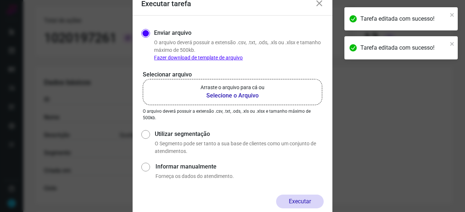
click at [221, 96] on b "Selecione o Arquivo" at bounding box center [232, 95] width 64 height 9
click at [0, 0] on input "Arraste o arquivo para cá ou Selecione o Arquivo" at bounding box center [0, 0] width 0 height 0
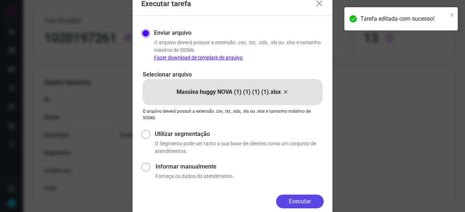
click at [315, 199] on button "Executar" at bounding box center [300, 202] width 48 height 14
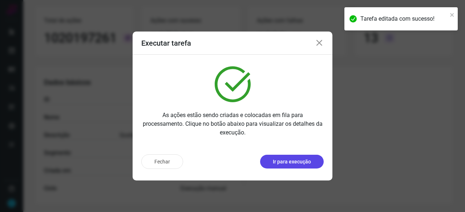
click at [288, 160] on p "Ir para execução" at bounding box center [292, 162] width 38 height 8
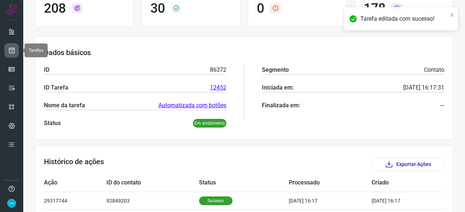
click at [13, 44] on link at bounding box center [11, 50] width 15 height 15
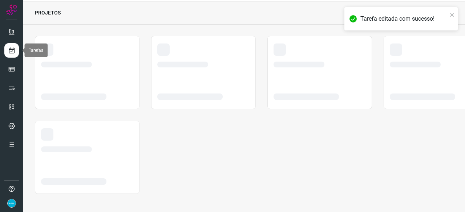
scroll to position [22, 0]
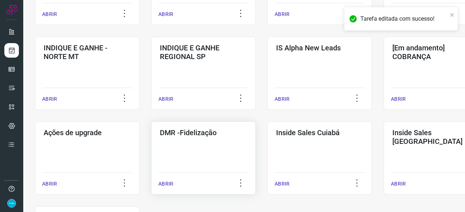
click at [163, 185] on p "ABRIR" at bounding box center [165, 184] width 15 height 8
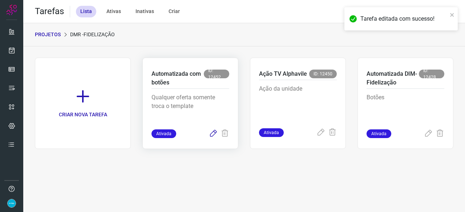
click at [215, 132] on icon at bounding box center [213, 134] width 9 height 9
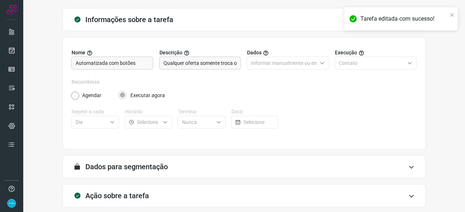
scroll to position [71, 0]
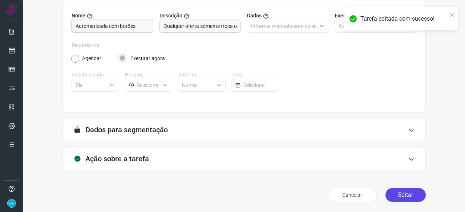
click at [400, 194] on button "Editar" at bounding box center [405, 195] width 40 height 14
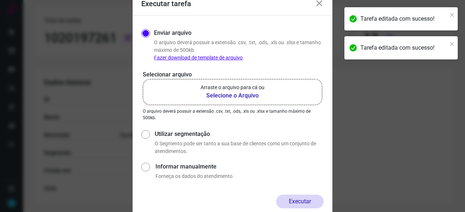
click at [216, 96] on b "Selecione o Arquivo" at bounding box center [232, 95] width 64 height 9
click at [0, 0] on input "Arraste o arquivo para cá ou Selecione o Arquivo" at bounding box center [0, 0] width 0 height 0
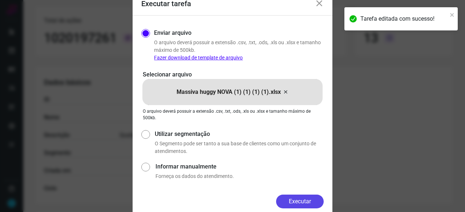
click at [307, 201] on button "Executar" at bounding box center [300, 202] width 48 height 14
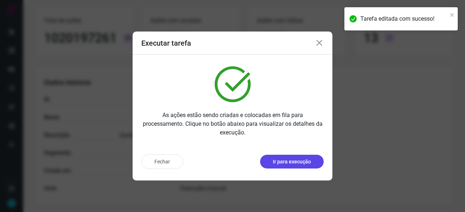
click at [292, 156] on button "Ir para execução" at bounding box center [292, 162] width 64 height 14
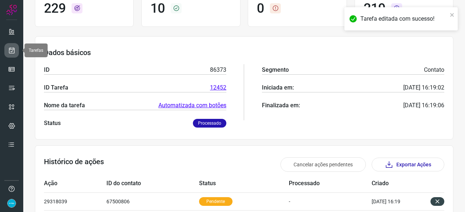
click at [11, 50] on icon at bounding box center [12, 50] width 8 height 7
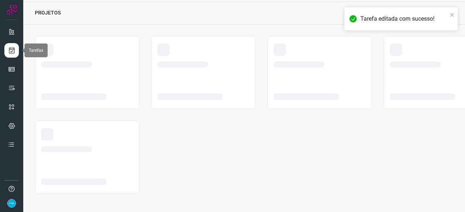
scroll to position [22, 0]
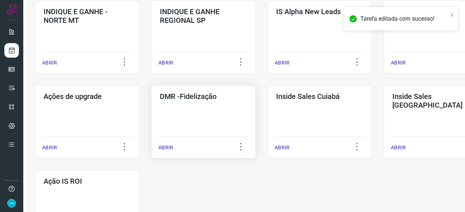
click at [167, 148] on p "ABRIR" at bounding box center [165, 148] width 15 height 8
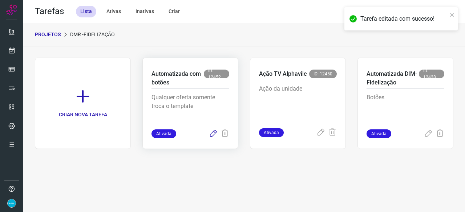
click at [212, 133] on icon at bounding box center [213, 134] width 9 height 9
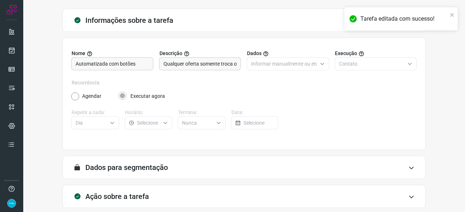
scroll to position [71, 0]
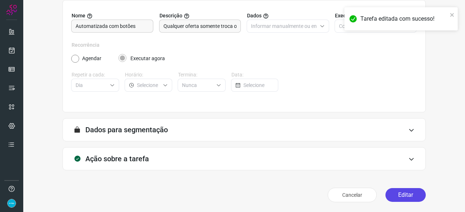
click at [407, 197] on button "Editar" at bounding box center [405, 195] width 40 height 14
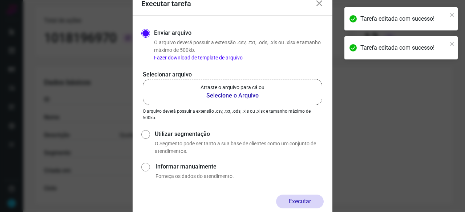
click at [219, 95] on b "Selecione o Arquivo" at bounding box center [232, 95] width 64 height 9
click at [0, 0] on input "Arraste o arquivo para cá ou Selecione o Arquivo" at bounding box center [0, 0] width 0 height 0
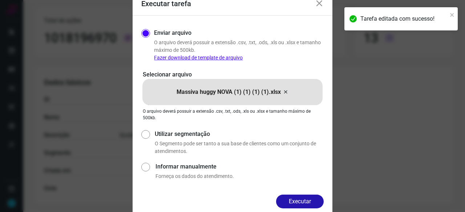
drag, startPoint x: 301, startPoint y: 201, endPoint x: 319, endPoint y: 207, distance: 19.0
click at [302, 201] on button "Executar" at bounding box center [300, 202] width 48 height 14
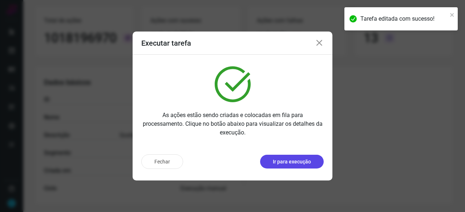
click at [301, 162] on p "Ir para execução" at bounding box center [292, 162] width 38 height 8
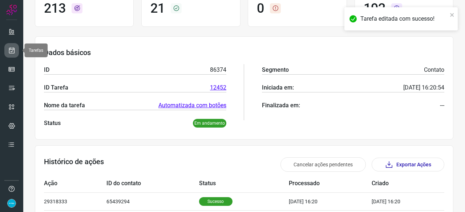
click at [8, 49] on icon at bounding box center [12, 50] width 8 height 7
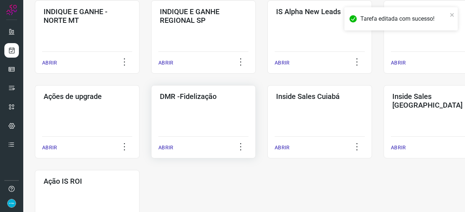
click at [168, 147] on p "ABRIR" at bounding box center [165, 148] width 15 height 8
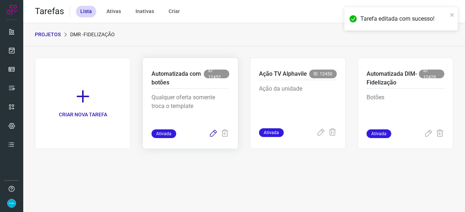
click at [215, 131] on icon at bounding box center [213, 134] width 9 height 9
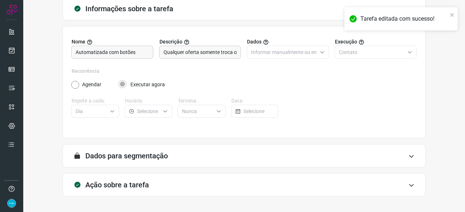
scroll to position [71, 0]
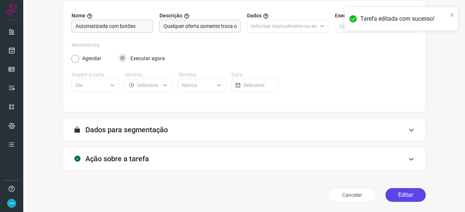
click at [401, 194] on button "Editar" at bounding box center [405, 195] width 40 height 14
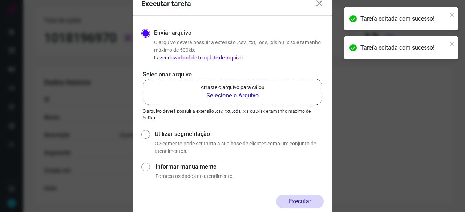
click at [216, 96] on b "Selecione o Arquivo" at bounding box center [232, 95] width 64 height 9
click at [0, 0] on input "Arraste o arquivo para cá ou Selecione o Arquivo" at bounding box center [0, 0] width 0 height 0
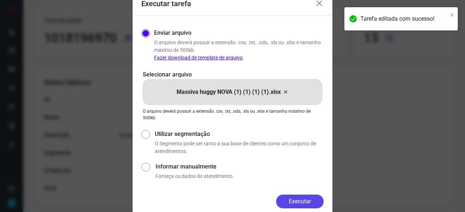
click at [301, 199] on button "Executar" at bounding box center [300, 202] width 48 height 14
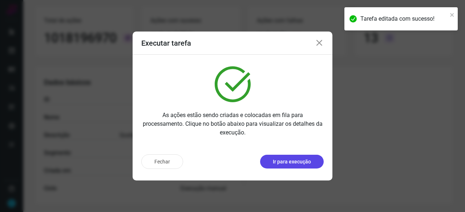
click at [284, 162] on p "Ir para execução" at bounding box center [292, 162] width 38 height 8
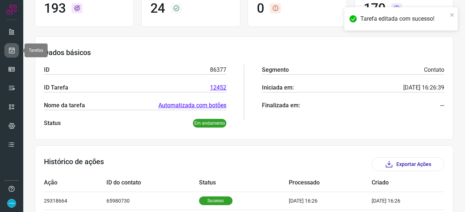
click at [11, 50] on icon at bounding box center [12, 50] width 8 height 7
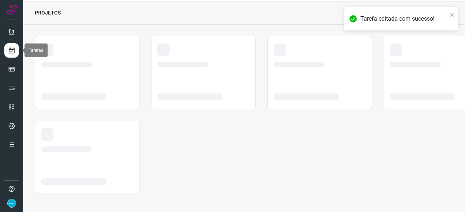
scroll to position [22, 0]
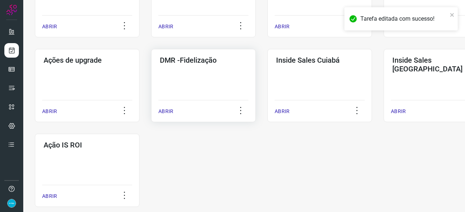
click at [162, 111] on p "ABRIR" at bounding box center [165, 112] width 15 height 8
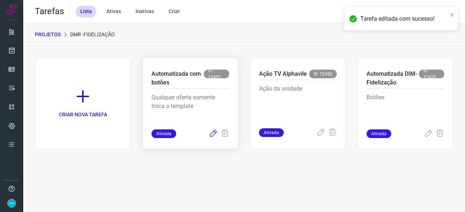
click at [214, 135] on icon at bounding box center [213, 134] width 9 height 9
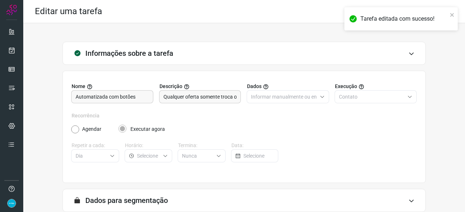
scroll to position [71, 0]
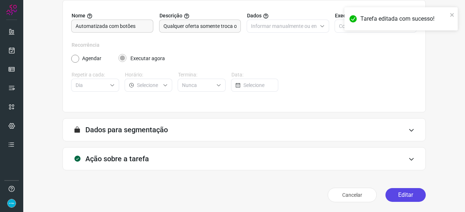
click at [402, 198] on button "Editar" at bounding box center [405, 195] width 40 height 14
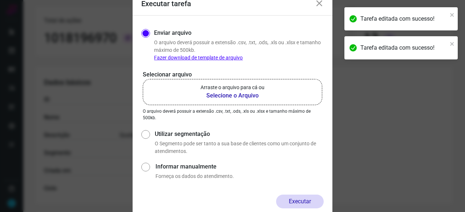
click at [216, 94] on b "Selecione o Arquivo" at bounding box center [232, 95] width 64 height 9
click at [0, 0] on input "Arraste o arquivo para cá ou Selecione o Arquivo" at bounding box center [0, 0] width 0 height 0
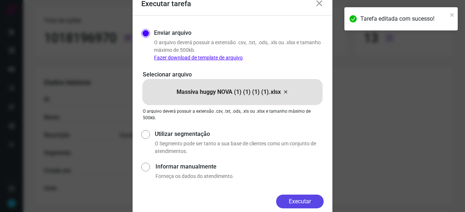
click at [307, 200] on button "Executar" at bounding box center [300, 202] width 48 height 14
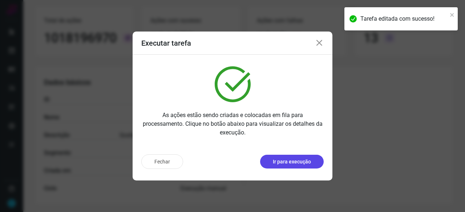
click at [293, 163] on p "Ir para execução" at bounding box center [292, 162] width 38 height 8
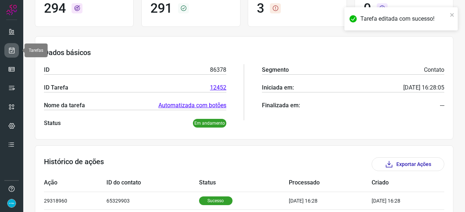
click at [11, 48] on icon at bounding box center [12, 50] width 8 height 7
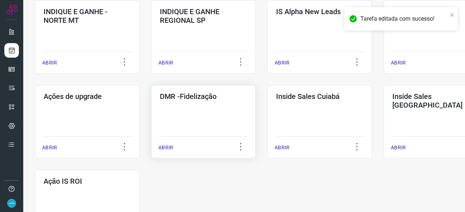
click at [164, 146] on p "ABRIR" at bounding box center [165, 148] width 15 height 8
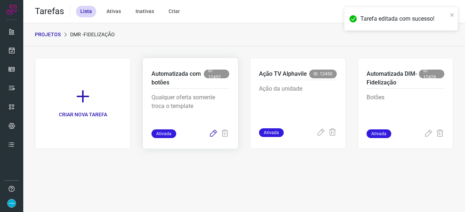
click at [210, 134] on icon at bounding box center [213, 134] width 9 height 9
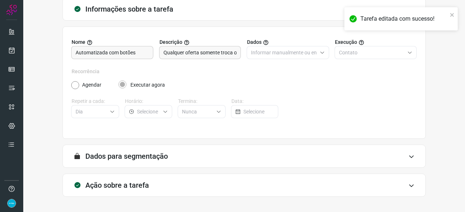
scroll to position [71, 0]
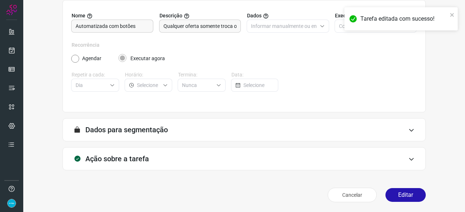
drag, startPoint x: 397, startPoint y: 196, endPoint x: 379, endPoint y: 186, distance: 20.1
click at [397, 195] on button "Editar" at bounding box center [405, 195] width 40 height 14
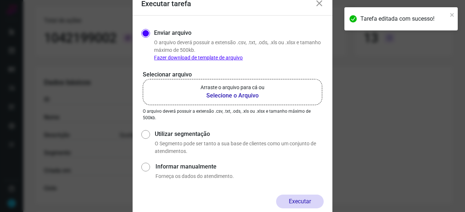
click at [227, 96] on b "Selecione o Arquivo" at bounding box center [232, 95] width 64 height 9
click at [0, 0] on input "Arraste o arquivo para cá ou Selecione o Arquivo" at bounding box center [0, 0] width 0 height 0
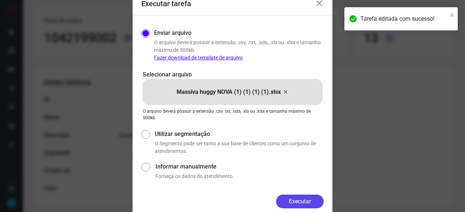
click at [301, 202] on button "Executar" at bounding box center [300, 202] width 48 height 14
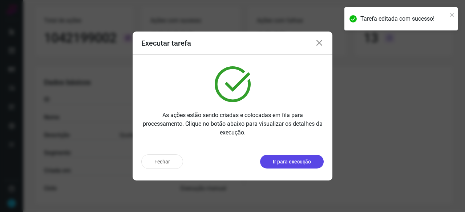
click at [278, 161] on p "Ir para execução" at bounding box center [292, 162] width 38 height 8
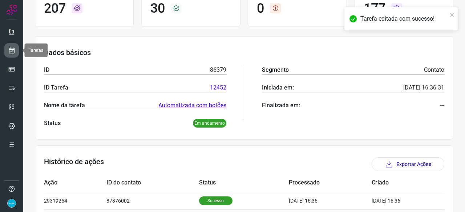
click at [16, 47] on link at bounding box center [11, 50] width 15 height 15
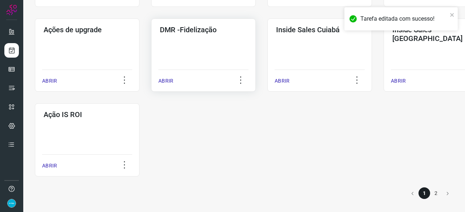
click at [167, 82] on p "ABRIR" at bounding box center [165, 81] width 15 height 8
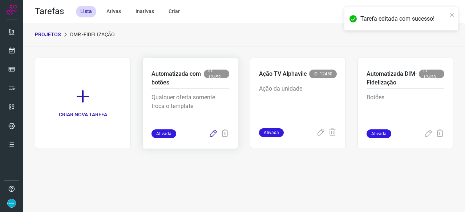
click at [213, 135] on icon at bounding box center [213, 134] width 9 height 9
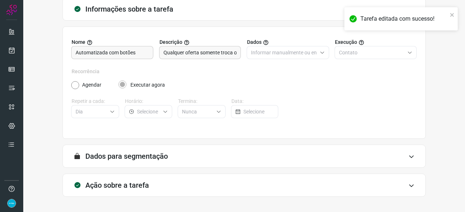
scroll to position [71, 0]
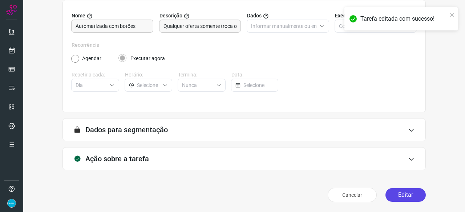
click at [397, 196] on button "Editar" at bounding box center [405, 195] width 40 height 14
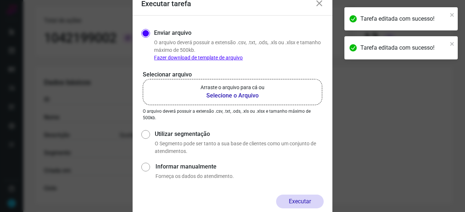
click at [213, 97] on b "Selecione o Arquivo" at bounding box center [232, 95] width 64 height 9
click at [0, 0] on input "Arraste o arquivo para cá ou Selecione o Arquivo" at bounding box center [0, 0] width 0 height 0
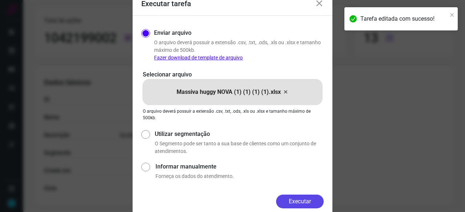
click at [304, 201] on button "Executar" at bounding box center [300, 202] width 48 height 14
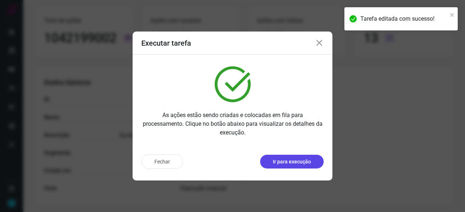
click at [288, 165] on p "Ir para execução" at bounding box center [292, 162] width 38 height 8
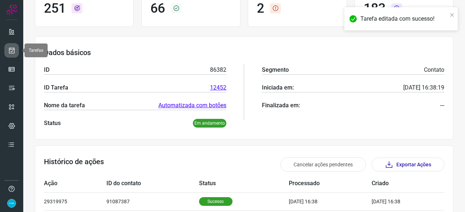
click at [10, 49] on icon at bounding box center [12, 50] width 8 height 7
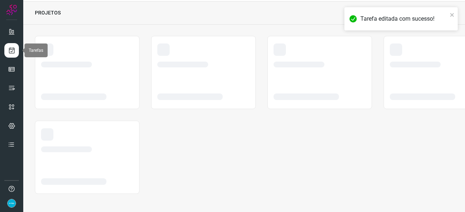
scroll to position [22, 0]
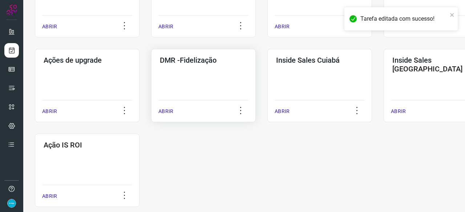
click at [167, 113] on p "ABRIR" at bounding box center [165, 112] width 15 height 8
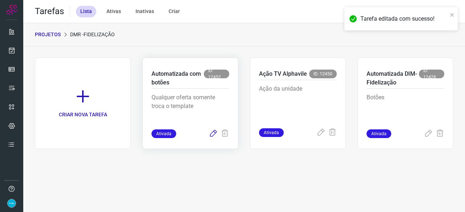
click at [215, 133] on icon at bounding box center [213, 134] width 9 height 9
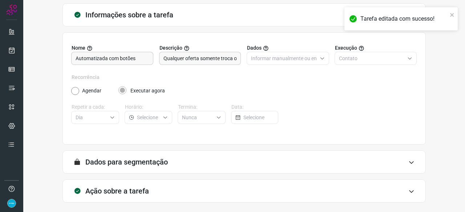
scroll to position [71, 0]
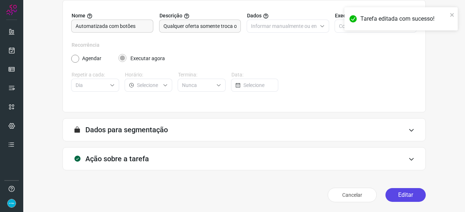
click at [402, 195] on button "Editar" at bounding box center [405, 195] width 40 height 14
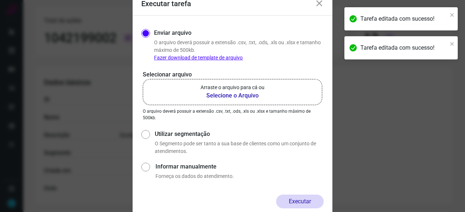
click at [229, 95] on b "Selecione o Arquivo" at bounding box center [232, 95] width 64 height 9
click at [0, 0] on input "Arraste o arquivo para cá ou Selecione o Arquivo" at bounding box center [0, 0] width 0 height 0
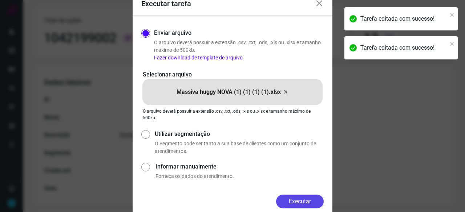
click at [310, 198] on button "Executar" at bounding box center [300, 202] width 48 height 14
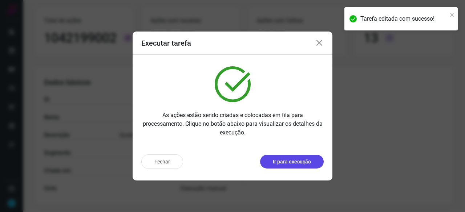
click at [287, 162] on p "Ir para execução" at bounding box center [292, 162] width 38 height 8
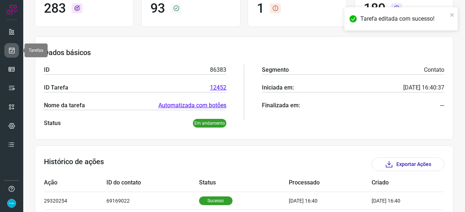
click at [12, 50] on icon at bounding box center [12, 50] width 8 height 7
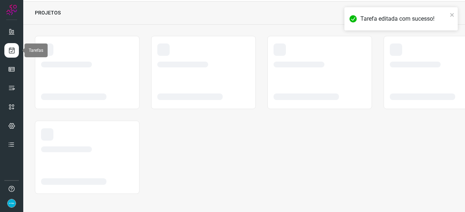
scroll to position [22, 0]
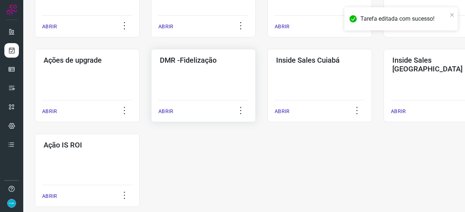
click at [163, 109] on p "ABRIR" at bounding box center [165, 112] width 15 height 8
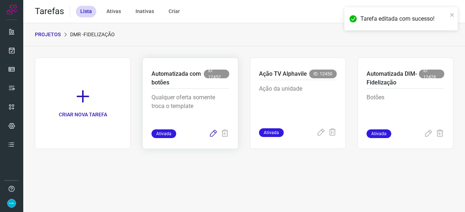
click at [212, 133] on icon at bounding box center [213, 134] width 9 height 9
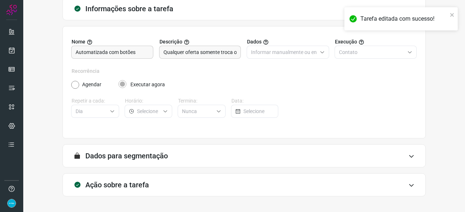
scroll to position [71, 0]
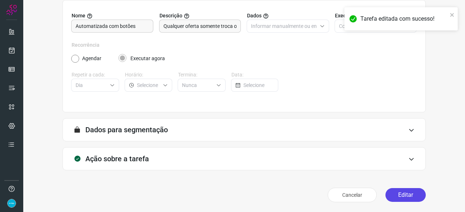
click at [402, 190] on button "Editar" at bounding box center [405, 195] width 40 height 14
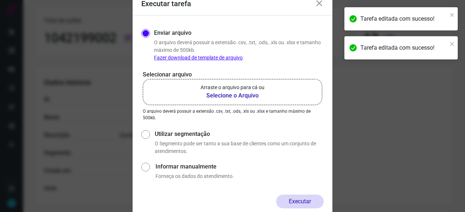
click at [220, 95] on b "Selecione o Arquivo" at bounding box center [232, 95] width 64 height 9
click at [0, 0] on input "Arraste o arquivo para cá ou Selecione o Arquivo" at bounding box center [0, 0] width 0 height 0
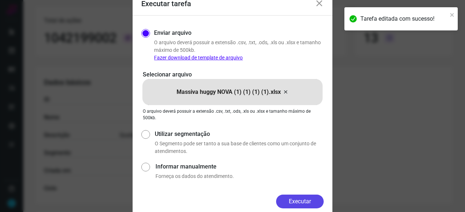
click at [308, 200] on button "Executar" at bounding box center [300, 202] width 48 height 14
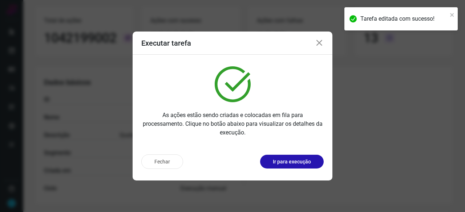
click at [303, 166] on button "Ir para execução" at bounding box center [292, 162] width 64 height 14
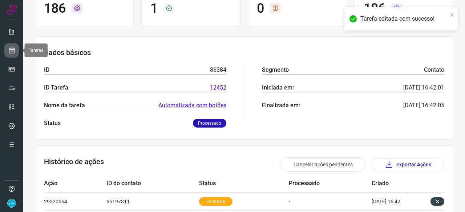
click at [14, 51] on icon at bounding box center [12, 50] width 8 height 7
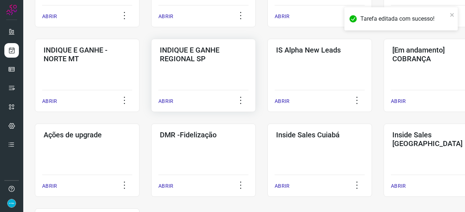
scroll to position [276, 0]
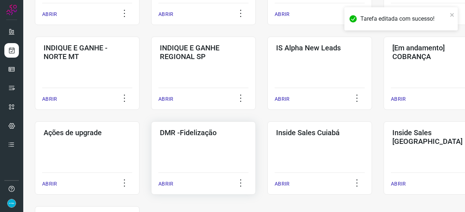
click at [169, 182] on p "ABRIR" at bounding box center [165, 184] width 15 height 8
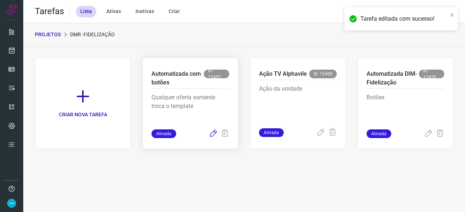
click at [214, 132] on icon at bounding box center [213, 134] width 9 height 9
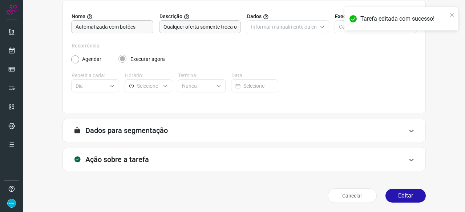
scroll to position [71, 0]
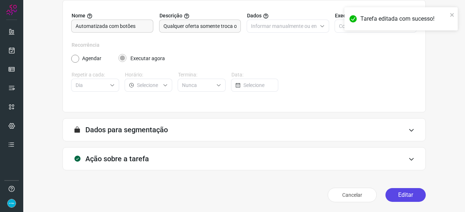
click at [402, 193] on button "Editar" at bounding box center [405, 195] width 40 height 14
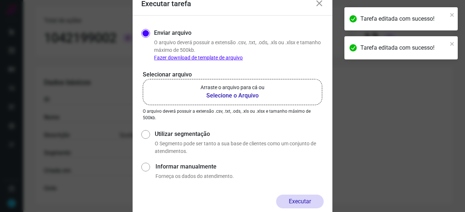
click at [224, 94] on b "Selecione o Arquivo" at bounding box center [232, 95] width 64 height 9
click at [0, 0] on input "Arraste o arquivo para cá ou Selecione o Arquivo" at bounding box center [0, 0] width 0 height 0
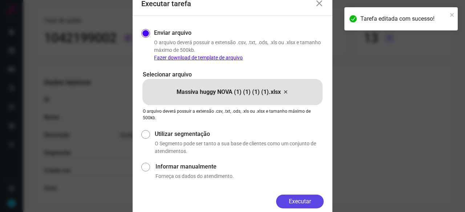
click at [301, 199] on button "Executar" at bounding box center [300, 202] width 48 height 14
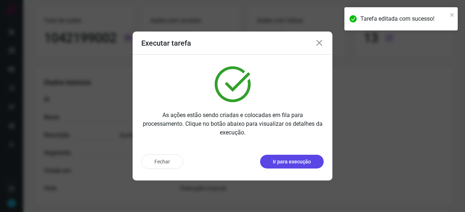
click at [279, 157] on button "Ir para execução" at bounding box center [292, 162] width 64 height 14
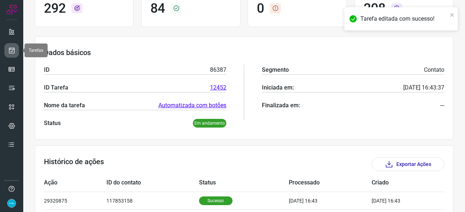
click at [14, 50] on icon at bounding box center [12, 50] width 8 height 7
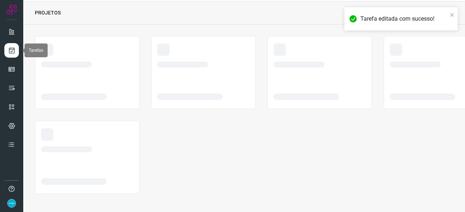
scroll to position [22, 0]
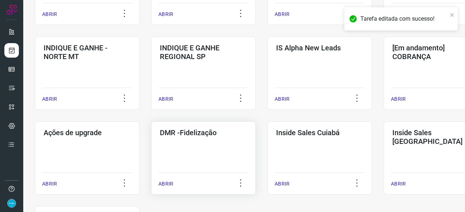
click at [164, 183] on p "ABRIR" at bounding box center [165, 184] width 15 height 8
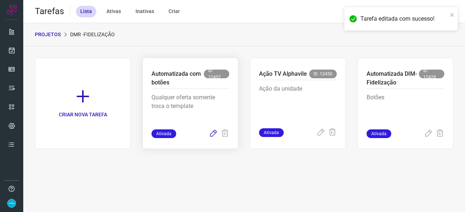
click at [213, 133] on icon at bounding box center [213, 134] width 9 height 9
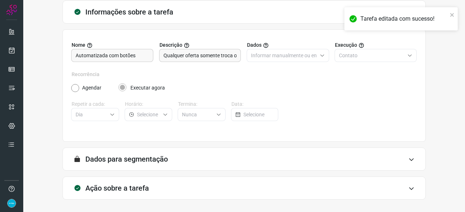
scroll to position [71, 0]
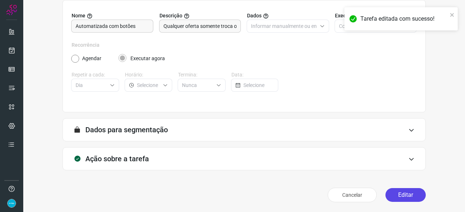
click at [393, 194] on button "Editar" at bounding box center [405, 195] width 40 height 14
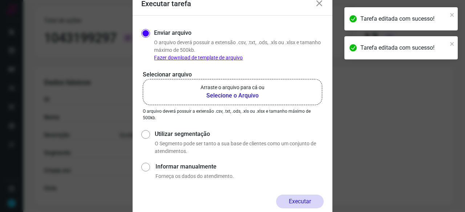
click at [209, 96] on b "Selecione o Arquivo" at bounding box center [232, 95] width 64 height 9
click at [0, 0] on input "Arraste o arquivo para cá ou Selecione o Arquivo" at bounding box center [0, 0] width 0 height 0
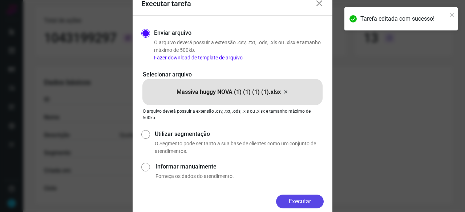
click at [317, 202] on button "Executar" at bounding box center [300, 202] width 48 height 14
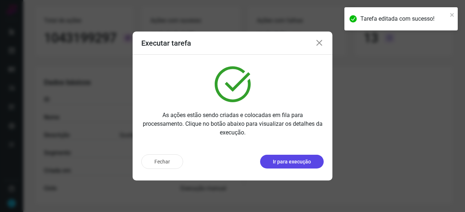
click at [282, 161] on p "Ir para execução" at bounding box center [292, 162] width 38 height 8
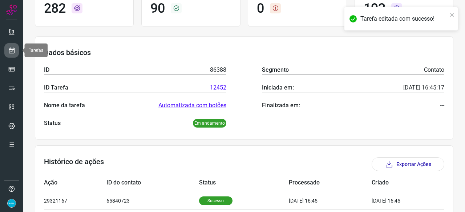
click at [16, 52] on link at bounding box center [11, 50] width 15 height 15
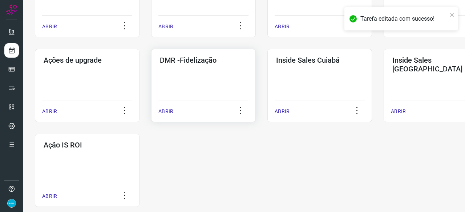
click at [163, 110] on p "ABRIR" at bounding box center [165, 112] width 15 height 8
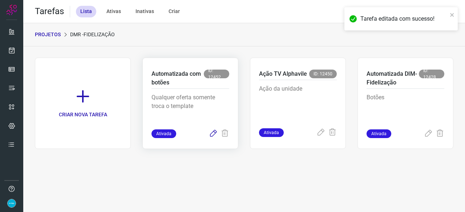
click at [215, 132] on icon at bounding box center [213, 134] width 9 height 9
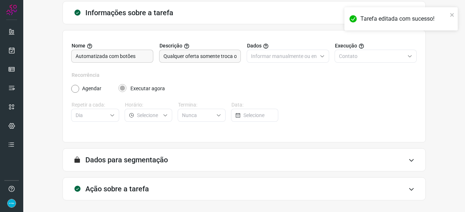
scroll to position [71, 0]
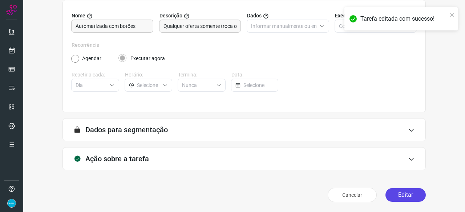
click at [393, 195] on button "Editar" at bounding box center [405, 195] width 40 height 14
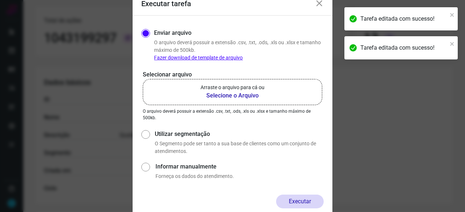
click at [212, 94] on b "Selecione o Arquivo" at bounding box center [232, 95] width 64 height 9
click at [0, 0] on input "Arraste o arquivo para cá ou Selecione o Arquivo" at bounding box center [0, 0] width 0 height 0
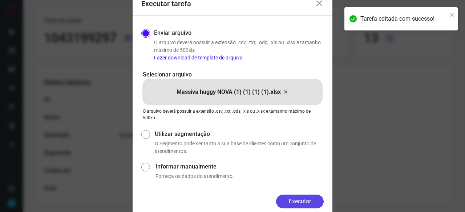
click at [308, 204] on button "Executar" at bounding box center [300, 202] width 48 height 14
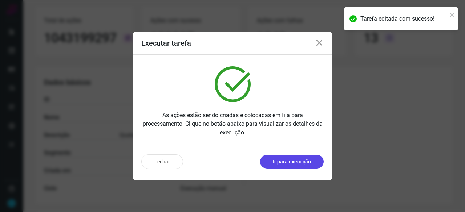
click at [291, 163] on p "Ir para execução" at bounding box center [292, 162] width 38 height 8
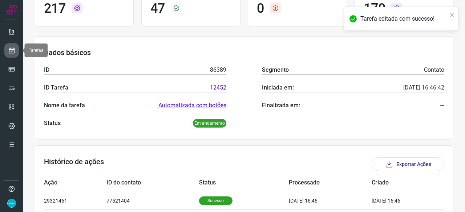
click at [12, 47] on icon at bounding box center [12, 50] width 8 height 7
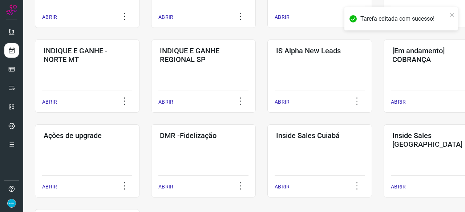
scroll to position [276, 0]
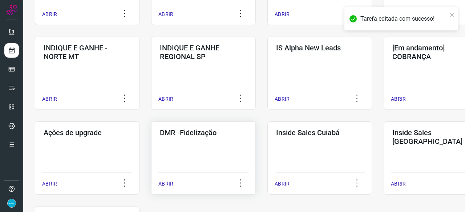
click at [169, 183] on p "ABRIR" at bounding box center [165, 184] width 15 height 8
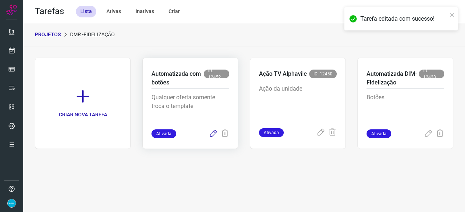
click at [213, 134] on icon at bounding box center [213, 134] width 9 height 9
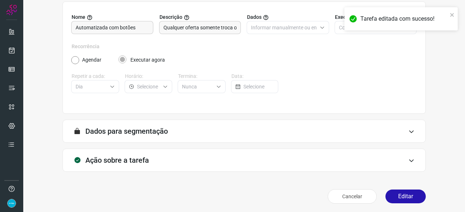
scroll to position [71, 0]
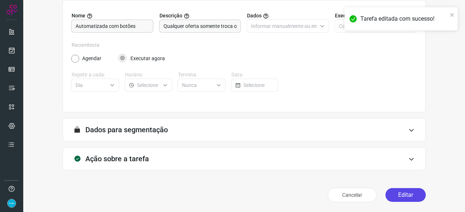
click at [391, 193] on button "Editar" at bounding box center [405, 195] width 40 height 14
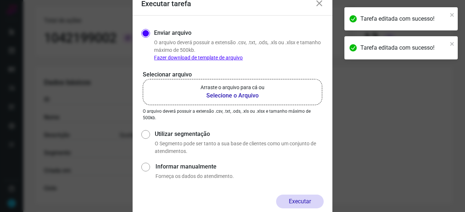
click at [219, 96] on b "Selecione o Arquivo" at bounding box center [232, 95] width 64 height 9
click at [0, 0] on input "Arraste o arquivo para cá ou Selecione o Arquivo" at bounding box center [0, 0] width 0 height 0
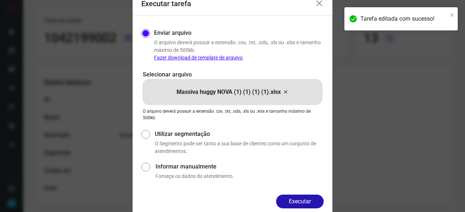
click at [303, 200] on button "Executar" at bounding box center [300, 202] width 48 height 14
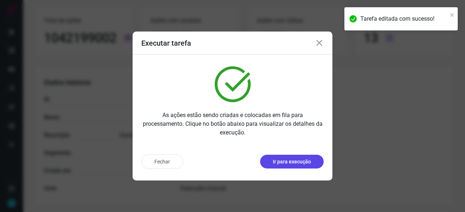
click at [292, 161] on p "Ir para execução" at bounding box center [292, 162] width 38 height 8
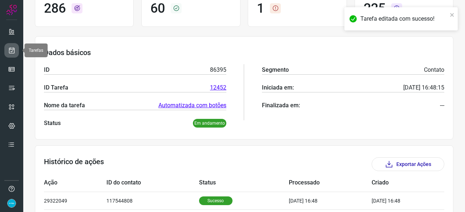
click at [12, 47] on icon at bounding box center [12, 50] width 8 height 7
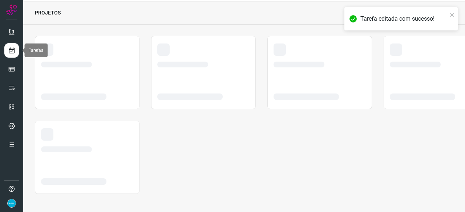
scroll to position [22, 0]
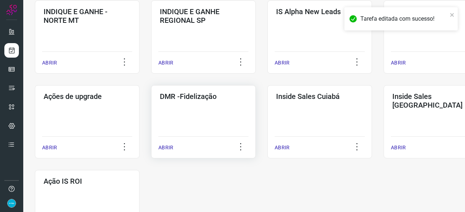
click at [163, 144] on p "ABRIR" at bounding box center [165, 148] width 15 height 8
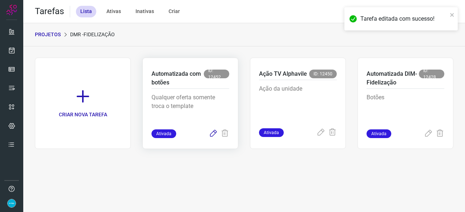
click at [213, 133] on icon at bounding box center [213, 134] width 9 height 9
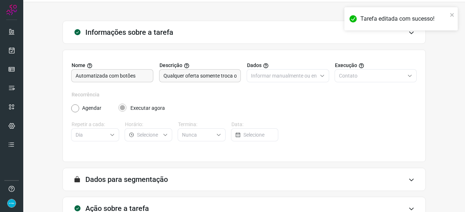
scroll to position [71, 0]
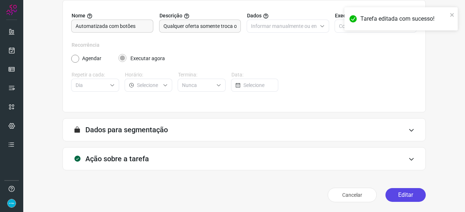
click at [391, 193] on button "Editar" at bounding box center [405, 195] width 40 height 14
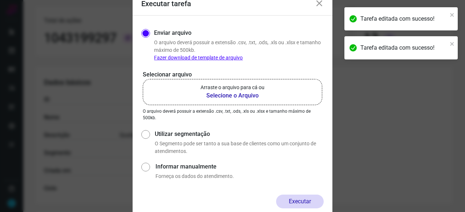
click at [317, 4] on icon at bounding box center [319, 3] width 9 height 9
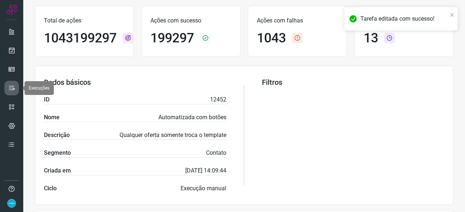
click at [15, 86] on icon at bounding box center [11, 88] width 7 height 7
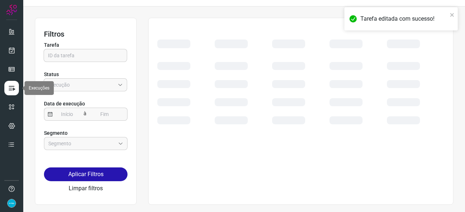
scroll to position [16, 0]
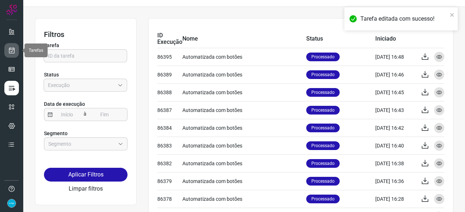
click at [11, 49] on icon at bounding box center [12, 50] width 8 height 7
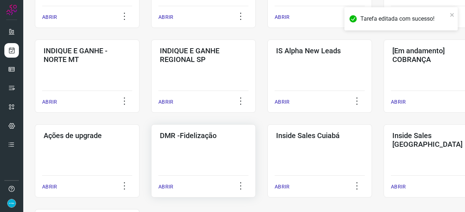
scroll to position [307, 0]
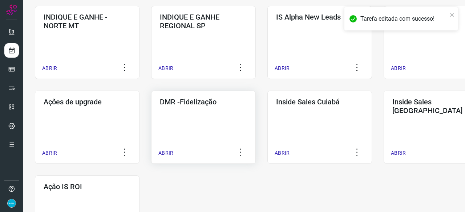
click at [168, 154] on p "ABRIR" at bounding box center [165, 154] width 15 height 8
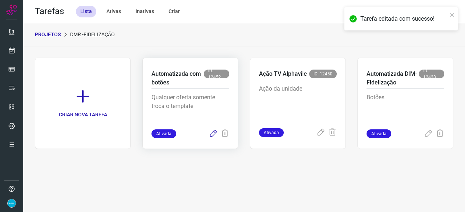
click at [211, 133] on icon at bounding box center [213, 134] width 9 height 9
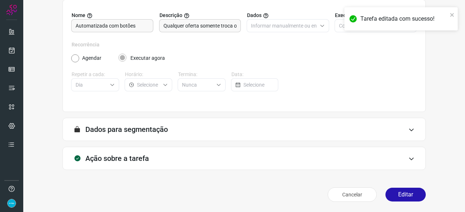
scroll to position [71, 0]
click at [408, 199] on button "Editar" at bounding box center [405, 195] width 40 height 14
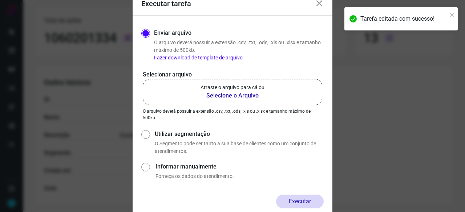
click at [220, 96] on b "Selecione o Arquivo" at bounding box center [232, 95] width 64 height 9
click at [0, 0] on input "Arraste o arquivo para cá ou Selecione o Arquivo" at bounding box center [0, 0] width 0 height 0
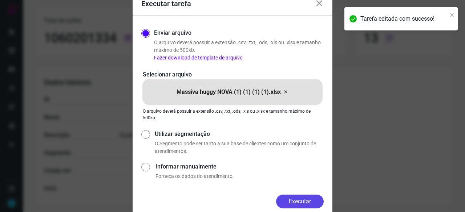
click at [294, 201] on button "Executar" at bounding box center [300, 202] width 48 height 14
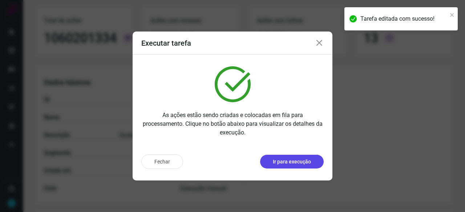
click at [284, 161] on p "Ir para execução" at bounding box center [292, 162] width 38 height 8
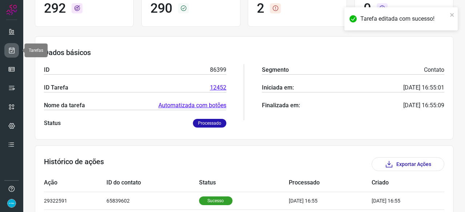
click at [11, 50] on icon at bounding box center [12, 50] width 8 height 7
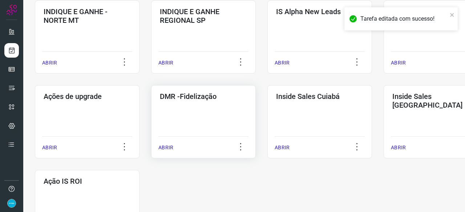
click at [167, 149] on p "ABRIR" at bounding box center [165, 148] width 15 height 8
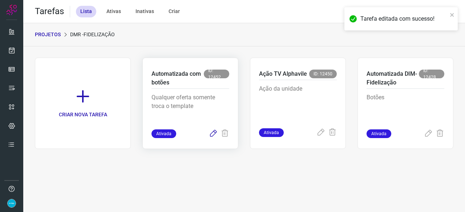
click at [212, 132] on icon at bounding box center [213, 134] width 9 height 9
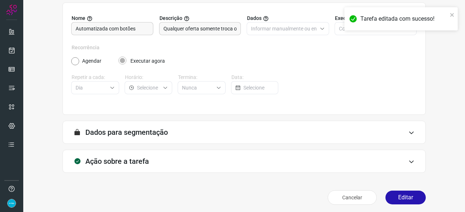
scroll to position [71, 0]
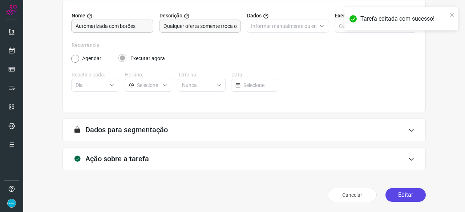
click at [400, 193] on button "Editar" at bounding box center [405, 195] width 40 height 14
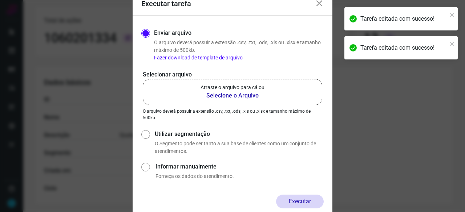
click at [225, 95] on b "Selecione o Arquivo" at bounding box center [232, 95] width 64 height 9
click at [0, 0] on input "Arraste o arquivo para cá ou Selecione o Arquivo" at bounding box center [0, 0] width 0 height 0
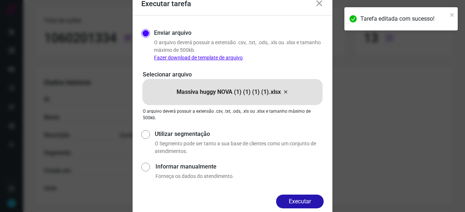
drag, startPoint x: 301, startPoint y: 200, endPoint x: 306, endPoint y: 200, distance: 5.1
click at [303, 200] on button "Executar" at bounding box center [300, 202] width 48 height 14
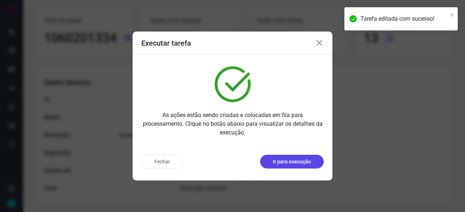
click at [301, 167] on button "Ir para execução" at bounding box center [292, 162] width 64 height 14
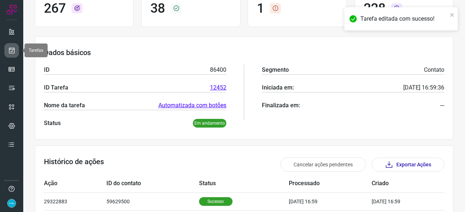
click at [12, 49] on icon at bounding box center [12, 50] width 8 height 7
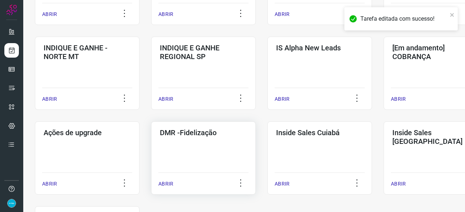
click at [165, 186] on p "ABRIR" at bounding box center [165, 184] width 15 height 8
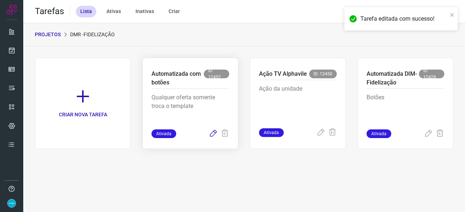
click at [213, 135] on icon at bounding box center [213, 134] width 9 height 9
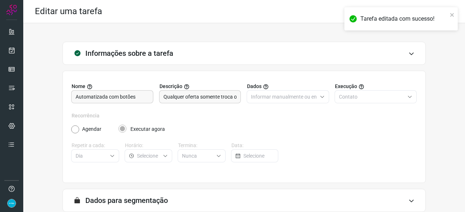
scroll to position [71, 0]
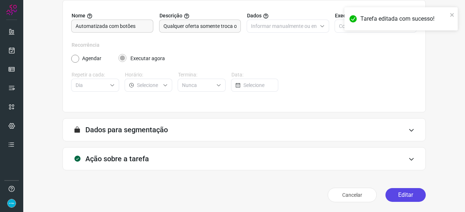
click at [397, 194] on button "Editar" at bounding box center [405, 195] width 40 height 14
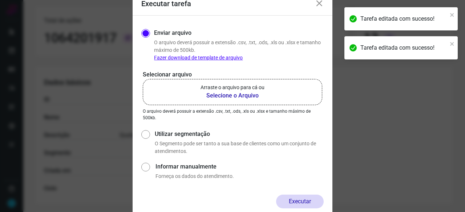
click at [221, 95] on b "Selecione o Arquivo" at bounding box center [232, 95] width 64 height 9
click at [0, 0] on input "Arraste o arquivo para cá ou Selecione o Arquivo" at bounding box center [0, 0] width 0 height 0
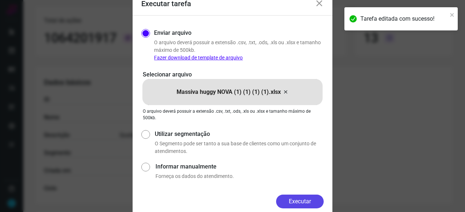
click at [309, 203] on button "Executar" at bounding box center [300, 202] width 48 height 14
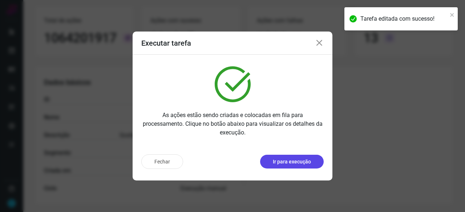
click at [293, 158] on p "Ir para execução" at bounding box center [292, 162] width 38 height 8
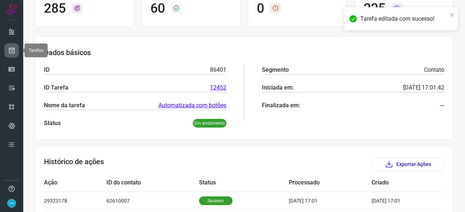
click at [13, 47] on icon at bounding box center [12, 50] width 8 height 7
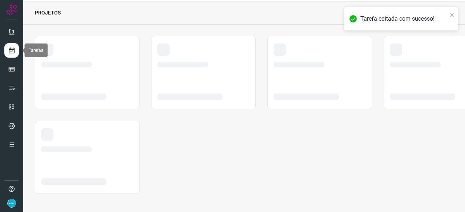
scroll to position [22, 0]
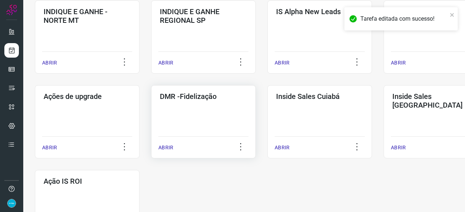
click at [163, 148] on p "ABRIR" at bounding box center [165, 148] width 15 height 8
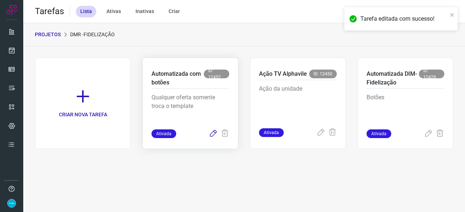
click at [213, 135] on icon at bounding box center [213, 134] width 9 height 9
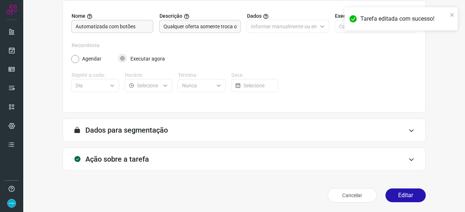
scroll to position [71, 0]
click at [400, 196] on button "Editar" at bounding box center [405, 195] width 40 height 14
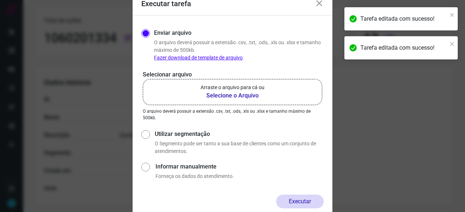
click at [228, 98] on b "Selecione o Arquivo" at bounding box center [232, 95] width 64 height 9
click at [0, 0] on input "Arraste o arquivo para cá ou Selecione o Arquivo" at bounding box center [0, 0] width 0 height 0
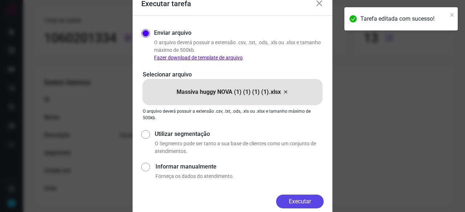
click at [312, 199] on button "Executar" at bounding box center [300, 202] width 48 height 14
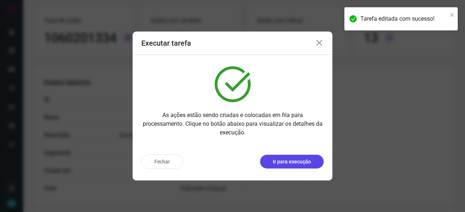
click at [287, 163] on p "Ir para execução" at bounding box center [292, 162] width 38 height 8
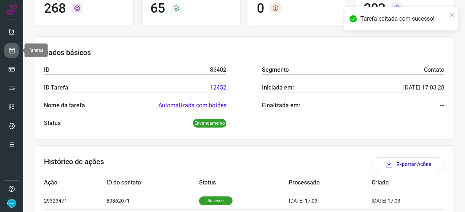
click at [13, 51] on icon at bounding box center [12, 50] width 8 height 7
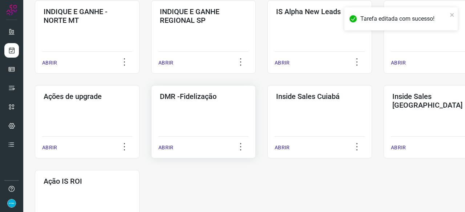
click at [168, 147] on p "ABRIR" at bounding box center [165, 148] width 15 height 8
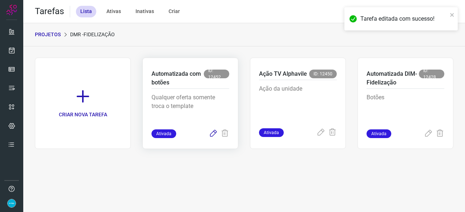
click at [212, 133] on icon at bounding box center [213, 134] width 9 height 9
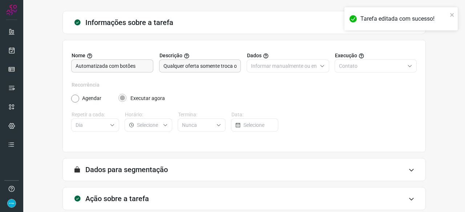
scroll to position [71, 0]
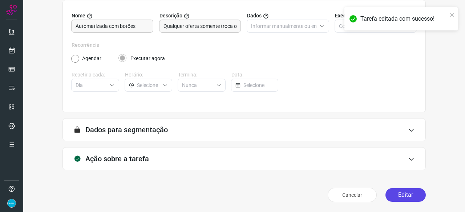
click at [405, 199] on button "Editar" at bounding box center [405, 195] width 40 height 14
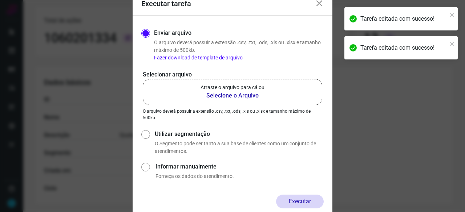
click at [223, 95] on b "Selecione o Arquivo" at bounding box center [232, 95] width 64 height 9
click at [0, 0] on input "Arraste o arquivo para cá ou Selecione o Arquivo" at bounding box center [0, 0] width 0 height 0
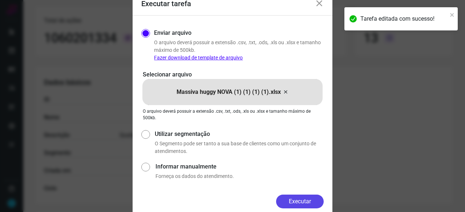
click at [305, 202] on button "Executar" at bounding box center [300, 202] width 48 height 14
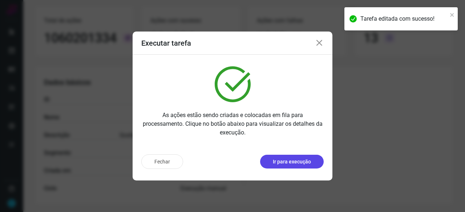
click at [294, 159] on p "Ir para execução" at bounding box center [292, 162] width 38 height 8
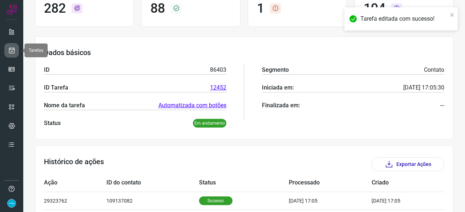
click at [15, 49] on icon at bounding box center [12, 50] width 8 height 7
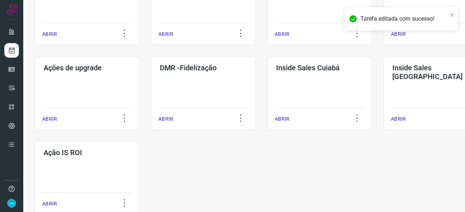
scroll to position [379, 0]
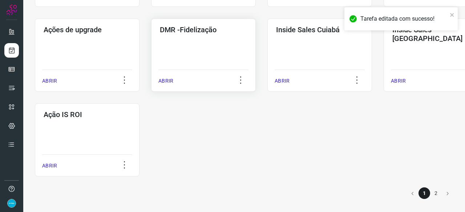
click at [167, 81] on p "ABRIR" at bounding box center [165, 81] width 15 height 8
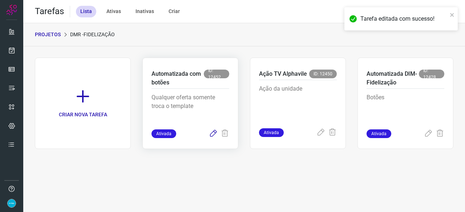
click at [212, 133] on icon at bounding box center [213, 134] width 9 height 9
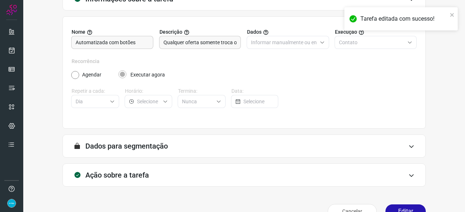
scroll to position [71, 0]
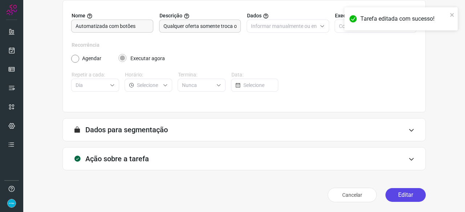
click at [404, 192] on button "Editar" at bounding box center [405, 195] width 40 height 14
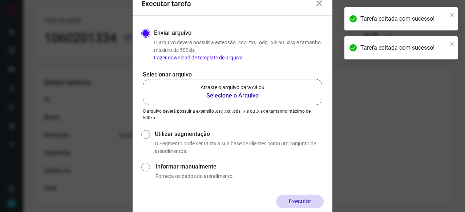
click at [217, 96] on b "Selecione o Arquivo" at bounding box center [232, 95] width 64 height 9
click at [0, 0] on input "Arraste o arquivo para cá ou Selecione o Arquivo" at bounding box center [0, 0] width 0 height 0
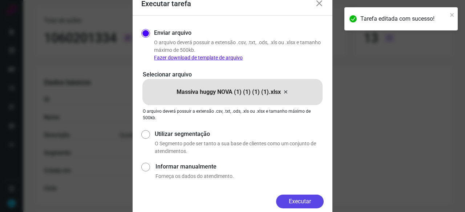
click at [307, 199] on button "Executar" at bounding box center [300, 202] width 48 height 14
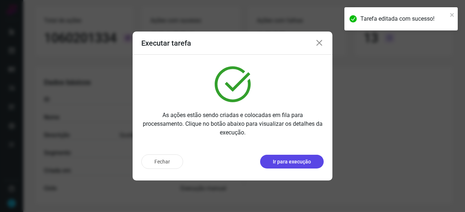
click at [290, 163] on p "Ir para execução" at bounding box center [292, 162] width 38 height 8
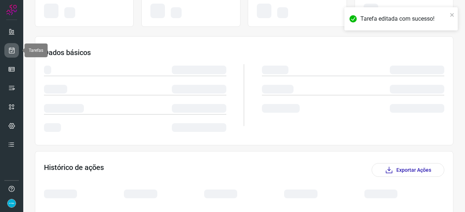
click at [15, 49] on icon at bounding box center [12, 50] width 8 height 7
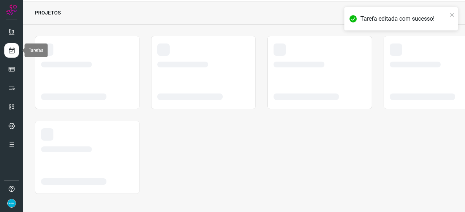
scroll to position [22, 0]
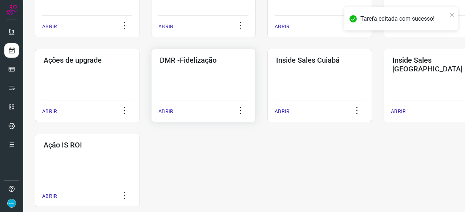
click at [163, 114] on p "ABRIR" at bounding box center [165, 112] width 15 height 8
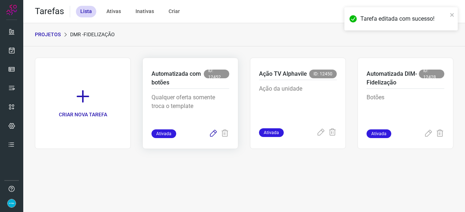
click at [214, 133] on icon at bounding box center [213, 134] width 9 height 9
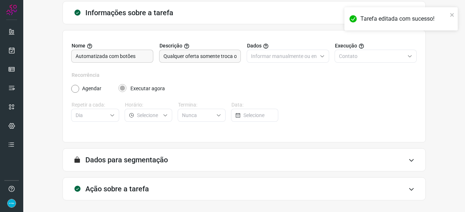
scroll to position [71, 0]
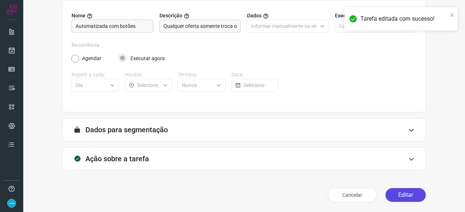
click at [396, 196] on button "Editar" at bounding box center [405, 195] width 40 height 14
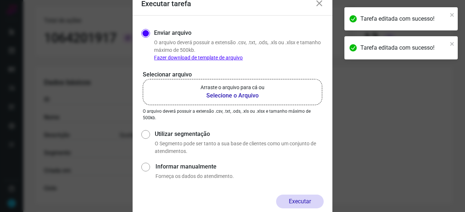
click at [222, 95] on b "Selecione o Arquivo" at bounding box center [232, 95] width 64 height 9
click at [0, 0] on input "Arraste o arquivo para cá ou Selecione o Arquivo" at bounding box center [0, 0] width 0 height 0
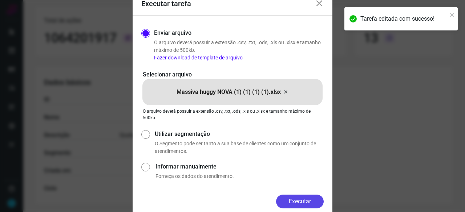
click at [301, 201] on button "Executar" at bounding box center [300, 202] width 48 height 14
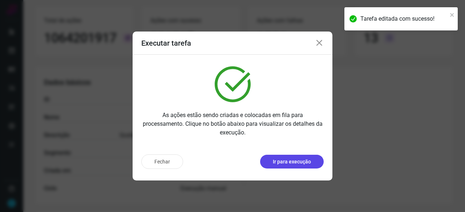
click at [276, 160] on p "Ir para execução" at bounding box center [292, 162] width 38 height 8
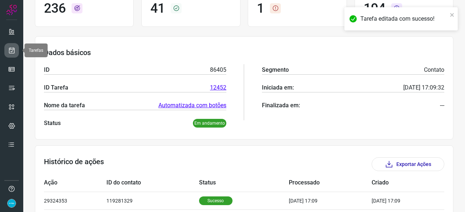
click at [15, 50] on icon at bounding box center [12, 50] width 8 height 7
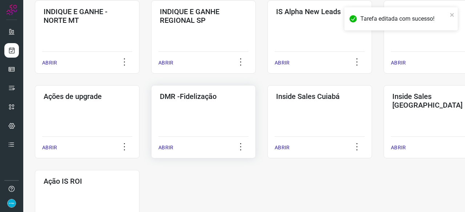
click at [169, 147] on p "ABRIR" at bounding box center [165, 148] width 15 height 8
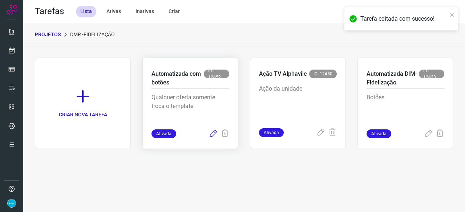
click at [213, 133] on icon at bounding box center [213, 134] width 9 height 9
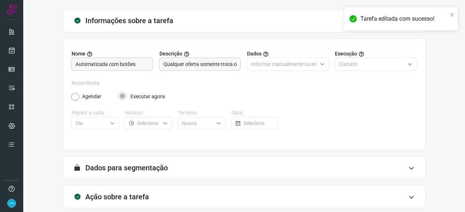
scroll to position [71, 0]
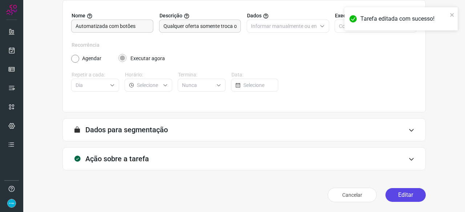
click at [397, 196] on button "Editar" at bounding box center [405, 195] width 40 height 14
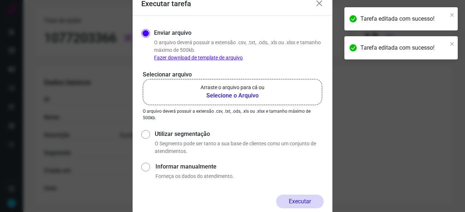
click at [223, 96] on b "Selecione o Arquivo" at bounding box center [232, 95] width 64 height 9
click at [0, 0] on input "Arraste o arquivo para cá ou Selecione o Arquivo" at bounding box center [0, 0] width 0 height 0
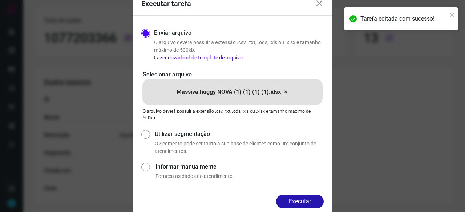
click at [307, 199] on button "Executar" at bounding box center [300, 202] width 48 height 14
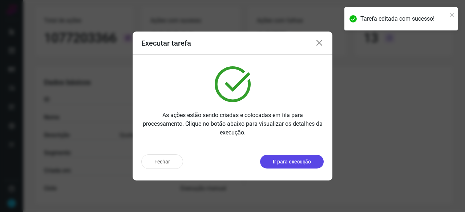
click at [292, 163] on p "Ir para execução" at bounding box center [292, 162] width 38 height 8
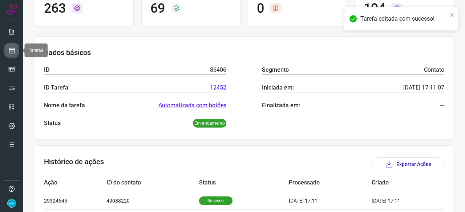
click at [11, 53] on icon at bounding box center [12, 50] width 8 height 7
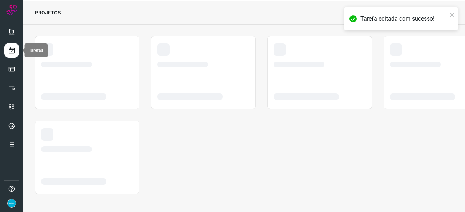
scroll to position [22, 0]
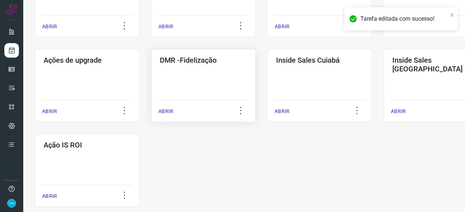
click at [168, 112] on p "ABRIR" at bounding box center [165, 112] width 15 height 8
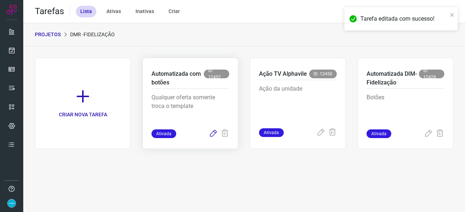
click at [213, 133] on icon at bounding box center [213, 134] width 9 height 9
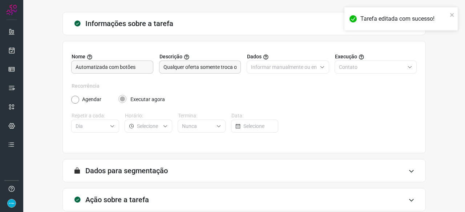
scroll to position [71, 0]
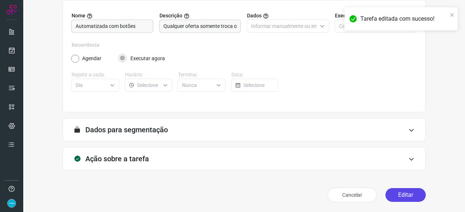
click at [401, 199] on button "Editar" at bounding box center [405, 195] width 40 height 14
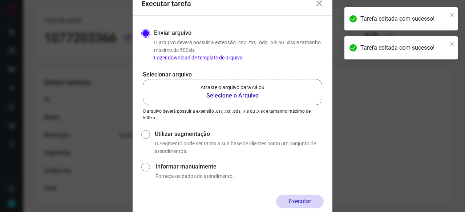
click at [216, 95] on b "Selecione o Arquivo" at bounding box center [232, 95] width 64 height 9
click at [0, 0] on input "Arraste o arquivo para cá ou Selecione o Arquivo" at bounding box center [0, 0] width 0 height 0
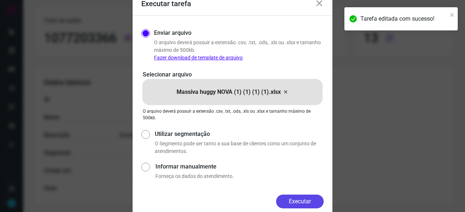
click at [297, 201] on button "Executar" at bounding box center [300, 202] width 48 height 14
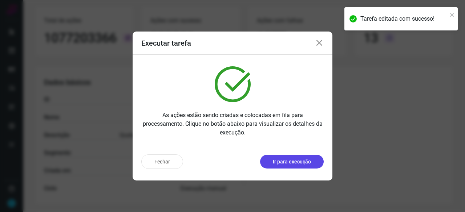
click at [296, 167] on button "Ir para execução" at bounding box center [292, 162] width 64 height 14
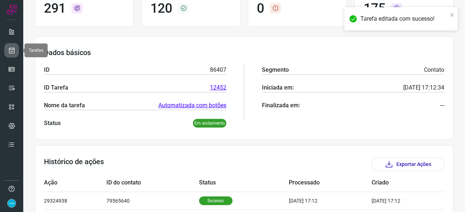
click at [15, 50] on icon at bounding box center [12, 50] width 8 height 7
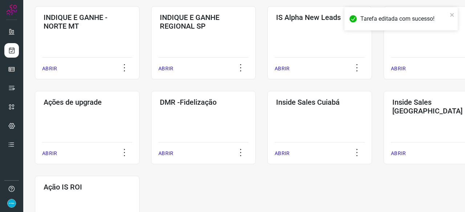
scroll to position [349, 0]
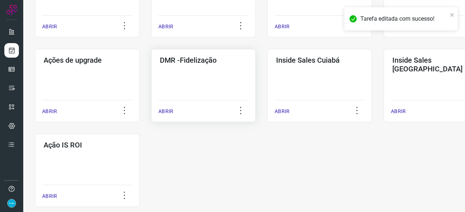
click at [165, 111] on p "ABRIR" at bounding box center [165, 112] width 15 height 8
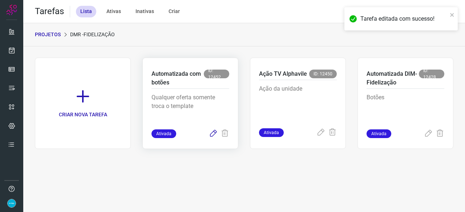
click at [211, 131] on icon at bounding box center [213, 134] width 9 height 9
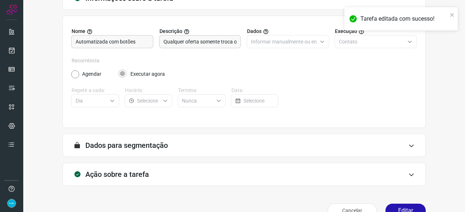
scroll to position [71, 0]
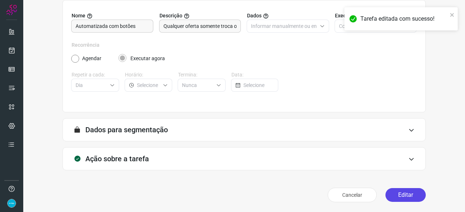
click at [413, 198] on button "Editar" at bounding box center [405, 195] width 40 height 14
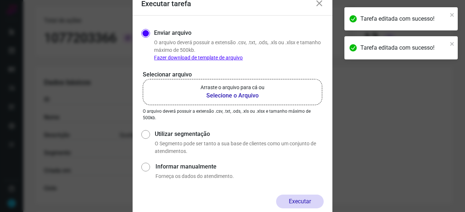
click at [213, 95] on b "Selecione o Arquivo" at bounding box center [232, 95] width 64 height 9
click at [0, 0] on input "Arraste o arquivo para cá ou Selecione o Arquivo" at bounding box center [0, 0] width 0 height 0
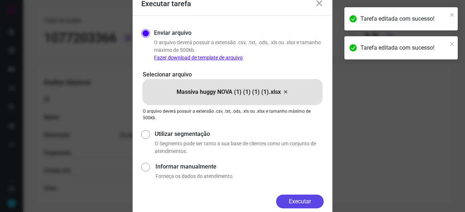
click at [307, 201] on button "Executar" at bounding box center [300, 202] width 48 height 14
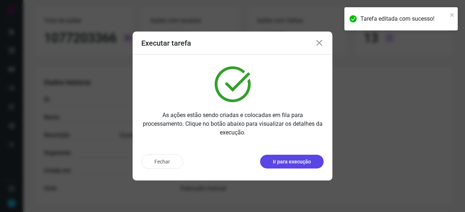
click at [290, 163] on p "Ir para execução" at bounding box center [292, 162] width 38 height 8
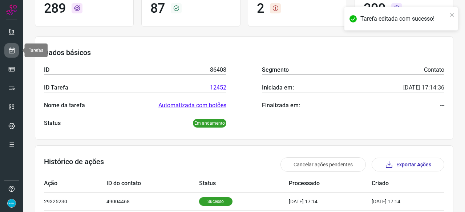
click at [11, 49] on icon at bounding box center [12, 50] width 8 height 7
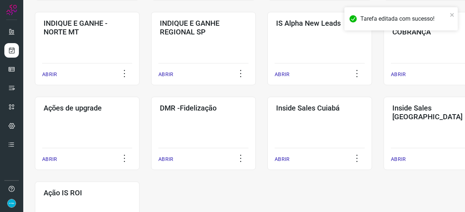
scroll to position [312, 0]
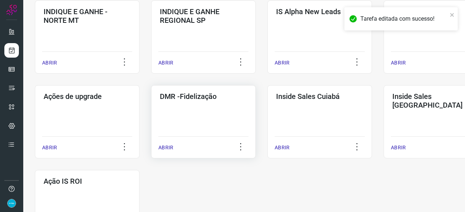
click at [169, 143] on div "ABRIR" at bounding box center [203, 145] width 90 height 18
click at [168, 147] on p "ABRIR" at bounding box center [165, 148] width 15 height 8
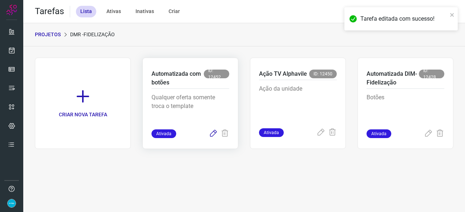
click at [213, 133] on icon at bounding box center [213, 134] width 9 height 9
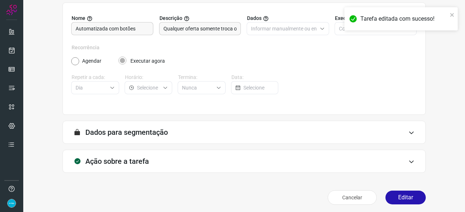
scroll to position [71, 0]
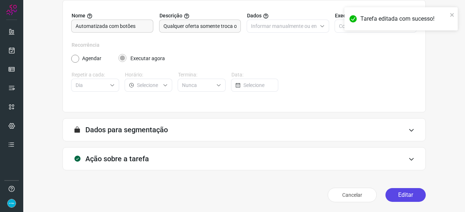
click at [396, 196] on button "Editar" at bounding box center [405, 195] width 40 height 14
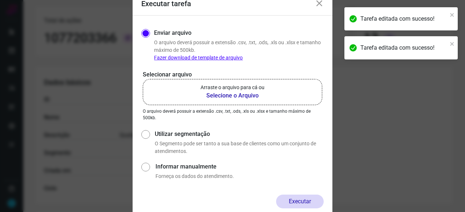
click at [227, 95] on b "Selecione o Arquivo" at bounding box center [232, 95] width 64 height 9
click at [0, 0] on input "Arraste o arquivo para cá ou Selecione o Arquivo" at bounding box center [0, 0] width 0 height 0
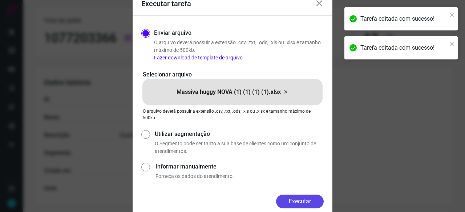
click at [302, 201] on button "Executar" at bounding box center [300, 202] width 48 height 14
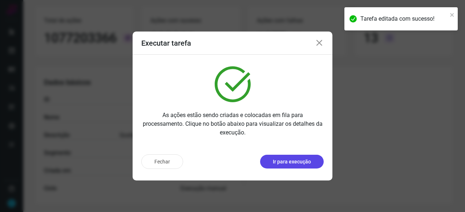
click at [301, 161] on p "Ir para execução" at bounding box center [292, 162] width 38 height 8
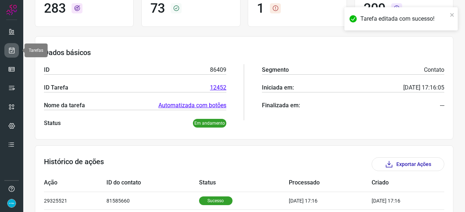
click at [12, 50] on icon at bounding box center [12, 50] width 8 height 7
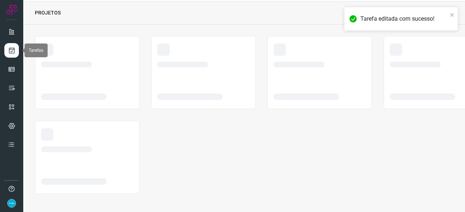
scroll to position [22, 0]
